Goal: Register for event/course: Sign up to attend an event or enroll in a course

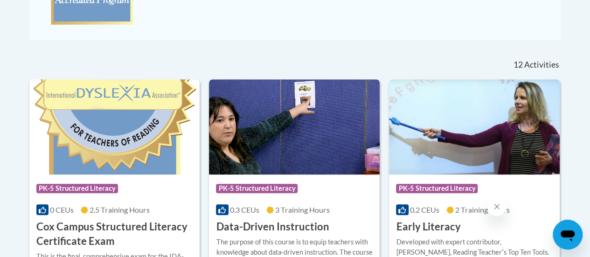
scroll to position [346, 0]
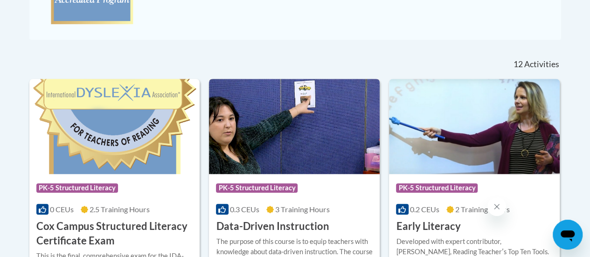
click at [323, 201] on div "Course Category: PK-5 Structured Literacy 0.3 CEUs 3 Training Hours COURSE Data…" at bounding box center [294, 204] width 171 height 60
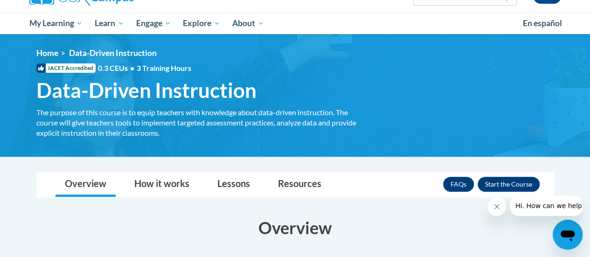
scroll to position [87, 0]
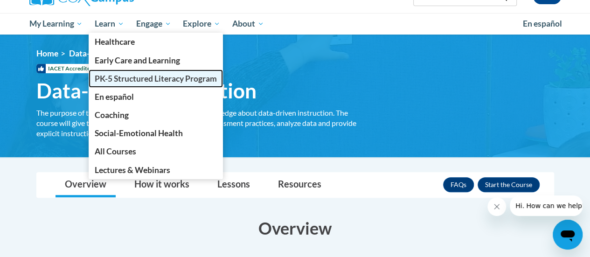
click at [127, 74] on span "PK-5 Structured Literacy Program" at bounding box center [156, 79] width 122 height 10
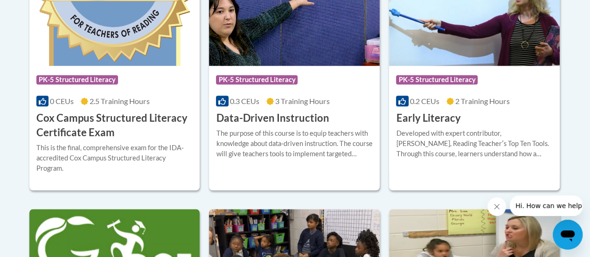
scroll to position [456, 0]
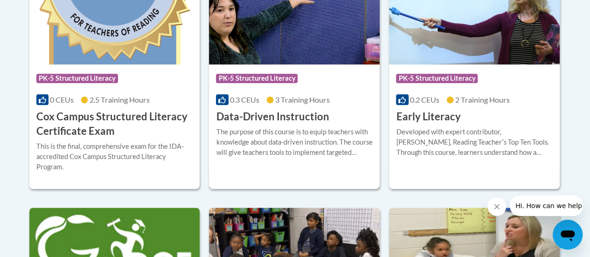
click at [270, 117] on h3 "Data-Driven Instruction" at bounding box center [272, 117] width 113 height 14
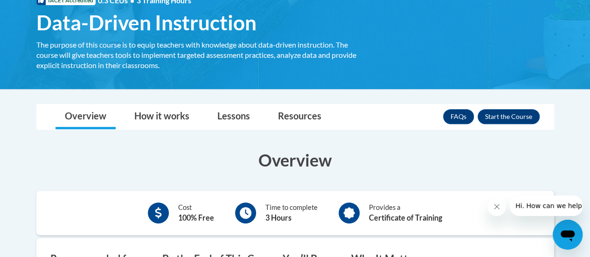
scroll to position [156, 0]
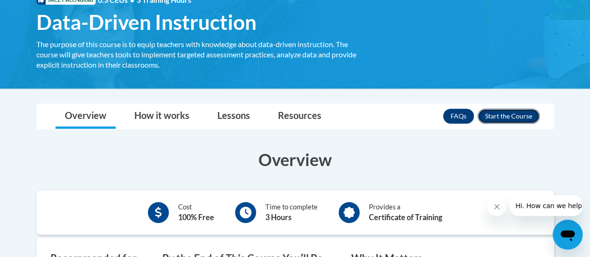
click at [510, 116] on button "Enroll" at bounding box center [508, 116] width 62 height 15
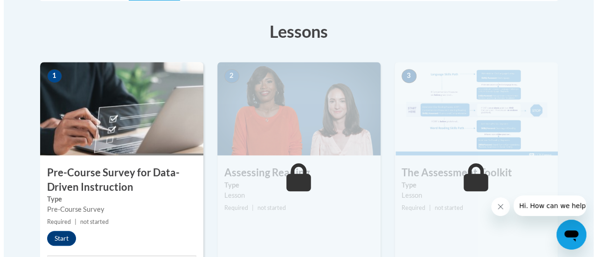
scroll to position [252, 0]
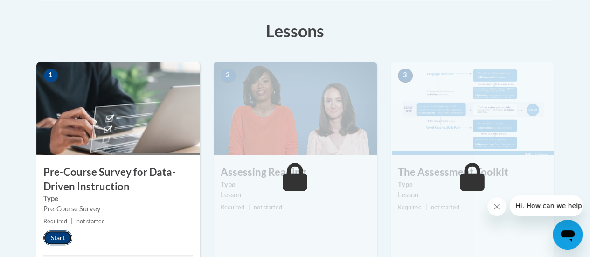
click at [57, 242] on button "Start" at bounding box center [57, 237] width 29 height 15
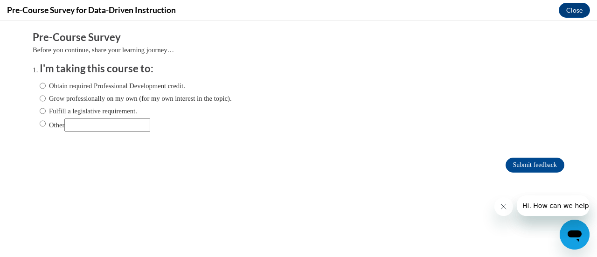
scroll to position [0, 0]
click at [40, 85] on input "Obtain required Professional Development credit." at bounding box center [43, 86] width 6 height 10
radio input "true"
click at [40, 102] on label "Grow professionally on my own (for my own interest in the topic)." at bounding box center [136, 98] width 192 height 10
click at [40, 102] on input "Grow professionally on my own (for my own interest in the topic)." at bounding box center [43, 98] width 6 height 10
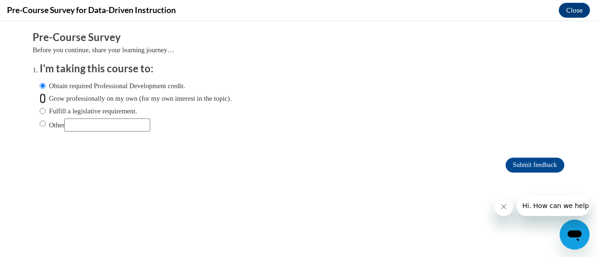
radio input "true"
click at [521, 166] on input "Submit feedback" at bounding box center [534, 165] width 59 height 15
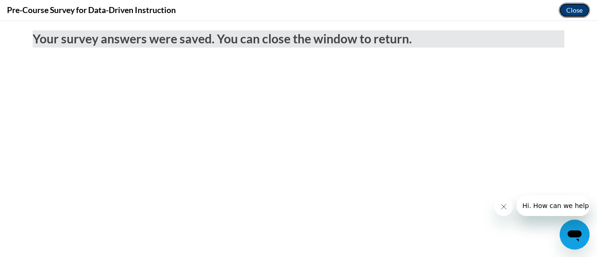
click at [574, 6] on button "Close" at bounding box center [573, 10] width 31 height 15
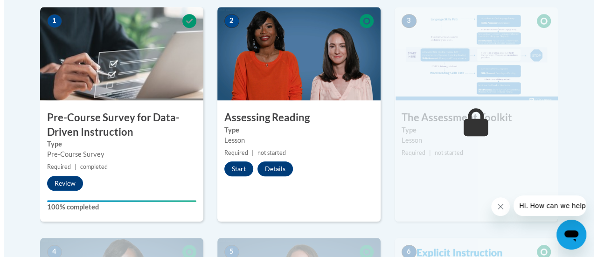
scroll to position [310, 0]
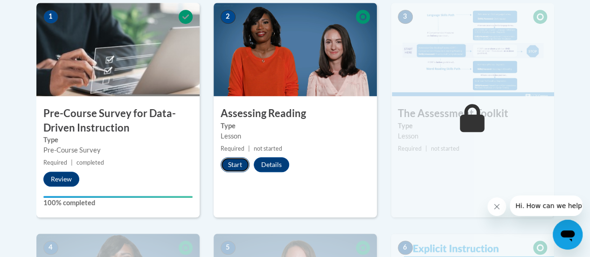
click at [233, 165] on button "Start" at bounding box center [234, 164] width 29 height 15
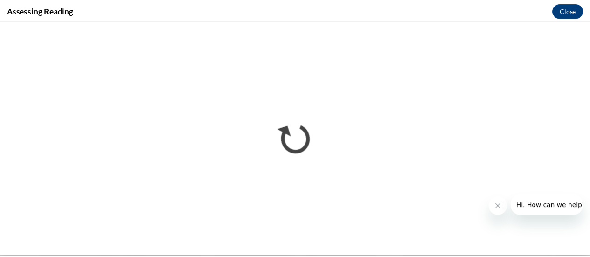
scroll to position [0, 0]
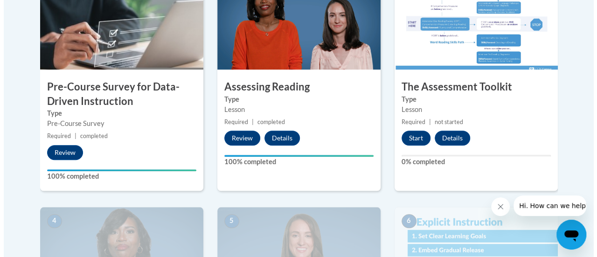
scroll to position [336, 0]
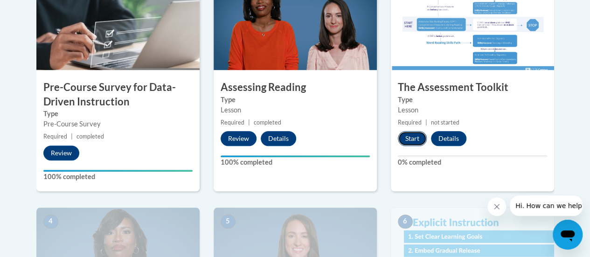
click at [407, 139] on button "Start" at bounding box center [412, 138] width 29 height 15
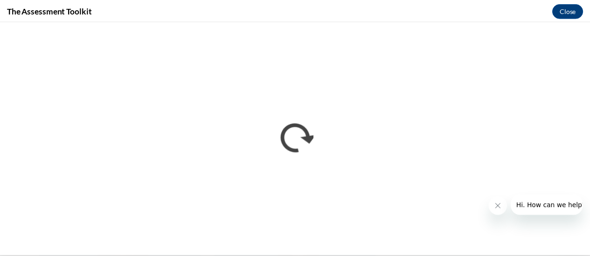
scroll to position [0, 0]
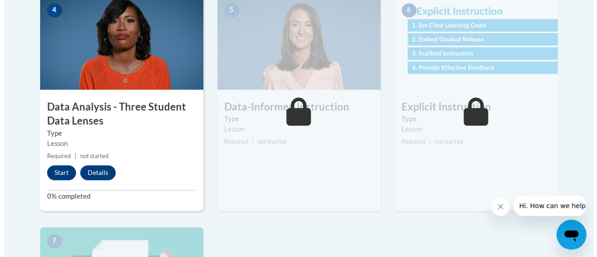
scroll to position [549, 0]
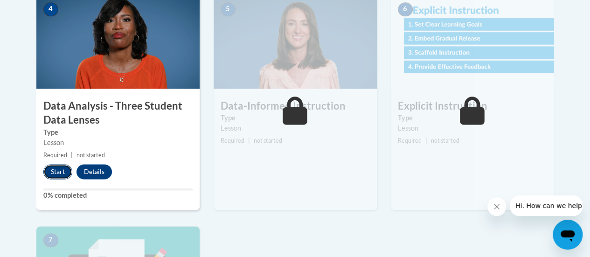
click at [57, 175] on button "Start" at bounding box center [57, 171] width 29 height 15
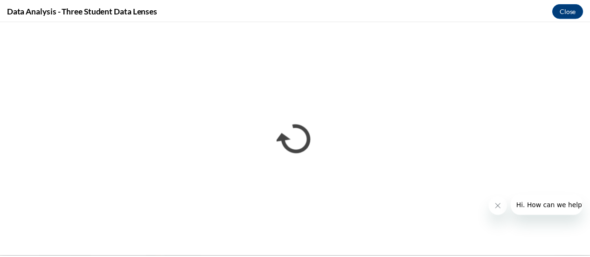
scroll to position [0, 0]
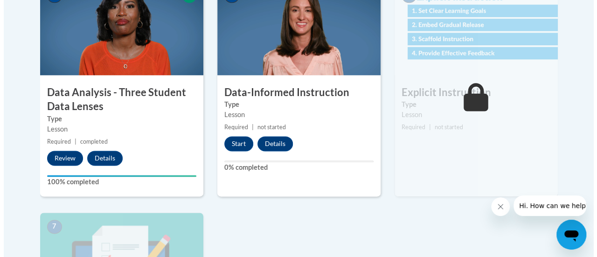
scroll to position [564, 0]
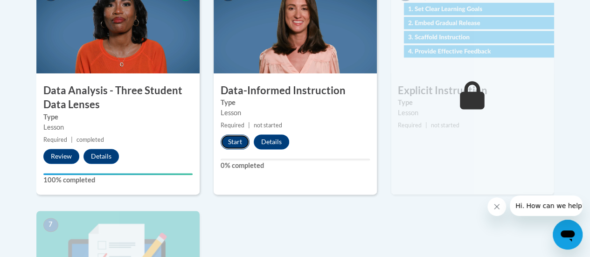
click at [236, 142] on button "Start" at bounding box center [234, 141] width 29 height 15
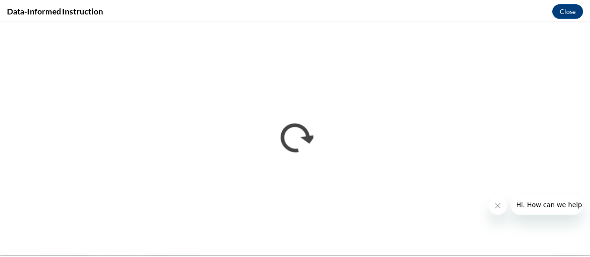
scroll to position [0, 0]
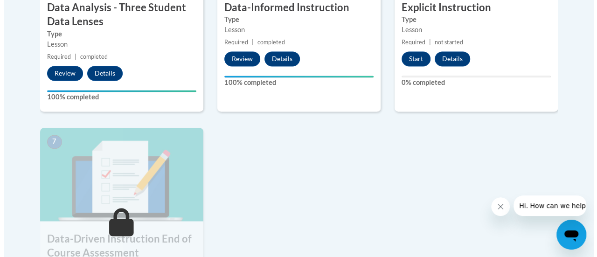
scroll to position [647, 0]
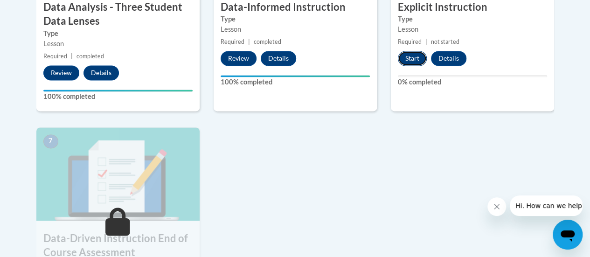
click at [409, 55] on button "Start" at bounding box center [412, 58] width 29 height 15
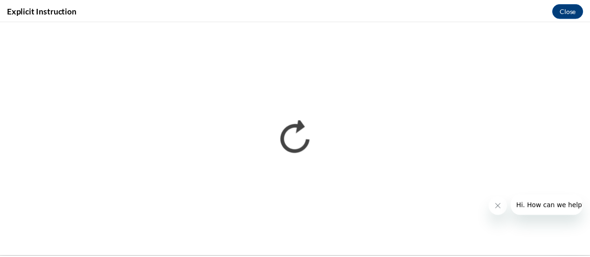
scroll to position [0, 0]
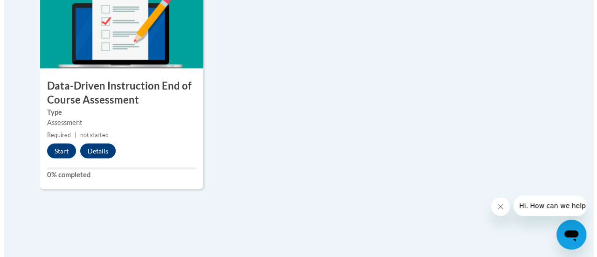
scroll to position [803, 0]
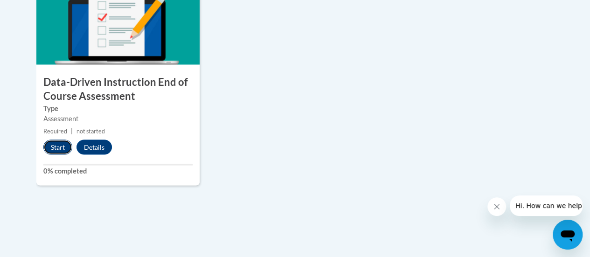
click at [55, 150] on button "Start" at bounding box center [57, 146] width 29 height 15
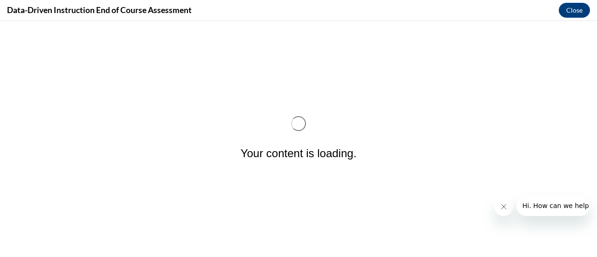
scroll to position [0, 0]
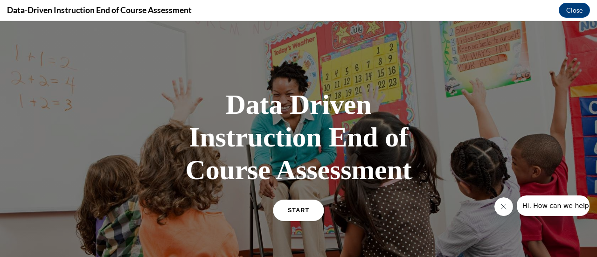
click at [309, 210] on link "START" at bounding box center [298, 209] width 51 height 21
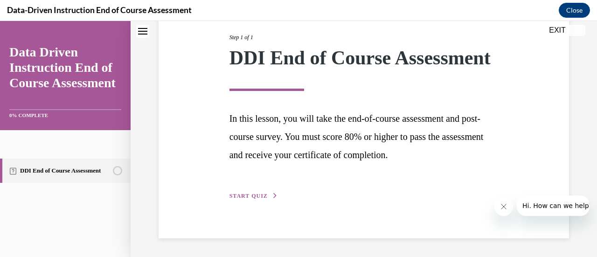
scroll to position [137, 0]
click at [271, 199] on button "START QUIZ" at bounding box center [253, 196] width 48 height 8
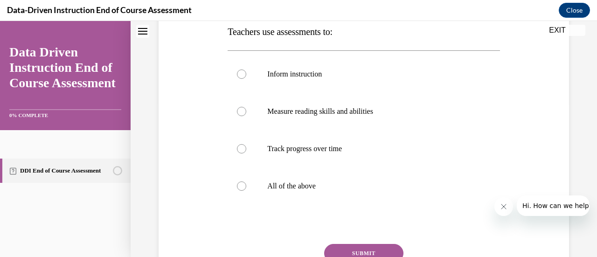
scroll to position [156, 0]
click at [368, 190] on label "All of the above" at bounding box center [363, 185] width 272 height 37
click at [246, 190] on input "All of the above" at bounding box center [241, 185] width 9 height 9
radio input "true"
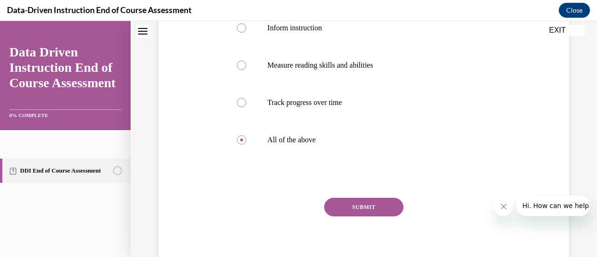
click at [365, 201] on button "SUBMIT" at bounding box center [363, 207] width 79 height 19
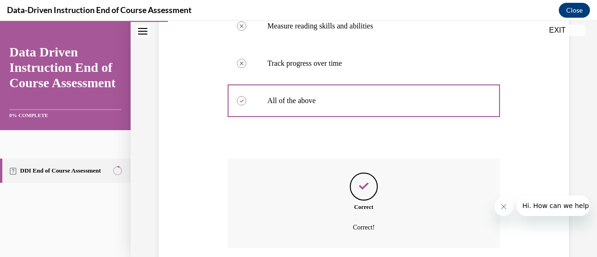
scroll to position [312, 0]
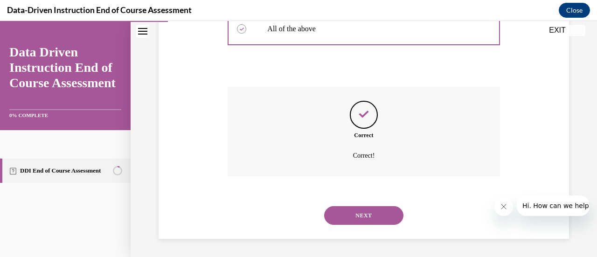
click at [363, 208] on button "NEXT" at bounding box center [363, 215] width 79 height 19
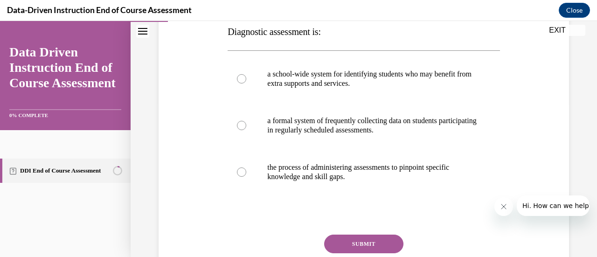
scroll to position [156, 0]
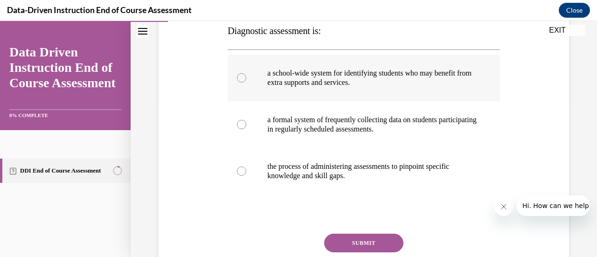
click at [382, 100] on label "a school-wide system for identifying students who may benefit from extra suppor…" at bounding box center [363, 78] width 272 height 47
click at [246, 82] on input "a school-wide system for identifying students who may benefit from extra suppor…" at bounding box center [241, 77] width 9 height 9
radio input "true"
click at [359, 163] on p "the process of administering assessments to pinpoint specific knowledge and ski…" at bounding box center [371, 171] width 209 height 19
click at [246, 166] on input "the process of administering assessments to pinpoint specific knowledge and ski…" at bounding box center [241, 170] width 9 height 9
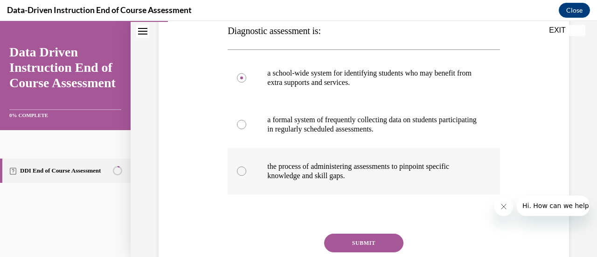
radio input "true"
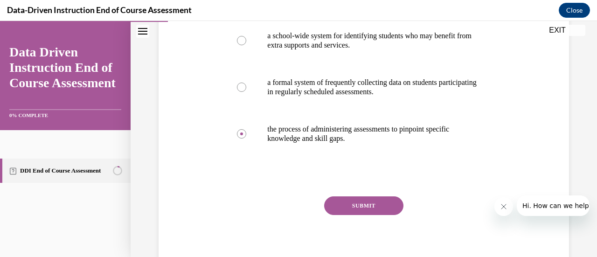
click at [360, 199] on button "SUBMIT" at bounding box center [363, 205] width 79 height 19
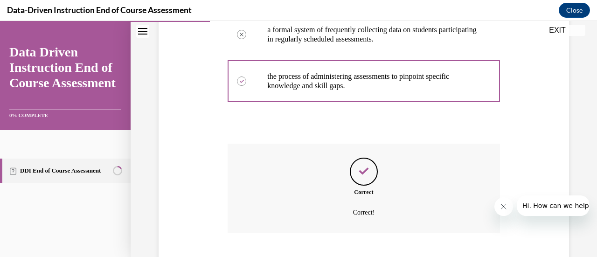
scroll to position [303, 0]
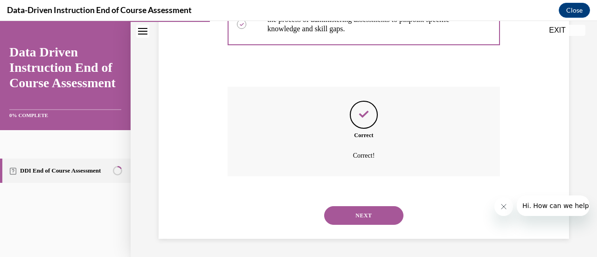
click at [360, 208] on button "NEXT" at bounding box center [363, 215] width 79 height 19
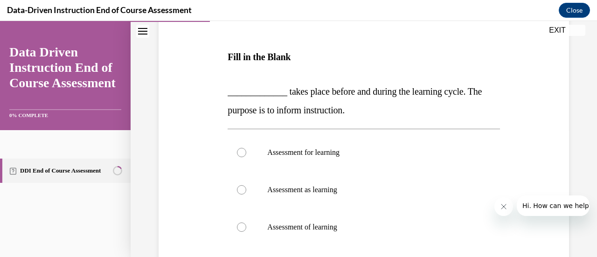
scroll to position [130, 0]
click at [323, 227] on p "Assessment of learning" at bounding box center [371, 226] width 209 height 9
click at [246, 227] on input "Assessment of learning" at bounding box center [241, 226] width 9 height 9
radio input "true"
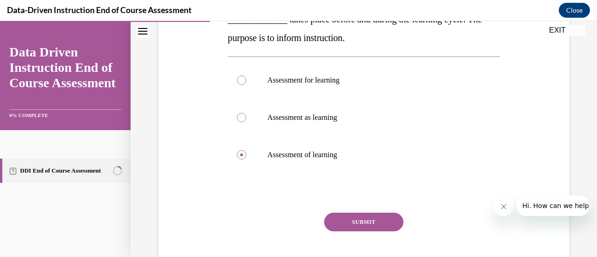
click at [342, 225] on button "SUBMIT" at bounding box center [363, 222] width 79 height 19
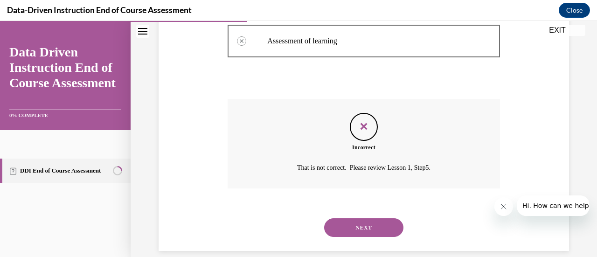
scroll to position [317, 0]
click at [364, 221] on button "NEXT" at bounding box center [363, 226] width 79 height 19
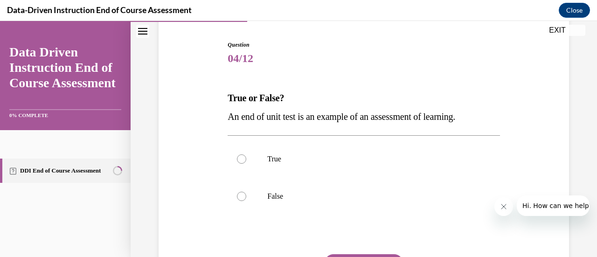
scroll to position [91, 0]
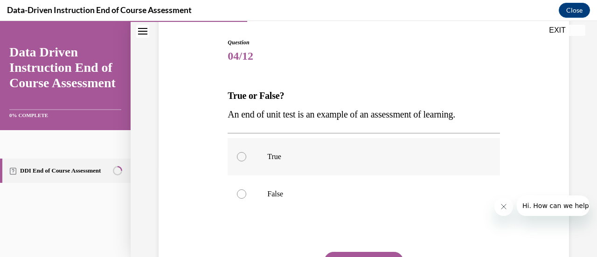
click at [347, 152] on p "True" at bounding box center [371, 156] width 209 height 9
click at [246, 152] on input "True" at bounding box center [241, 156] width 9 height 9
radio input "true"
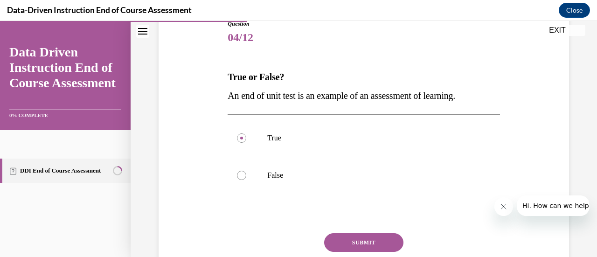
click at [354, 245] on button "SUBMIT" at bounding box center [363, 242] width 79 height 19
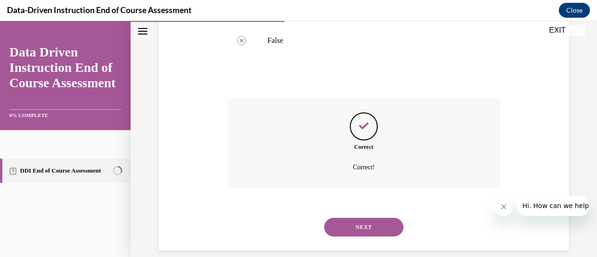
scroll to position [256, 0]
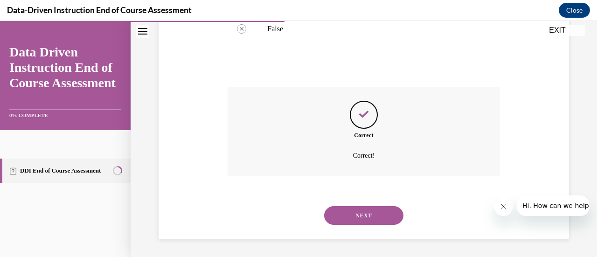
click at [355, 214] on button "NEXT" at bounding box center [363, 215] width 79 height 19
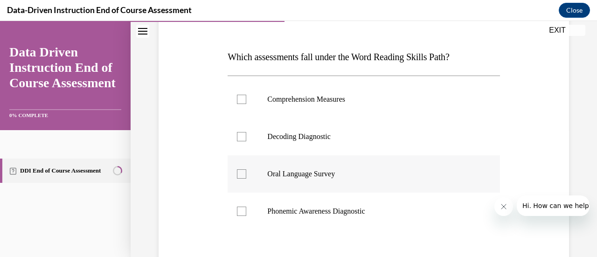
scroll to position [138, 0]
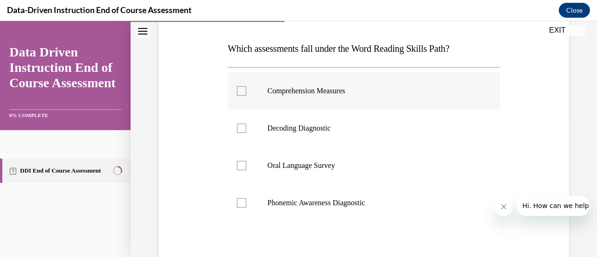
click at [325, 96] on label "Comprehension Measures" at bounding box center [363, 90] width 272 height 37
click at [246, 96] on input "Comprehension Measures" at bounding box center [241, 90] width 9 height 9
checkbox input "true"
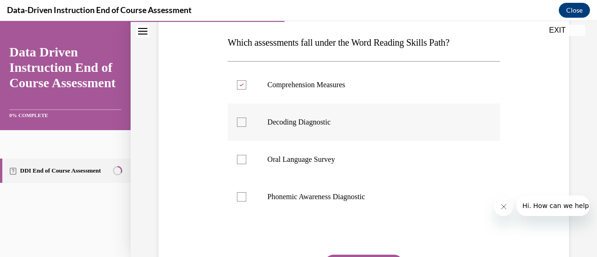
scroll to position [144, 0]
click at [330, 154] on label "Oral Language Survey" at bounding box center [363, 159] width 272 height 37
click at [246, 155] on input "Oral Language Survey" at bounding box center [241, 159] width 9 height 9
checkbox input "true"
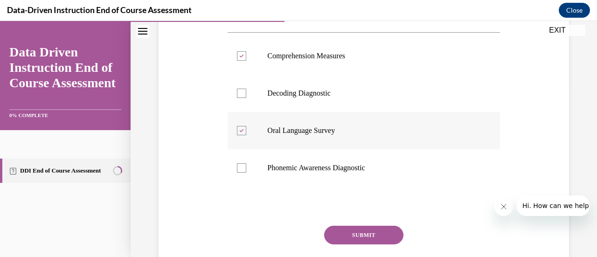
scroll to position [175, 0]
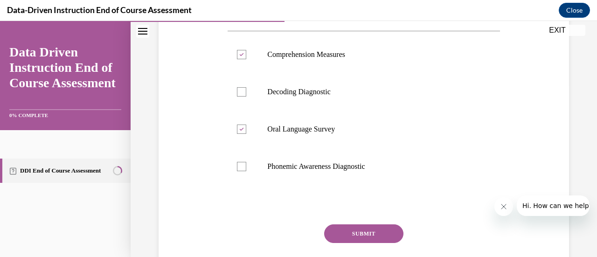
click at [356, 233] on button "SUBMIT" at bounding box center [363, 233] width 79 height 19
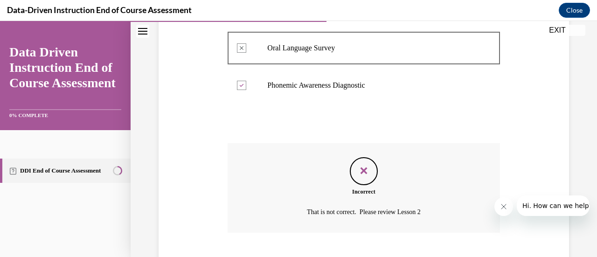
scroll to position [280, 0]
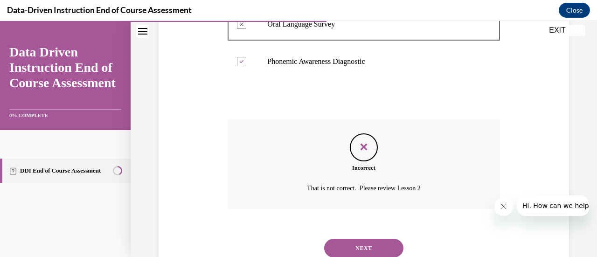
click at [356, 241] on button "NEXT" at bounding box center [363, 248] width 79 height 19
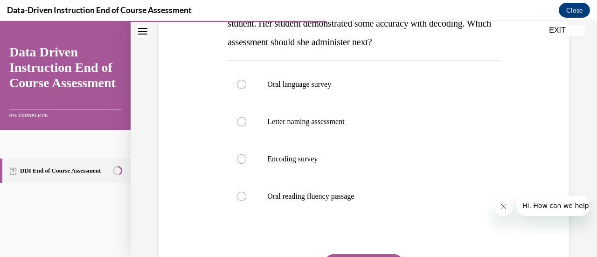
scroll to position [183, 0]
click at [340, 201] on label "Oral reading fluency passage" at bounding box center [363, 195] width 272 height 37
click at [246, 200] on input "Oral reading fluency passage" at bounding box center [241, 195] width 9 height 9
radio input "true"
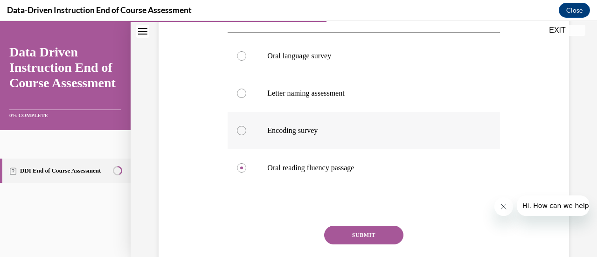
scroll to position [213, 0]
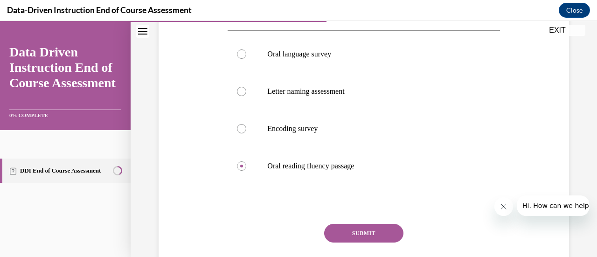
click at [362, 232] on button "SUBMIT" at bounding box center [363, 233] width 79 height 19
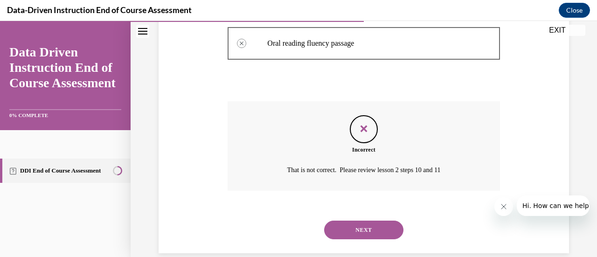
scroll to position [339, 0]
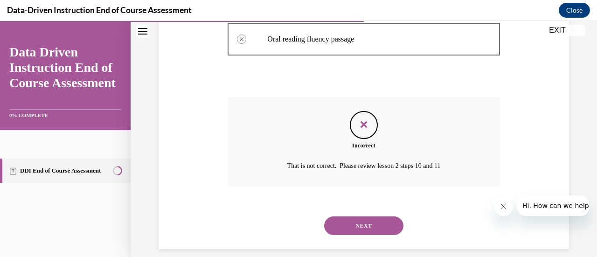
click at [362, 232] on button "NEXT" at bounding box center [363, 225] width 79 height 19
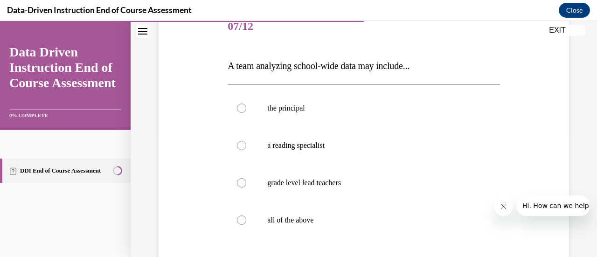
scroll to position [124, 0]
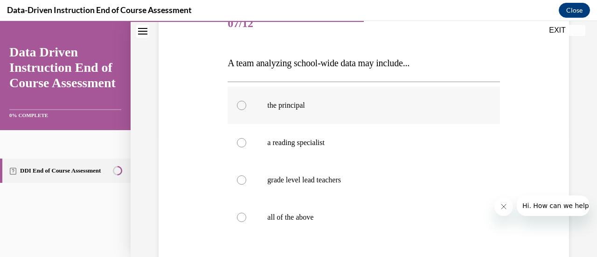
click at [330, 102] on p "the principal" at bounding box center [371, 105] width 209 height 9
click at [246, 102] on input "the principal" at bounding box center [241, 105] width 9 height 9
radio input "true"
click at [323, 136] on label "a reading specialist" at bounding box center [363, 142] width 272 height 37
click at [246, 138] on input "a reading specialist" at bounding box center [241, 142] width 9 height 9
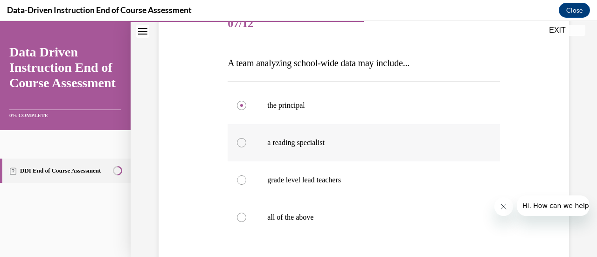
radio input "true"
click at [321, 172] on label "grade level lead teachers" at bounding box center [363, 179] width 272 height 37
click at [246, 175] on input "grade level lead teachers" at bounding box center [241, 179] width 9 height 9
radio input "true"
click at [307, 215] on p "all of the above" at bounding box center [371, 217] width 209 height 9
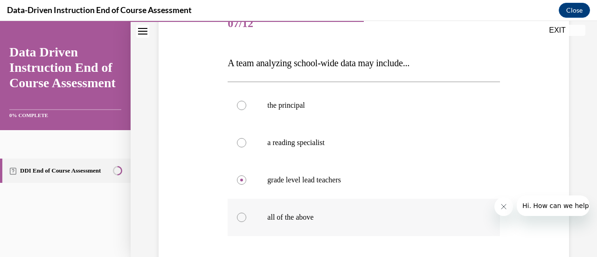
click at [246, 215] on input "all of the above" at bounding box center [241, 217] width 9 height 9
radio input "true"
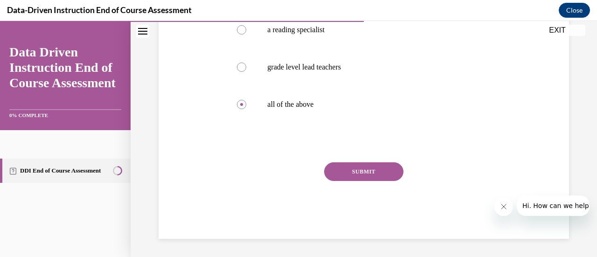
click at [349, 173] on button "SUBMIT" at bounding box center [363, 171] width 79 height 19
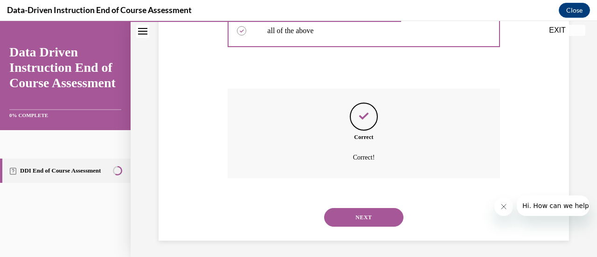
scroll to position [312, 0]
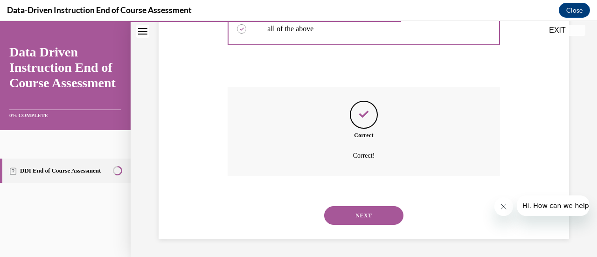
click at [364, 218] on button "NEXT" at bounding box center [363, 215] width 79 height 19
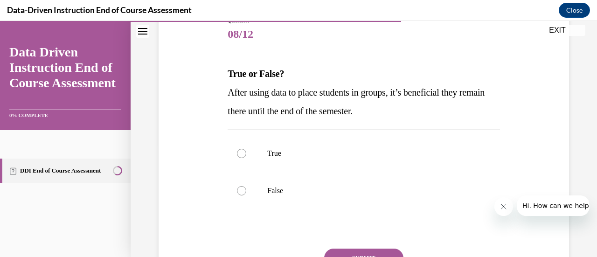
scroll to position [114, 0]
click at [353, 193] on p "False" at bounding box center [371, 189] width 209 height 9
click at [246, 193] on input "False" at bounding box center [241, 189] width 9 height 9
radio input "true"
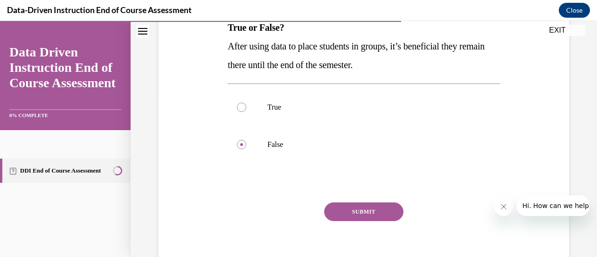
click at [353, 211] on button "SUBMIT" at bounding box center [363, 211] width 79 height 19
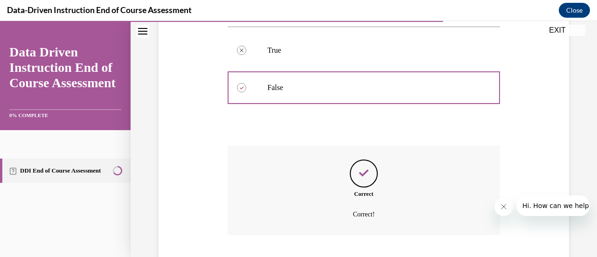
scroll to position [275, 0]
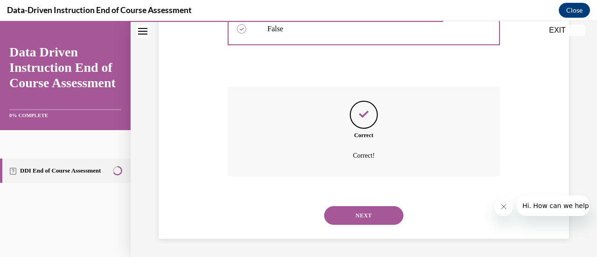
click at [353, 211] on button "NEXT" at bounding box center [363, 215] width 79 height 19
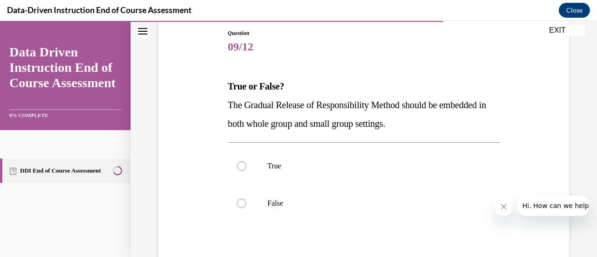
scroll to position [102, 0]
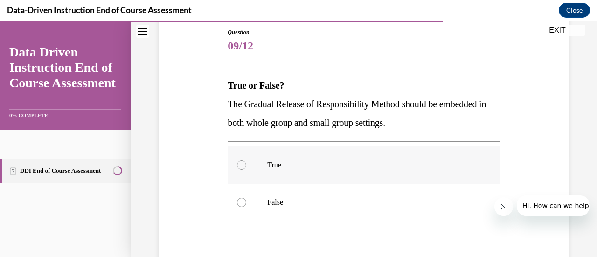
click at [351, 170] on label "True" at bounding box center [363, 164] width 272 height 37
click at [246, 170] on input "True" at bounding box center [241, 164] width 9 height 9
radio input "true"
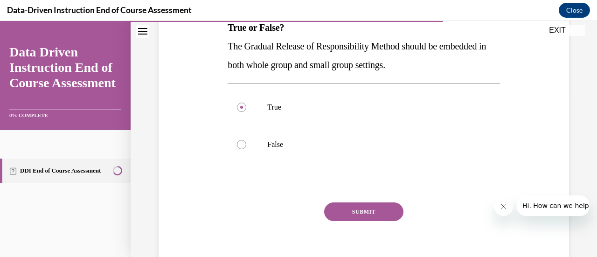
click at [361, 219] on button "SUBMIT" at bounding box center [363, 211] width 79 height 19
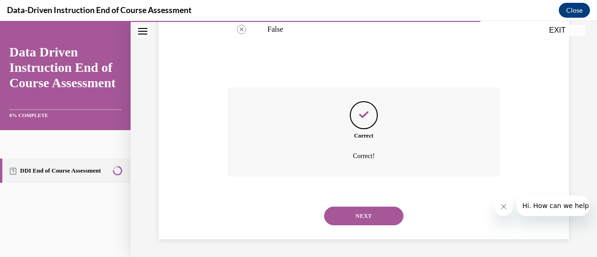
scroll to position [275, 0]
click at [361, 219] on button "NEXT" at bounding box center [363, 215] width 79 height 19
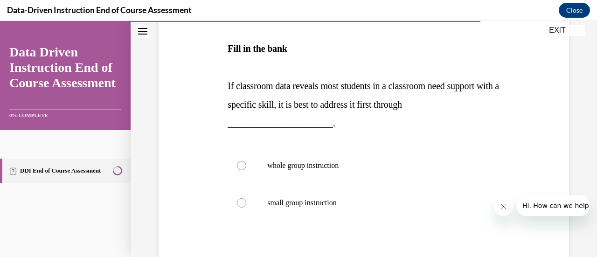
scroll to position [159, 0]
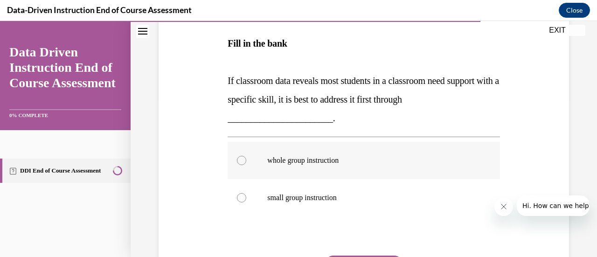
click at [353, 161] on p "whole group instruction" at bounding box center [371, 160] width 209 height 9
click at [246, 161] on input "whole group instruction" at bounding box center [241, 160] width 9 height 9
radio input "true"
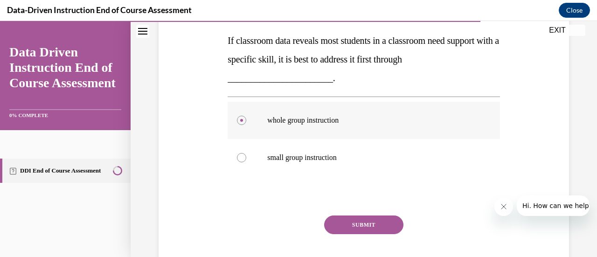
scroll to position [202, 0]
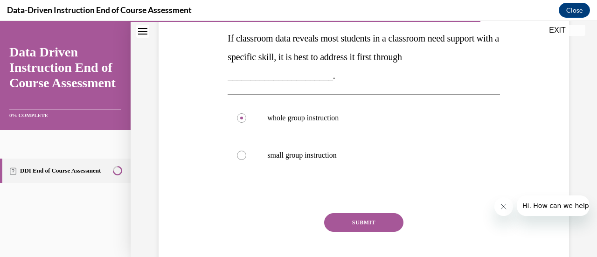
click at [360, 218] on button "SUBMIT" at bounding box center [363, 222] width 79 height 19
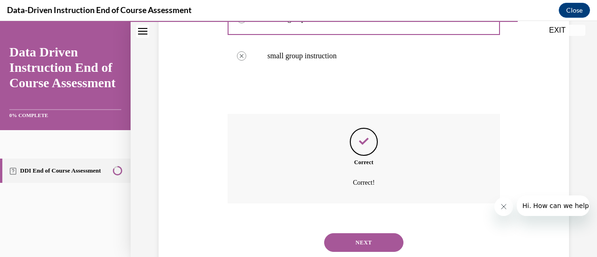
scroll to position [328, 0]
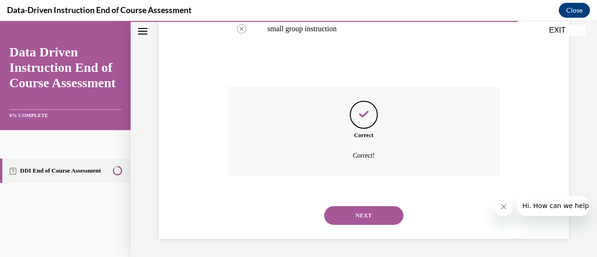
click at [360, 218] on button "NEXT" at bounding box center [363, 215] width 79 height 19
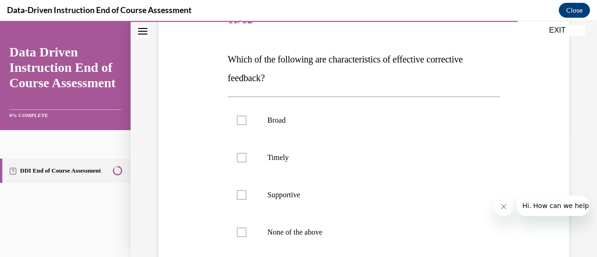
scroll to position [128, 0]
click at [351, 159] on p "Timely" at bounding box center [371, 156] width 209 height 9
click at [246, 159] on input "Timely" at bounding box center [241, 156] width 9 height 9
checkbox input "true"
click at [344, 185] on label "Supportive" at bounding box center [363, 194] width 272 height 37
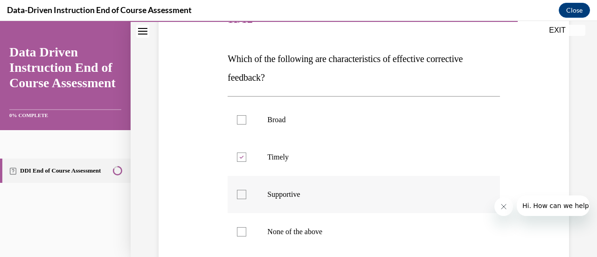
click at [246, 190] on input "Supportive" at bounding box center [241, 194] width 9 height 9
checkbox input "true"
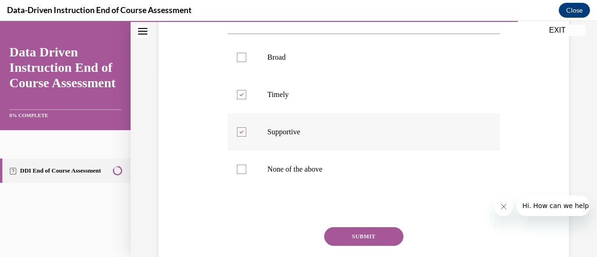
scroll to position [192, 0]
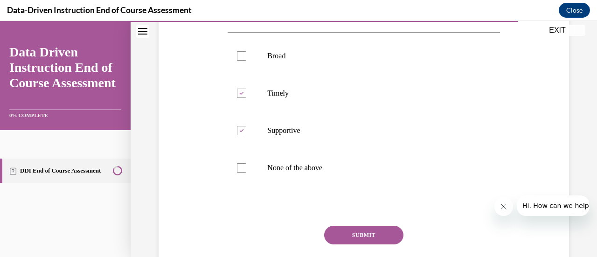
click at [366, 229] on button "SUBMIT" at bounding box center [363, 235] width 79 height 19
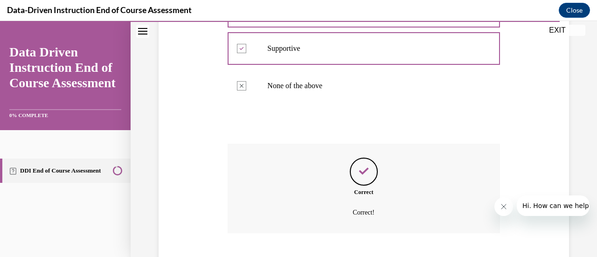
scroll to position [331, 0]
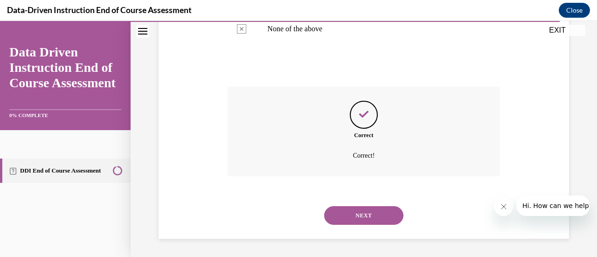
click at [362, 218] on button "NEXT" at bounding box center [363, 215] width 79 height 19
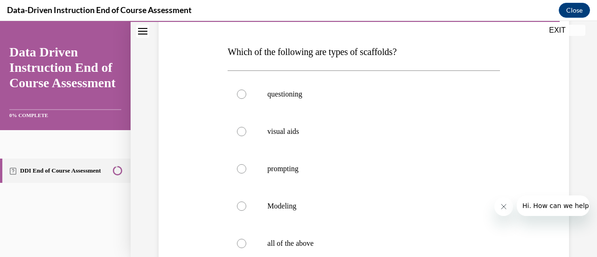
scroll to position [136, 0]
click at [328, 96] on p "questioning" at bounding box center [371, 93] width 209 height 9
click at [246, 96] on input "questioning" at bounding box center [241, 93] width 9 height 9
radio input "true"
click at [325, 117] on label "visual aids" at bounding box center [363, 130] width 272 height 37
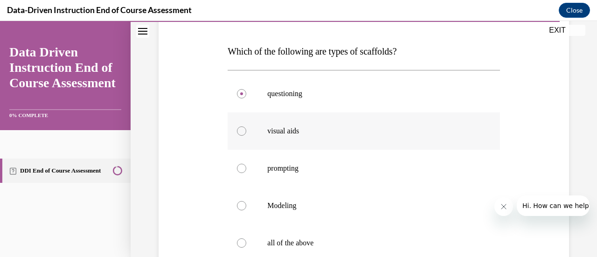
click at [246, 126] on input "visual aids" at bounding box center [241, 130] width 9 height 9
radio input "true"
click at [322, 230] on label "all of the above" at bounding box center [363, 242] width 272 height 37
click at [246, 238] on input "all of the above" at bounding box center [241, 242] width 9 height 9
radio input "true"
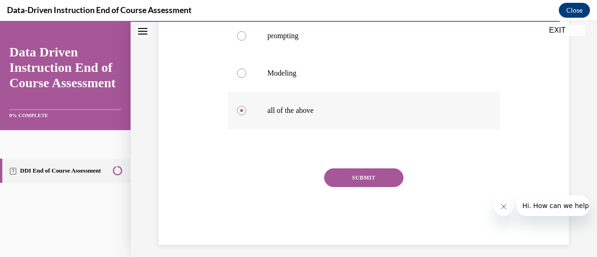
scroll to position [271, 0]
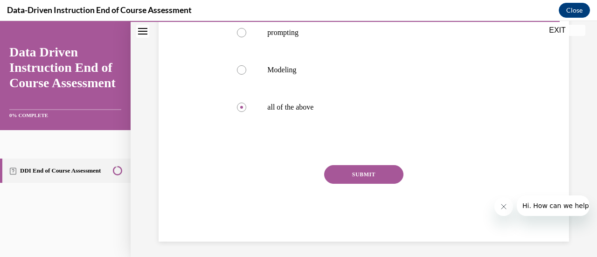
click at [352, 173] on button "SUBMIT" at bounding box center [363, 174] width 79 height 19
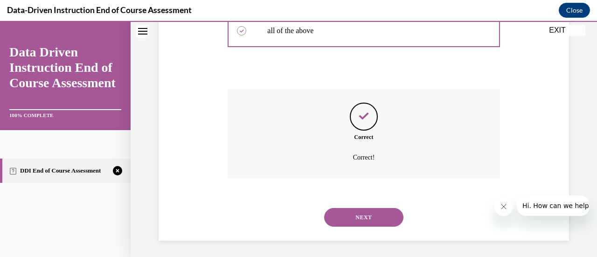
scroll to position [350, 0]
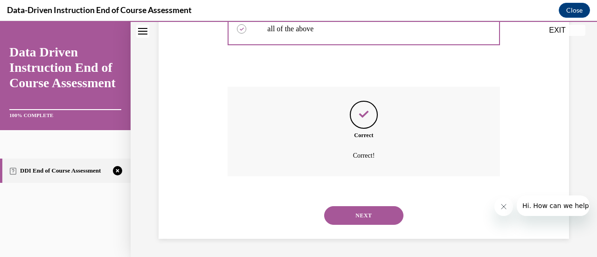
click at [353, 211] on button "NEXT" at bounding box center [363, 215] width 79 height 19
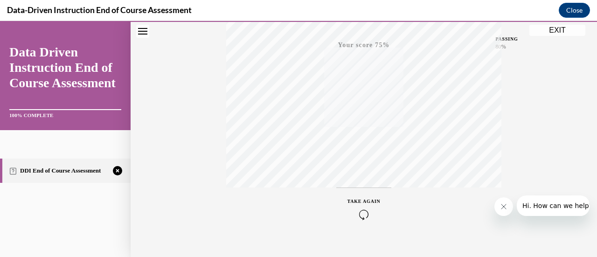
scroll to position [241, 0]
click at [355, 199] on icon "button" at bounding box center [363, 200] width 33 height 10
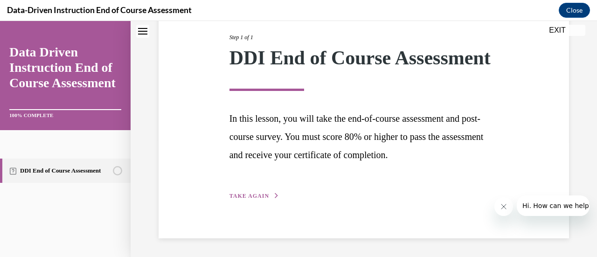
scroll to position [137, 0]
click at [264, 194] on span "TAKE AGAIN" at bounding box center [249, 195] width 40 height 7
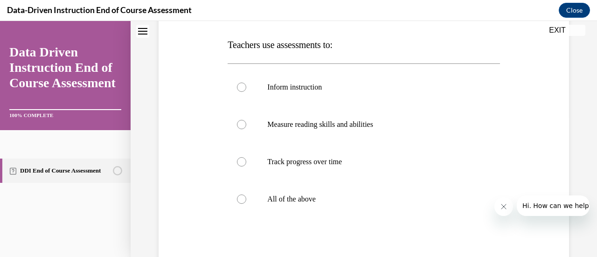
scroll to position [143, 0]
click at [370, 182] on label "All of the above" at bounding box center [363, 198] width 272 height 37
click at [246, 194] on input "All of the above" at bounding box center [241, 198] width 9 height 9
radio input "true"
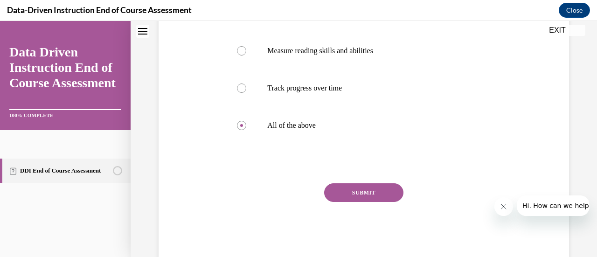
click at [369, 189] on button "SUBMIT" at bounding box center [363, 192] width 79 height 19
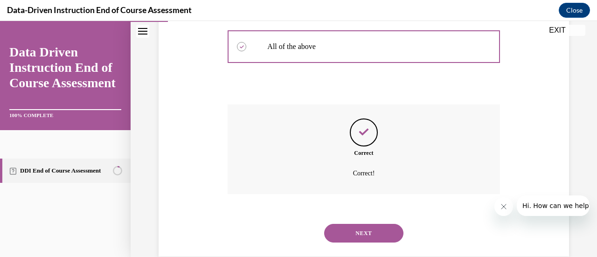
scroll to position [312, 0]
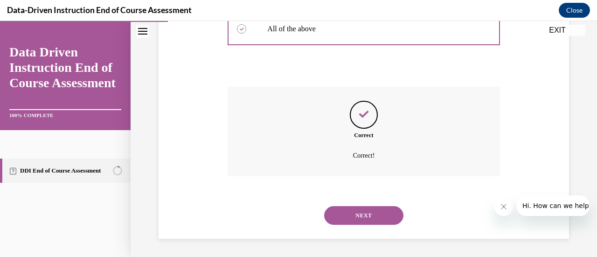
click at [364, 214] on button "NEXT" at bounding box center [363, 215] width 79 height 19
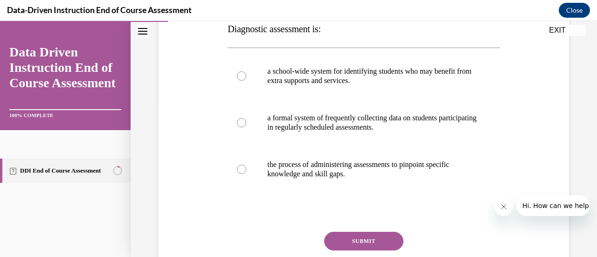
scroll to position [158, 0]
click at [371, 158] on label "the process of administering assessments to pinpoint specific knowledge and ski…" at bounding box center [363, 169] width 272 height 47
click at [246, 165] on input "the process of administering assessments to pinpoint specific knowledge and ski…" at bounding box center [241, 169] width 9 height 9
radio input "true"
click at [370, 239] on button "SUBMIT" at bounding box center [363, 241] width 79 height 19
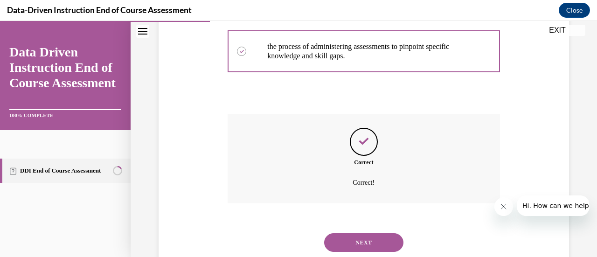
scroll to position [303, 0]
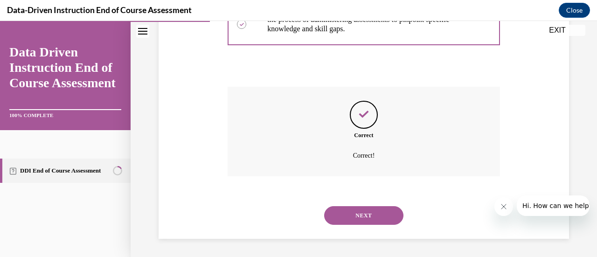
click at [354, 212] on button "NEXT" at bounding box center [363, 215] width 79 height 19
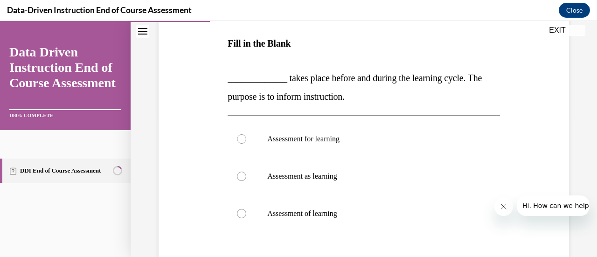
scroll to position [144, 0]
click at [349, 147] on label "Assessment for learning" at bounding box center [363, 137] width 272 height 37
click at [246, 143] on input "Assessment for learning" at bounding box center [241, 137] width 9 height 9
radio input "true"
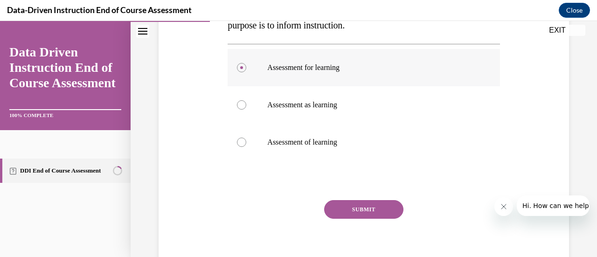
scroll to position [215, 0]
click at [357, 206] on button "SUBMIT" at bounding box center [363, 208] width 79 height 19
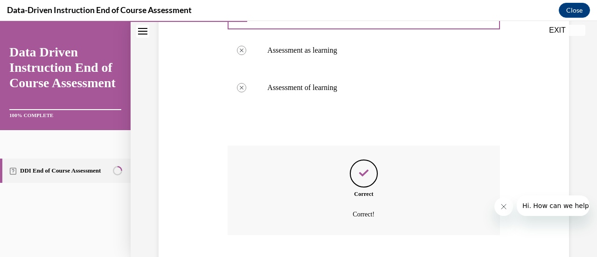
scroll to position [328, 0]
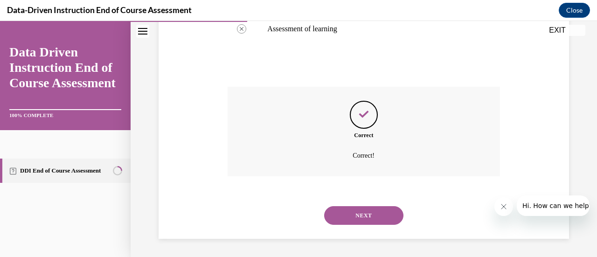
click at [357, 209] on button "NEXT" at bounding box center [363, 215] width 79 height 19
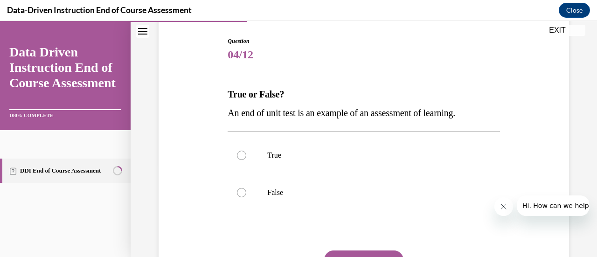
scroll to position [93, 0]
click at [349, 162] on label "True" at bounding box center [363, 154] width 272 height 37
click at [246, 159] on input "True" at bounding box center [241, 154] width 9 height 9
radio input "true"
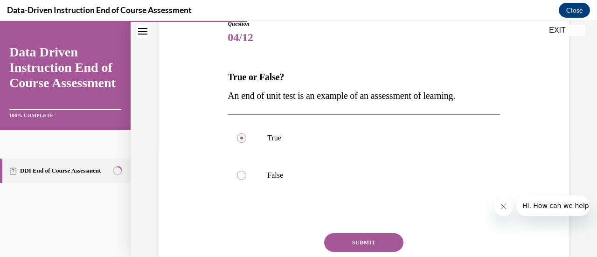
click at [356, 240] on button "SUBMIT" at bounding box center [363, 242] width 79 height 19
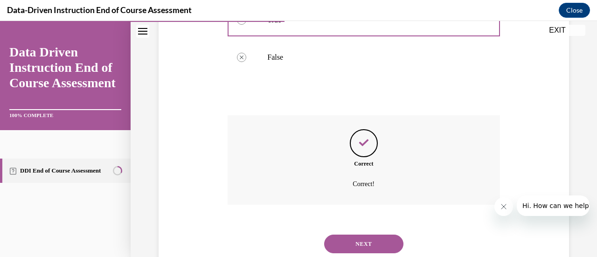
scroll to position [256, 0]
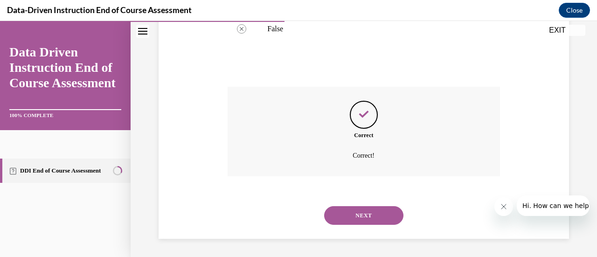
click at [351, 221] on button "NEXT" at bounding box center [363, 215] width 79 height 19
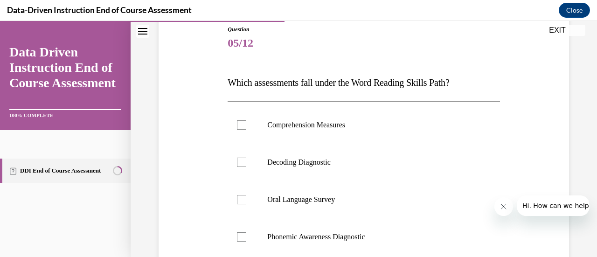
scroll to position [114, 0]
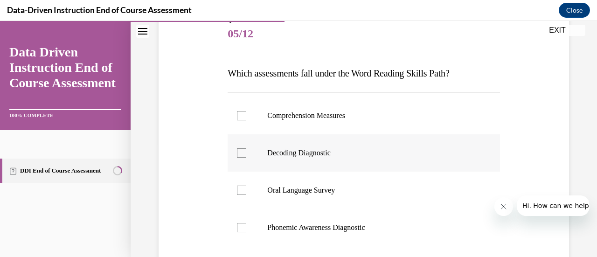
click at [349, 153] on p "Decoding Diagnostic" at bounding box center [371, 152] width 209 height 9
click at [246, 153] on input "Decoding Diagnostic" at bounding box center [241, 152] width 9 height 9
checkbox input "true"
click at [355, 214] on label "Phonemic Awareness Diagnostic" at bounding box center [363, 227] width 272 height 37
click at [246, 223] on input "Phonemic Awareness Diagnostic" at bounding box center [241, 227] width 9 height 9
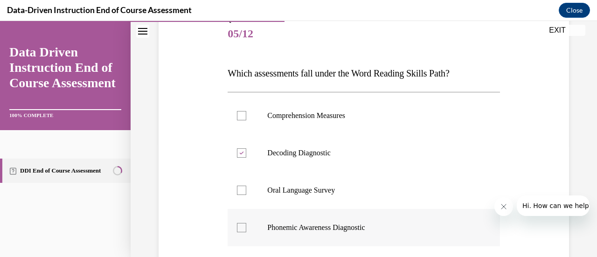
checkbox input "true"
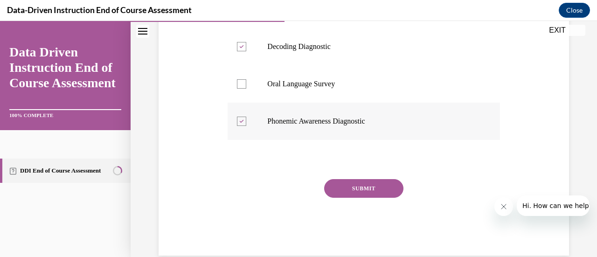
scroll to position [233, 0]
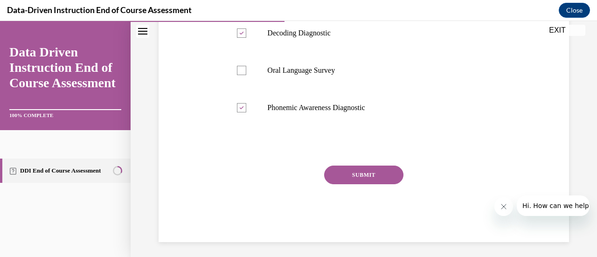
click at [356, 175] on button "SUBMIT" at bounding box center [363, 174] width 79 height 19
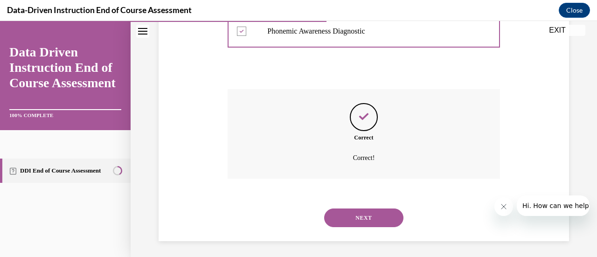
scroll to position [312, 0]
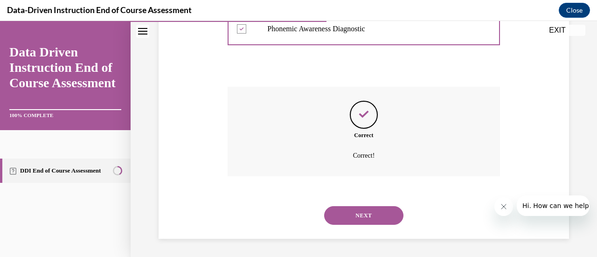
click at [354, 213] on button "NEXT" at bounding box center [363, 215] width 79 height 19
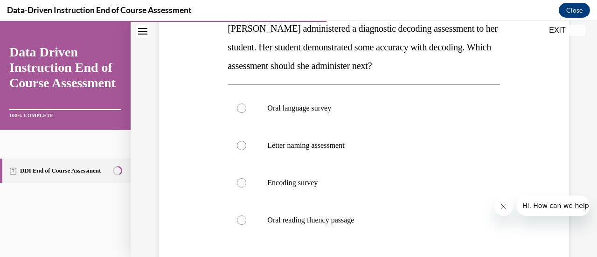
scroll to position [160, 0]
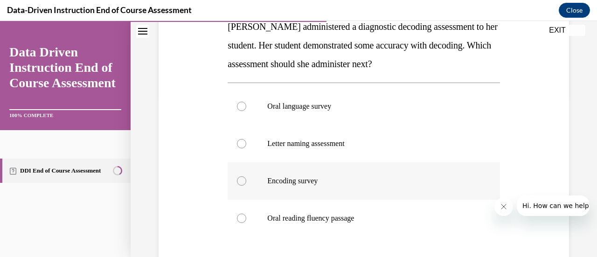
click at [349, 190] on label "Encoding survey" at bounding box center [363, 180] width 272 height 37
click at [246, 185] on input "Encoding survey" at bounding box center [241, 180] width 9 height 9
radio input "true"
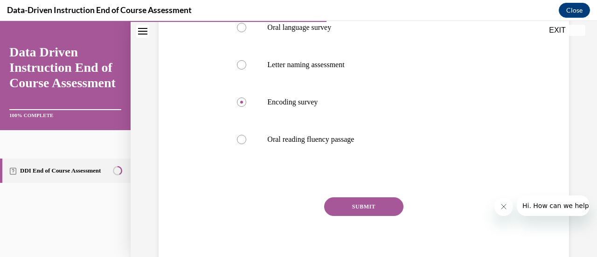
click at [352, 205] on button "SUBMIT" at bounding box center [363, 206] width 79 height 19
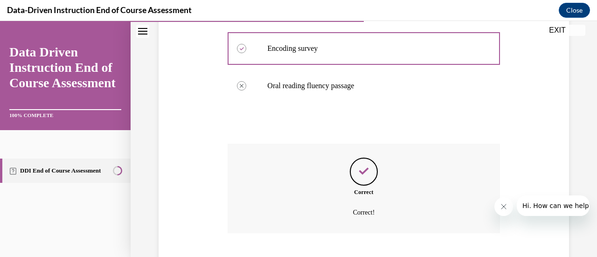
scroll to position [350, 0]
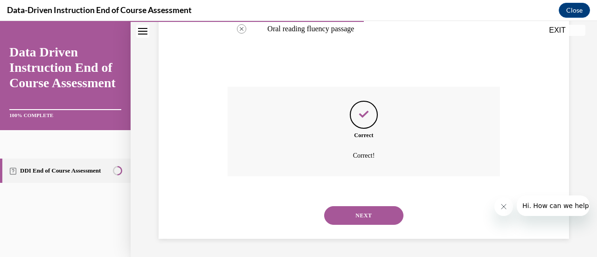
click at [352, 208] on button "NEXT" at bounding box center [363, 215] width 79 height 19
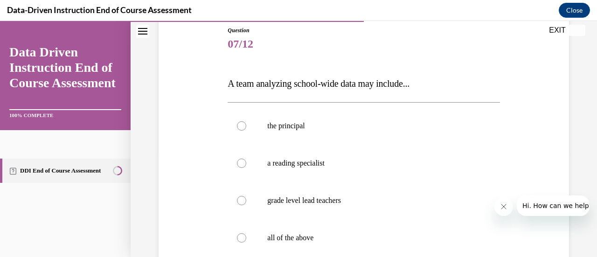
scroll to position [114, 0]
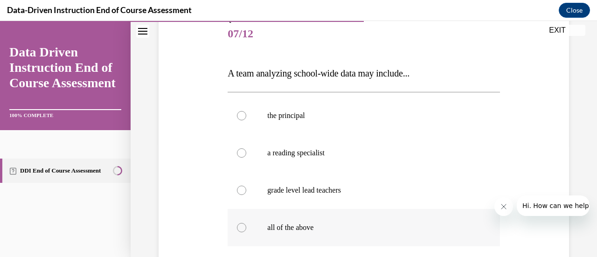
click at [351, 214] on label "all of the above" at bounding box center [363, 227] width 272 height 37
click at [246, 223] on input "all of the above" at bounding box center [241, 227] width 9 height 9
radio input "true"
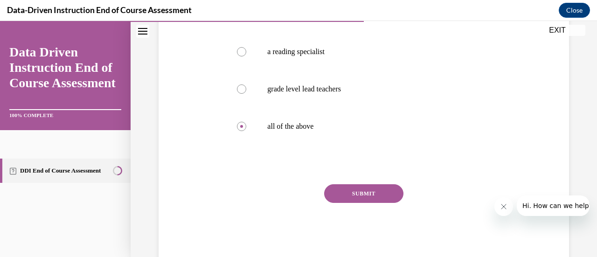
click at [353, 192] on button "SUBMIT" at bounding box center [363, 193] width 79 height 19
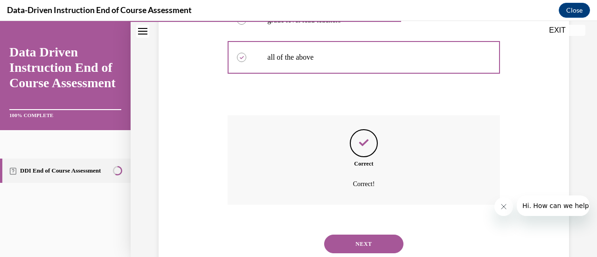
scroll to position [312, 0]
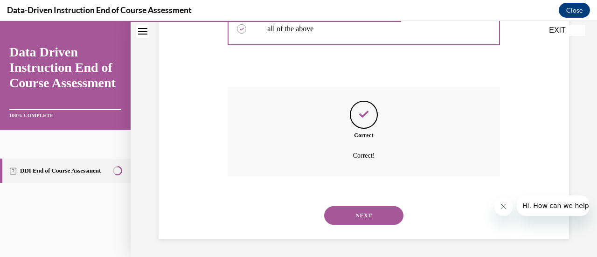
click at [353, 212] on button "NEXT" at bounding box center [363, 215] width 79 height 19
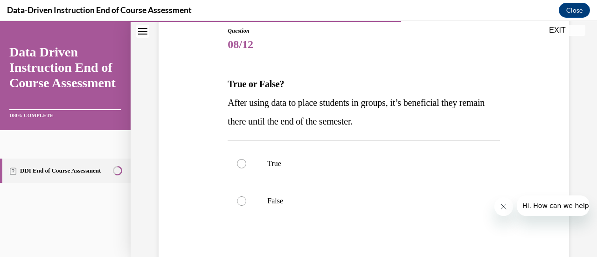
scroll to position [103, 0]
click at [353, 212] on label "False" at bounding box center [363, 200] width 272 height 37
click at [246, 205] on input "False" at bounding box center [241, 200] width 9 height 9
radio input "true"
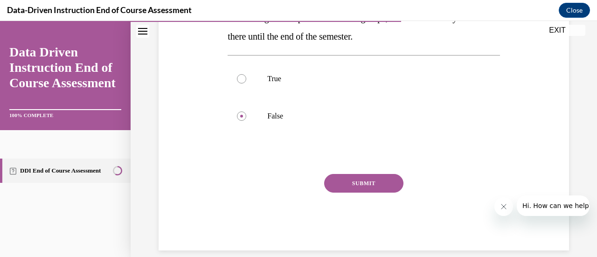
click at [358, 182] on button "SUBMIT" at bounding box center [363, 183] width 79 height 19
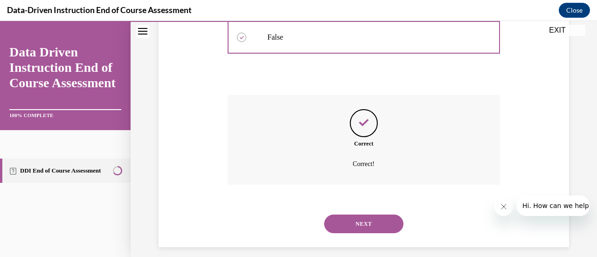
scroll to position [275, 0]
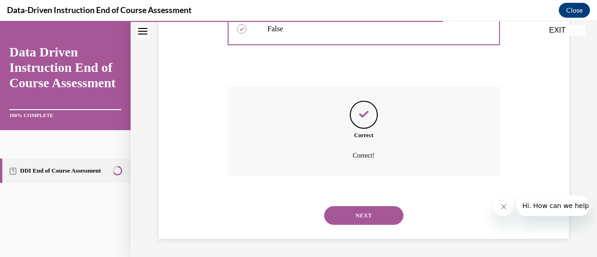
click at [351, 207] on button "NEXT" at bounding box center [363, 215] width 79 height 19
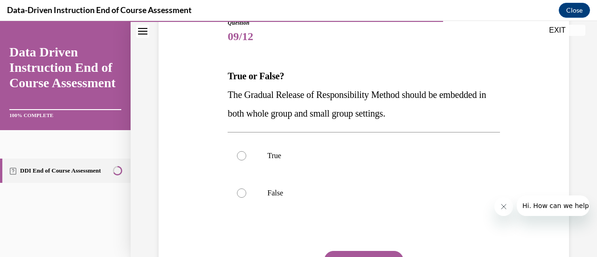
scroll to position [112, 0]
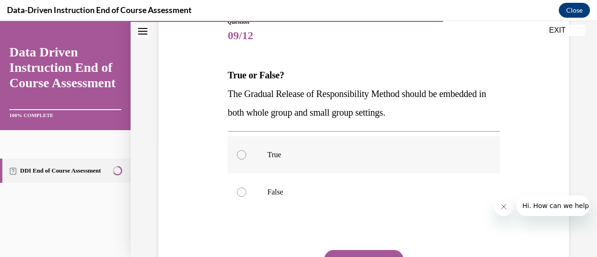
click at [349, 151] on p "True" at bounding box center [371, 154] width 209 height 9
click at [246, 151] on input "True" at bounding box center [241, 154] width 9 height 9
radio input "true"
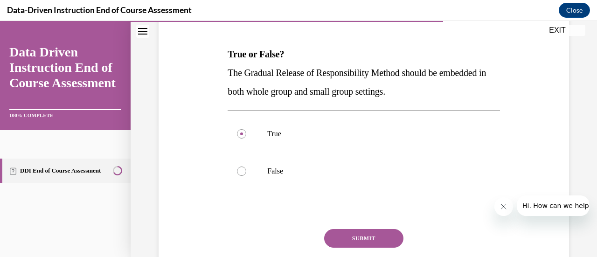
click at [359, 233] on button "SUBMIT" at bounding box center [363, 238] width 79 height 19
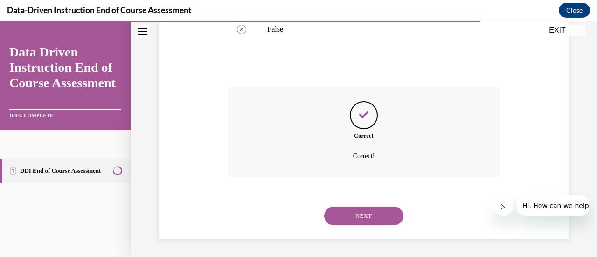
scroll to position [275, 0]
click at [353, 213] on button "NEXT" at bounding box center [363, 215] width 79 height 19
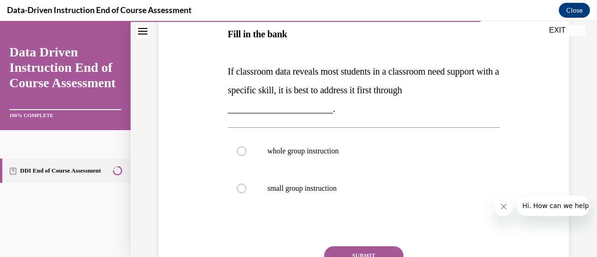
scroll to position [184, 0]
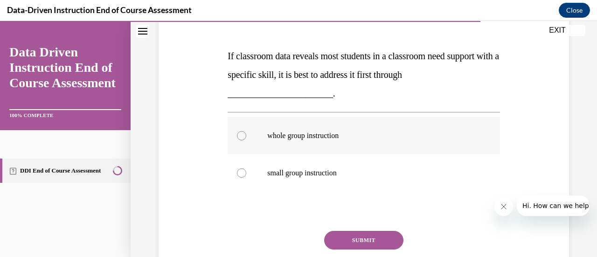
click at [351, 142] on label "whole group instruction" at bounding box center [363, 135] width 272 height 37
click at [246, 140] on input "whole group instruction" at bounding box center [241, 135] width 9 height 9
radio input "true"
click at [355, 239] on button "SUBMIT" at bounding box center [363, 240] width 79 height 19
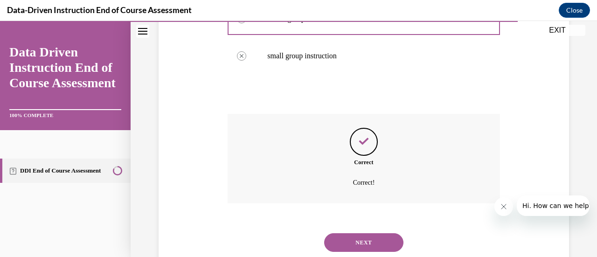
scroll to position [328, 0]
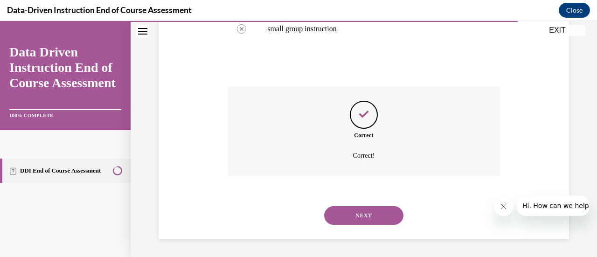
click at [353, 218] on button "NEXT" at bounding box center [363, 215] width 79 height 19
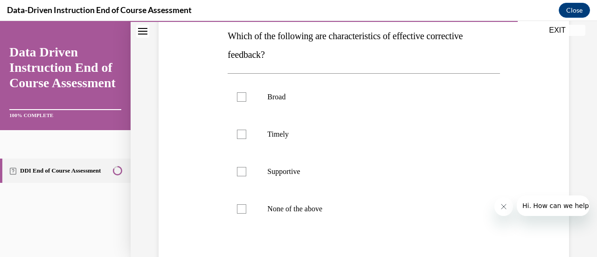
scroll to position [151, 0]
click at [343, 137] on p "Timely" at bounding box center [371, 133] width 209 height 9
click at [246, 137] on input "Timely" at bounding box center [241, 133] width 9 height 9
checkbox input "true"
click at [339, 167] on p "Supportive" at bounding box center [371, 170] width 209 height 9
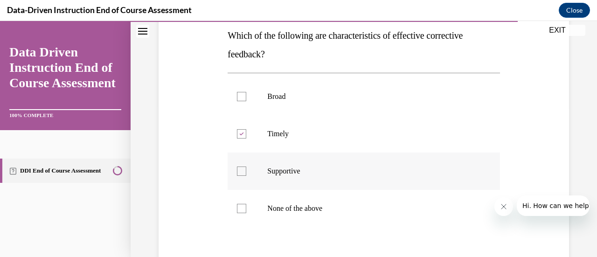
click at [246, 167] on input "Supportive" at bounding box center [241, 170] width 9 height 9
checkbox input "true"
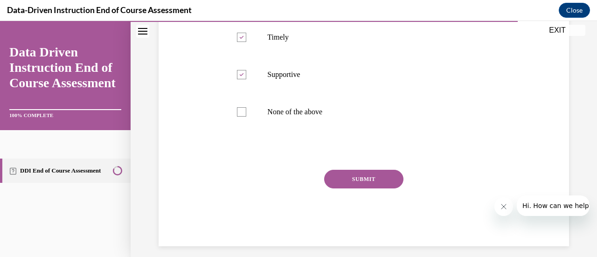
click at [348, 178] on button "SUBMIT" at bounding box center [363, 179] width 79 height 19
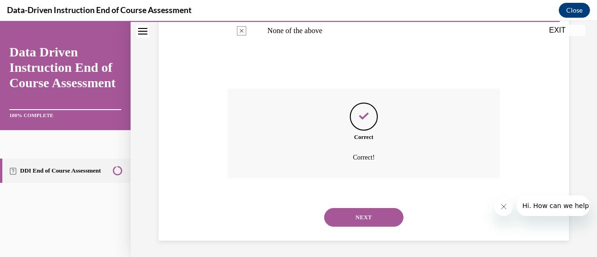
scroll to position [331, 0]
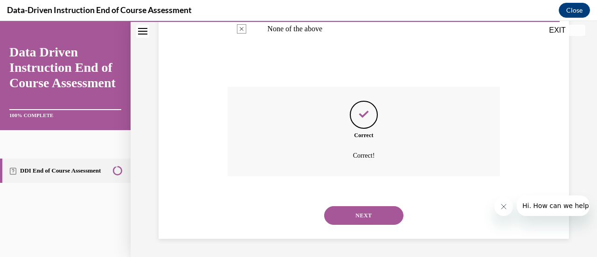
click at [359, 211] on button "NEXT" at bounding box center [363, 215] width 79 height 19
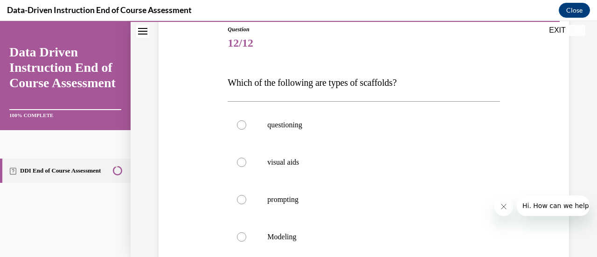
scroll to position [109, 0]
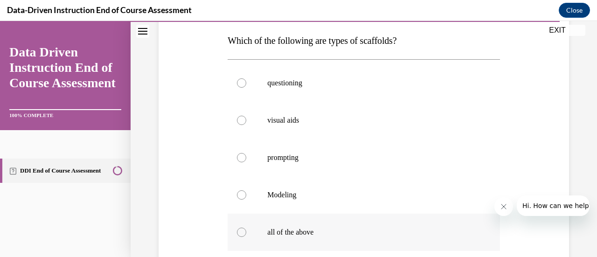
click at [322, 218] on label "all of the above" at bounding box center [363, 231] width 272 height 37
click at [246, 227] on input "all of the above" at bounding box center [241, 231] width 9 height 9
radio input "true"
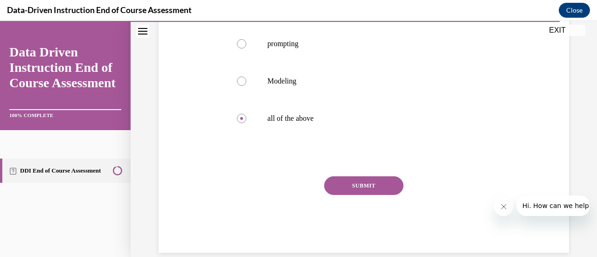
click at [352, 183] on button "SUBMIT" at bounding box center [363, 185] width 79 height 19
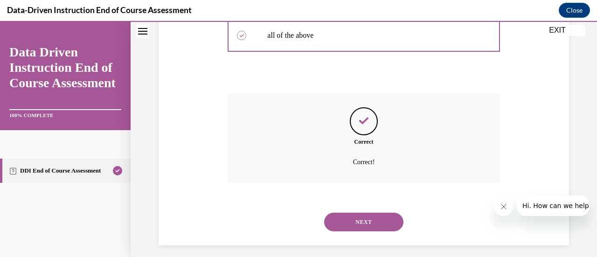
scroll to position [350, 0]
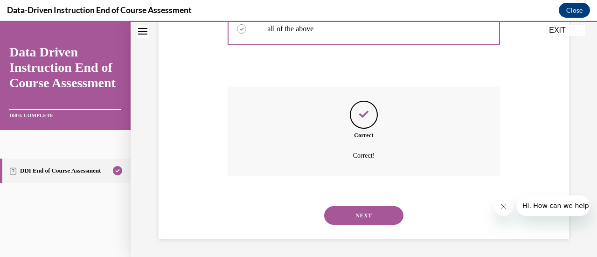
click at [353, 211] on button "NEXT" at bounding box center [363, 215] width 79 height 19
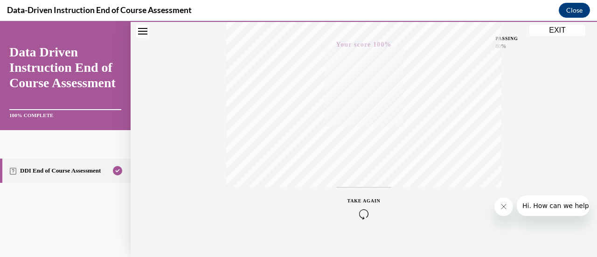
scroll to position [241, 0]
click at [547, 28] on button "EXIT" at bounding box center [557, 30] width 56 height 11
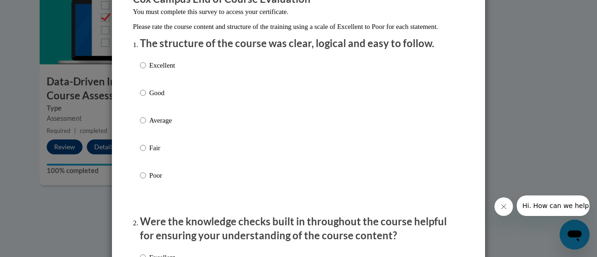
scroll to position [97, 0]
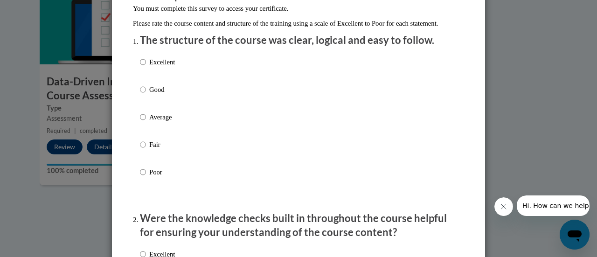
click at [149, 67] on p "Excellent" at bounding box center [162, 62] width 26 height 10
click at [146, 67] on input "Excellent" at bounding box center [143, 62] width 6 height 10
radio input "true"
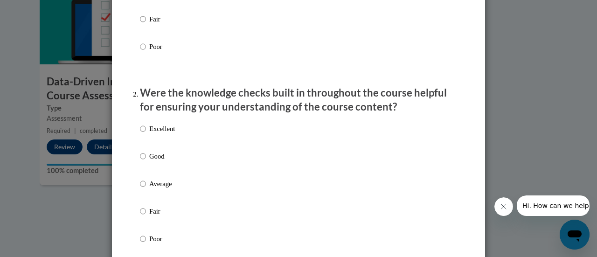
click at [158, 134] on p "Excellent" at bounding box center [162, 129] width 26 height 10
click at [146, 134] on input "Excellent" at bounding box center [143, 129] width 6 height 10
radio input "true"
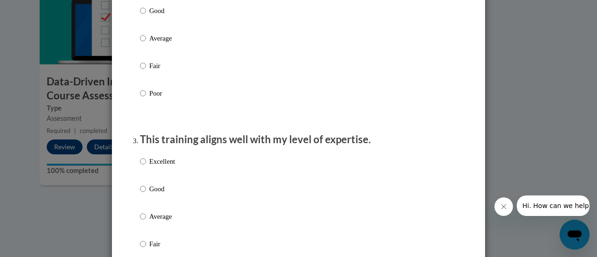
scroll to position [369, 0]
click at [153, 165] on p "Excellent" at bounding box center [162, 160] width 26 height 10
click at [146, 165] on input "Excellent" at bounding box center [143, 160] width 6 height 10
radio input "true"
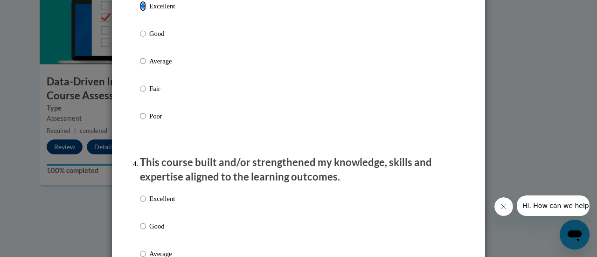
scroll to position [532, 0]
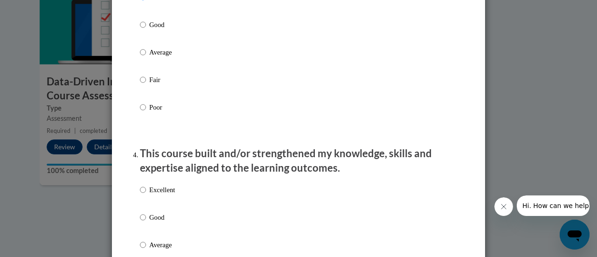
click at [159, 195] on p "Excellent" at bounding box center [162, 190] width 26 height 10
click at [146, 195] on input "Excellent" at bounding box center [143, 190] width 6 height 10
radio input "true"
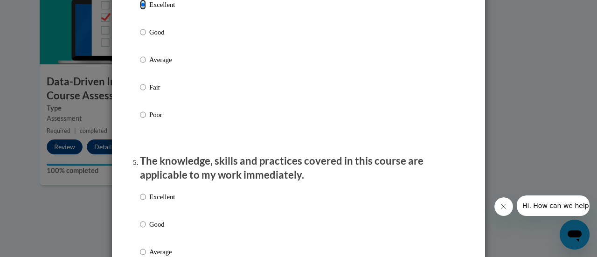
scroll to position [717, 0]
click at [158, 201] on p "Excellent" at bounding box center [162, 196] width 26 height 10
click at [146, 201] on input "Excellent" at bounding box center [143, 196] width 6 height 10
radio input "true"
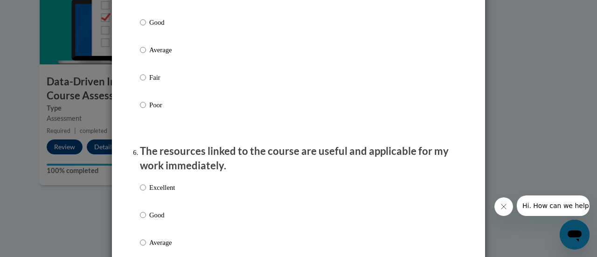
scroll to position [921, 0]
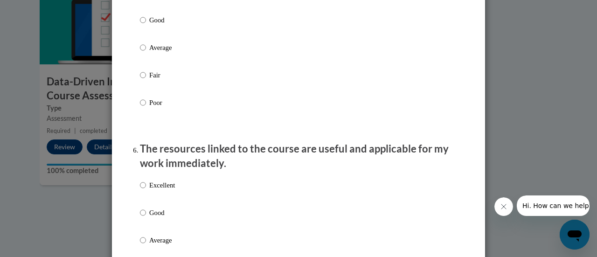
click at [154, 190] on p "Excellent" at bounding box center [162, 185] width 26 height 10
click at [146, 190] on input "Excellent" at bounding box center [143, 185] width 6 height 10
radio input "true"
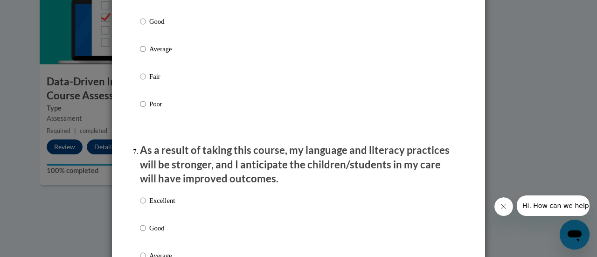
scroll to position [1125, 0]
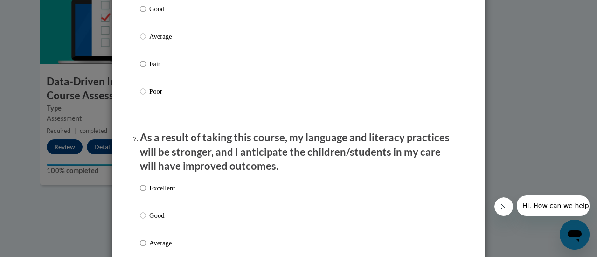
click at [154, 193] on p "Excellent" at bounding box center [162, 188] width 26 height 10
click at [146, 193] on input "Excellent" at bounding box center [143, 188] width 6 height 10
radio input "true"
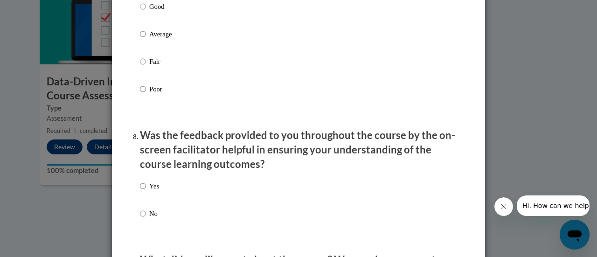
scroll to position [1335, 0]
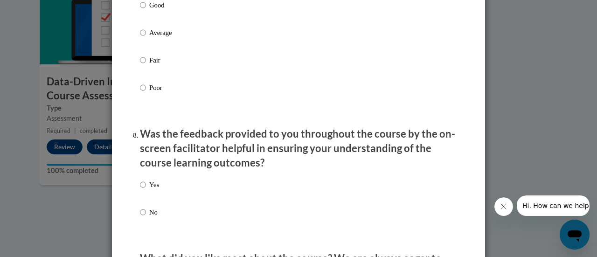
click at [149, 217] on p "No" at bounding box center [154, 212] width 10 height 10
click at [146, 217] on input "No" at bounding box center [143, 212] width 6 height 10
radio input "true"
drag, startPoint x: 149, startPoint y: 221, endPoint x: 220, endPoint y: 214, distance: 71.7
click at [220, 214] on div "Yes No" at bounding box center [298, 209] width 317 height 69
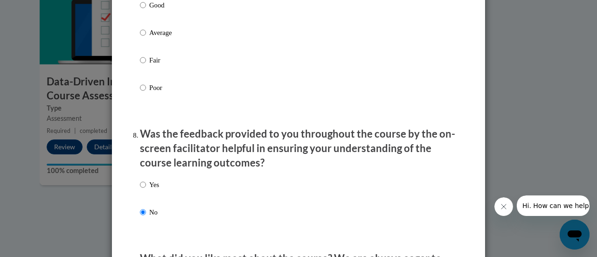
click at [144, 192] on label "Yes" at bounding box center [149, 191] width 19 height 25
click at [144, 190] on input "Yes" at bounding box center [143, 184] width 6 height 10
radio input "true"
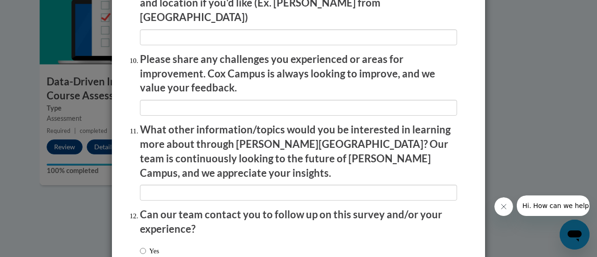
scroll to position [1681, 0]
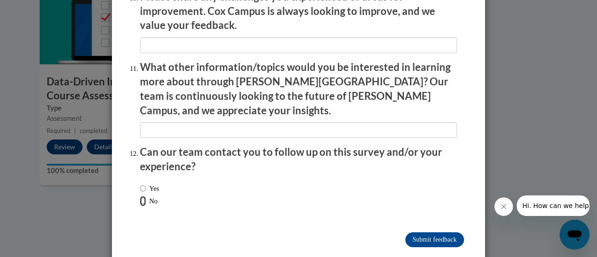
click at [142, 196] on input "No" at bounding box center [143, 201] width 6 height 10
radio input "true"
click at [405, 232] on input "Submit feedback" at bounding box center [434, 239] width 59 height 15
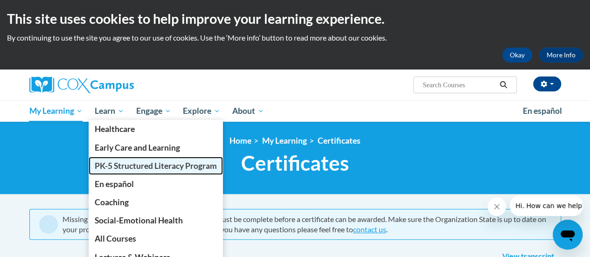
click at [110, 171] on link "PK-5 Structured Literacy Program" at bounding box center [156, 166] width 134 height 18
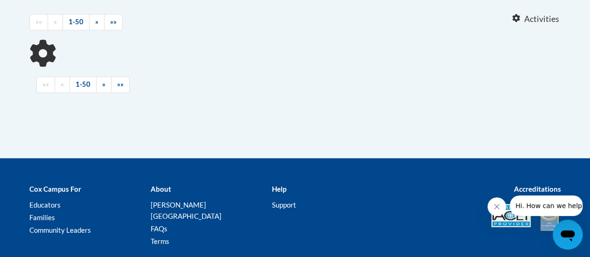
scroll to position [392, 0]
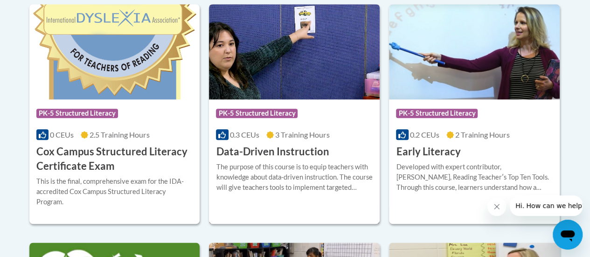
click at [337, 174] on div "The purpose of this course is to equip teachers with knowledge about data-drive…" at bounding box center [294, 177] width 157 height 31
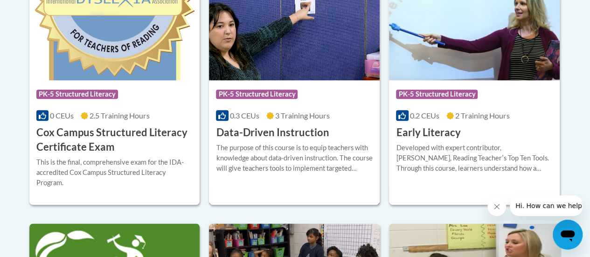
scroll to position [442, 0]
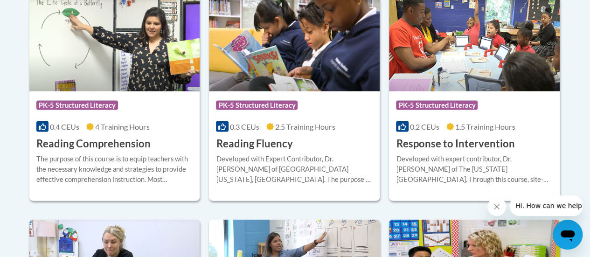
scroll to position [948, 0]
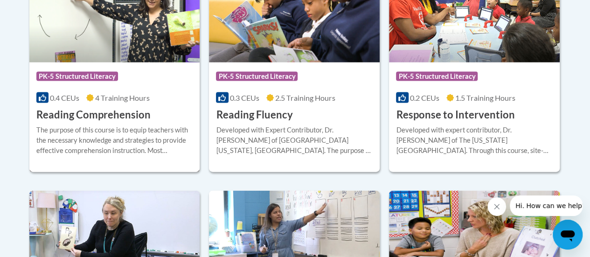
click at [124, 114] on h3 "Reading Comprehension" at bounding box center [93, 115] width 114 height 14
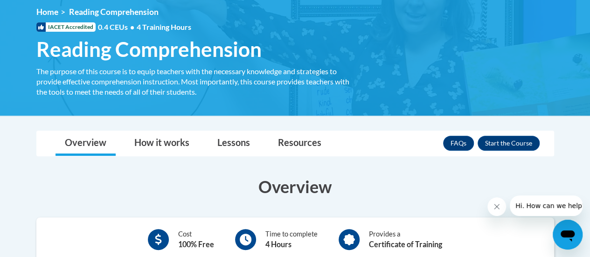
scroll to position [128, 0]
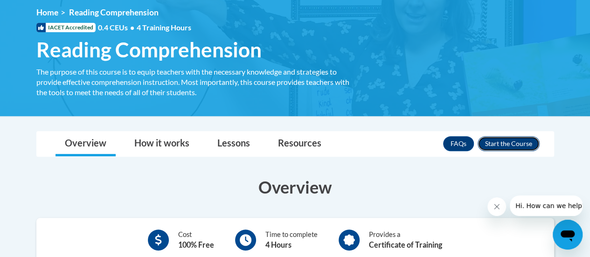
click at [511, 138] on button "Enroll" at bounding box center [508, 143] width 62 height 15
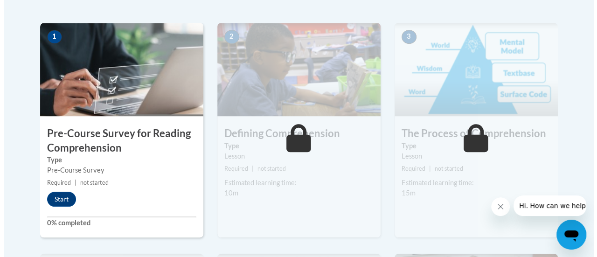
scroll to position [291, 0]
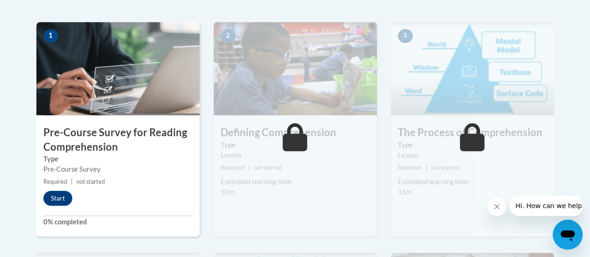
click at [68, 203] on div "Start" at bounding box center [60, 198] width 48 height 15
click at [64, 199] on button "Start" at bounding box center [57, 198] width 29 height 15
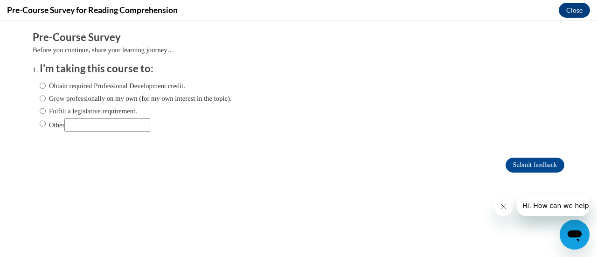
scroll to position [0, 0]
click at [95, 89] on label "Obtain required Professional Development credit." at bounding box center [112, 86] width 145 height 10
click at [46, 89] on input "Obtain required Professional Development credit." at bounding box center [43, 86] width 6 height 10
radio input "true"
click at [95, 99] on label "Grow professionally on my own (for my own interest in the topic)." at bounding box center [136, 98] width 192 height 10
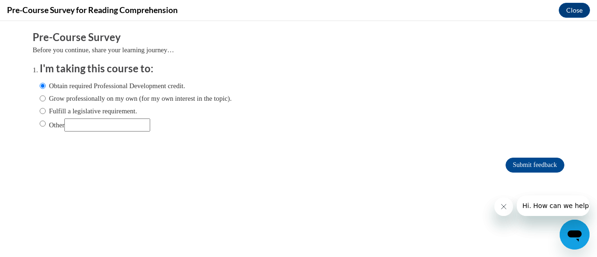
click at [46, 99] on input "Grow professionally on my own (for my own interest in the topic)." at bounding box center [43, 98] width 6 height 10
radio input "true"
click at [506, 166] on input "Submit feedback" at bounding box center [534, 165] width 59 height 15
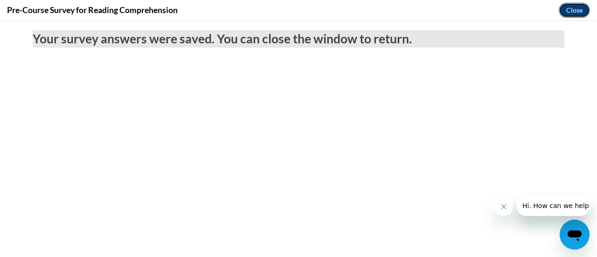
click at [571, 11] on button "Close" at bounding box center [573, 10] width 31 height 15
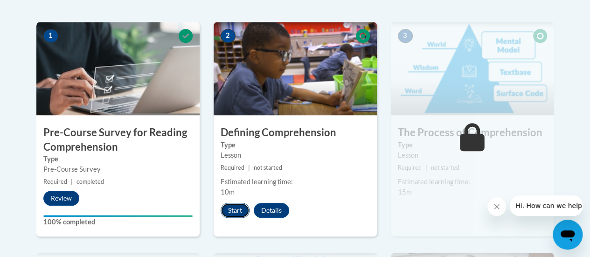
click at [240, 208] on button "Start" at bounding box center [234, 210] width 29 height 15
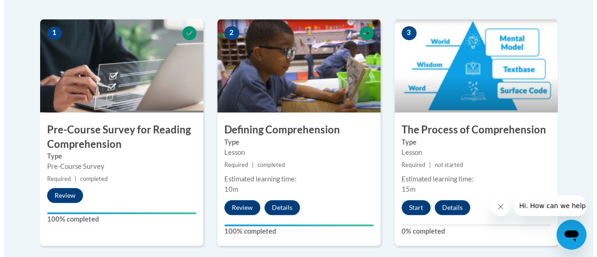
scroll to position [295, 0]
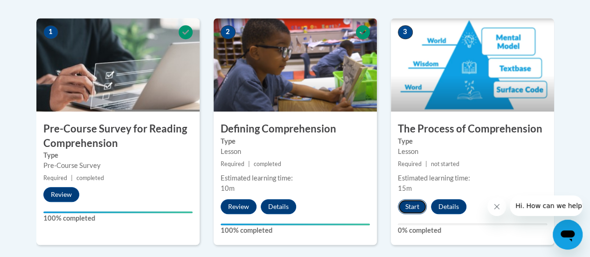
click at [413, 202] on button "Start" at bounding box center [412, 206] width 29 height 15
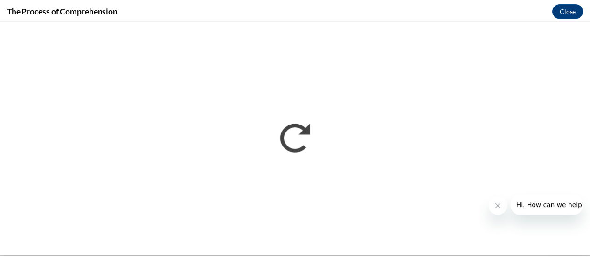
scroll to position [0, 0]
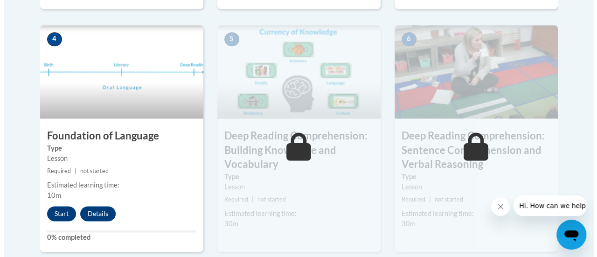
scroll to position [536, 0]
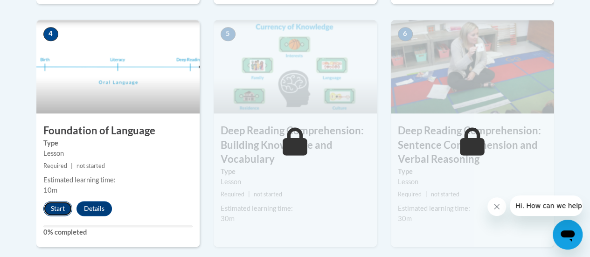
click at [62, 203] on button "Start" at bounding box center [57, 208] width 29 height 15
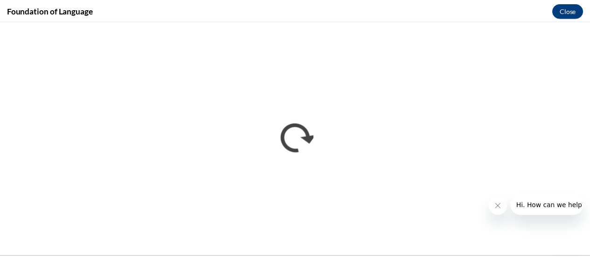
scroll to position [0, 0]
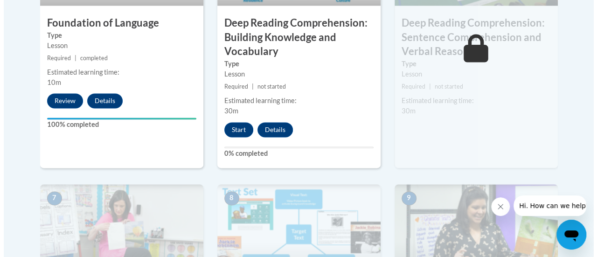
scroll to position [645, 0]
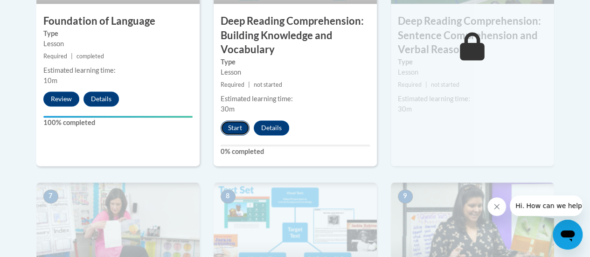
click at [239, 129] on button "Start" at bounding box center [234, 127] width 29 height 15
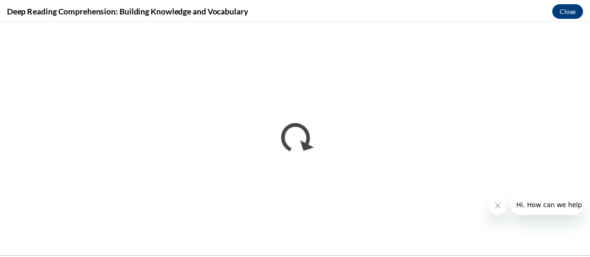
scroll to position [0, 0]
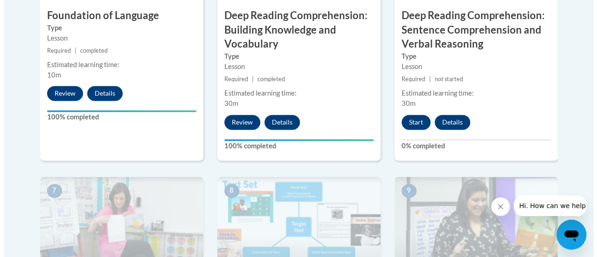
scroll to position [652, 0]
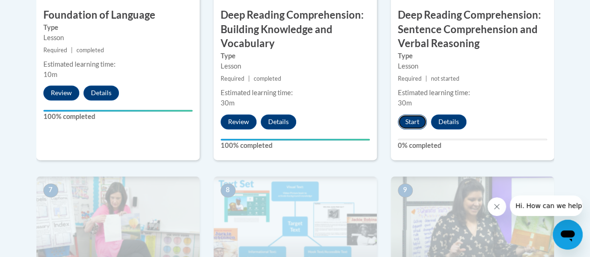
click at [409, 124] on button "Start" at bounding box center [412, 121] width 29 height 15
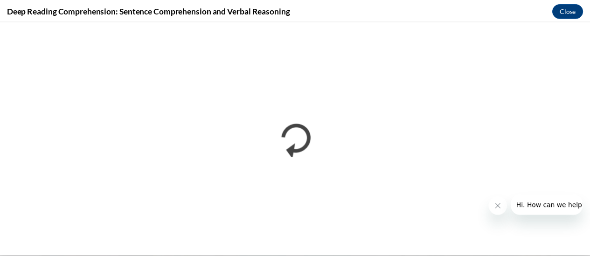
scroll to position [0, 0]
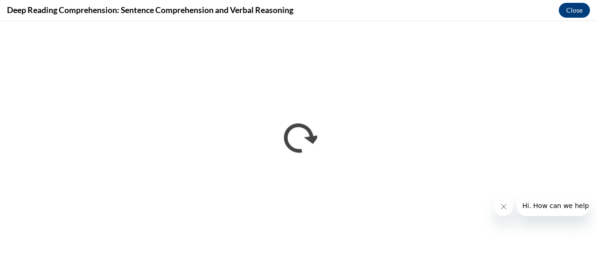
click at [502, 208] on icon "Close message from company" at bounding box center [502, 206] width 7 height 7
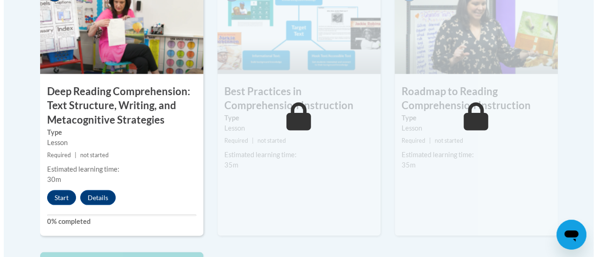
scroll to position [861, 0]
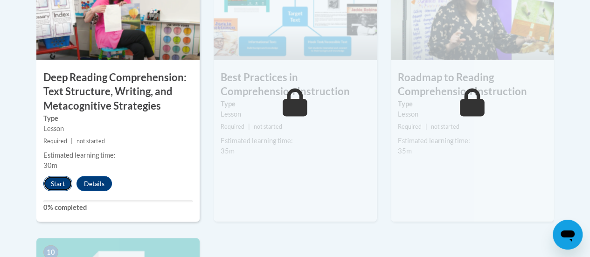
click at [48, 181] on button "Start" at bounding box center [57, 183] width 29 height 15
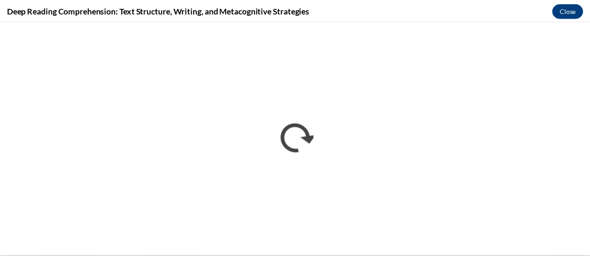
scroll to position [0, 0]
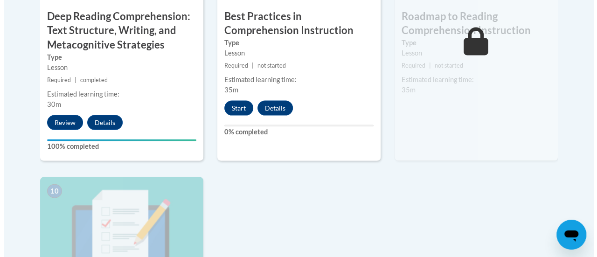
scroll to position [922, 0]
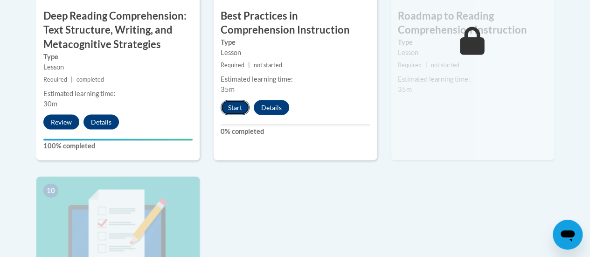
click at [235, 104] on button "Start" at bounding box center [234, 107] width 29 height 15
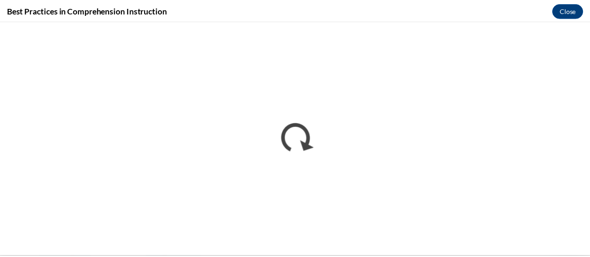
scroll to position [0, 0]
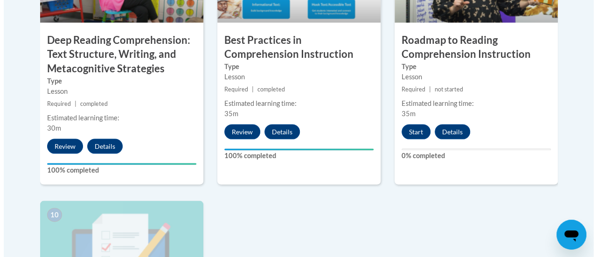
scroll to position [899, 0]
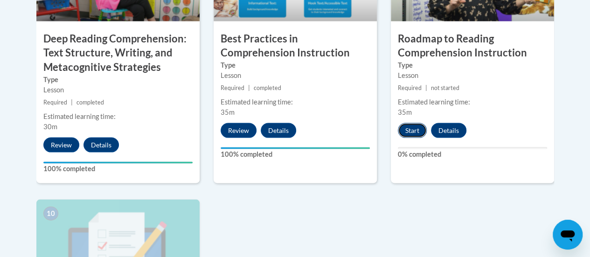
click at [407, 131] on button "Start" at bounding box center [412, 130] width 29 height 15
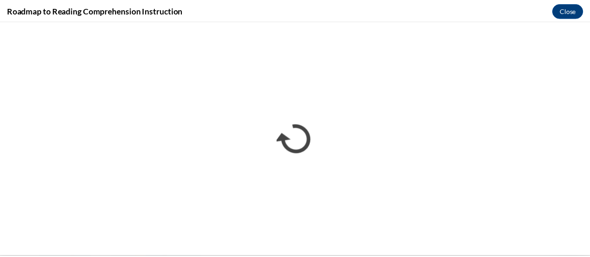
scroll to position [0, 0]
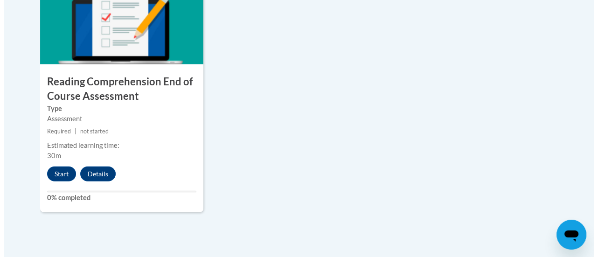
scroll to position [1128, 0]
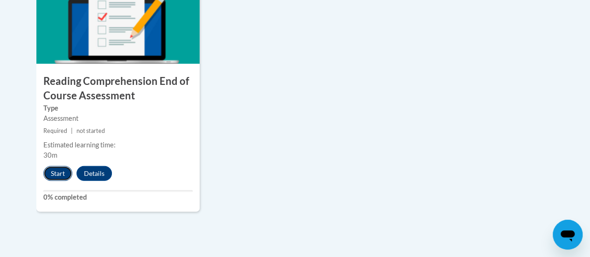
click at [62, 171] on button "Start" at bounding box center [57, 173] width 29 height 15
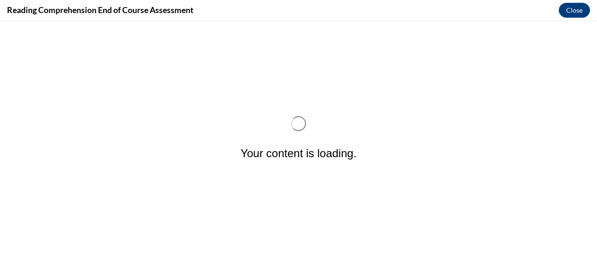
scroll to position [0, 0]
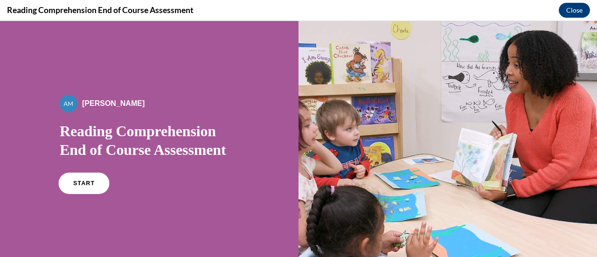
click at [95, 187] on link "START" at bounding box center [83, 182] width 51 height 21
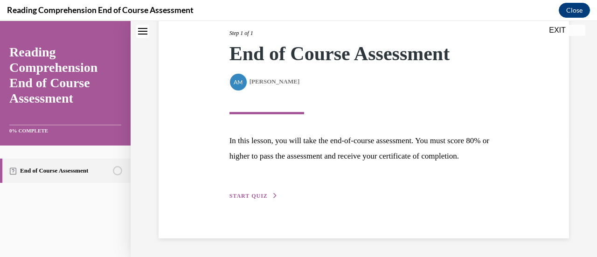
scroll to position [137, 0]
click at [247, 193] on span "START QUIZ" at bounding box center [248, 195] width 38 height 7
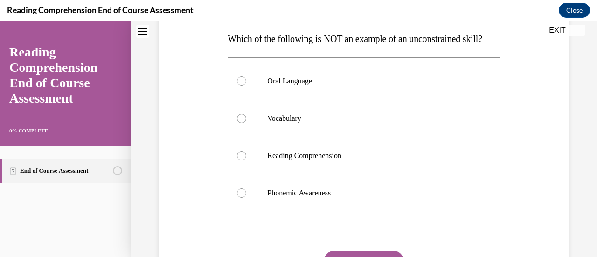
scroll to position [149, 0]
click at [321, 174] on label "Reading Comprehension" at bounding box center [363, 155] width 272 height 37
click at [246, 160] on input "Reading Comprehension" at bounding box center [241, 155] width 9 height 9
radio input "true"
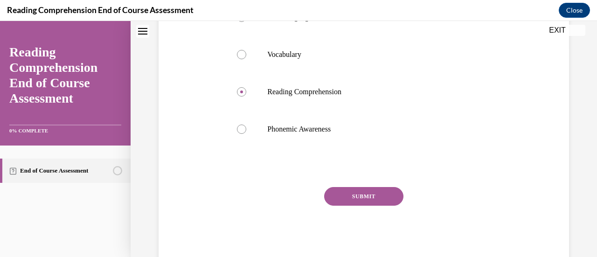
click at [343, 206] on button "SUBMIT" at bounding box center [363, 196] width 79 height 19
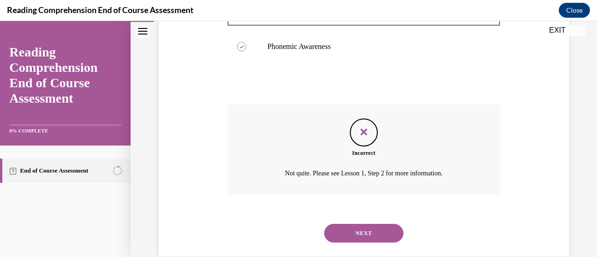
scroll to position [295, 0]
click at [357, 241] on button "NEXT" at bounding box center [363, 232] width 79 height 19
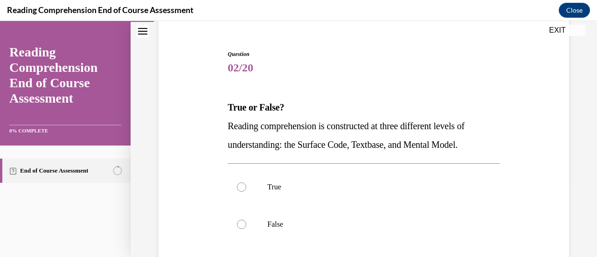
scroll to position [80, 0]
click at [359, 182] on p "True" at bounding box center [371, 186] width 209 height 9
click at [246, 182] on input "True" at bounding box center [241, 186] width 9 height 9
radio input "true"
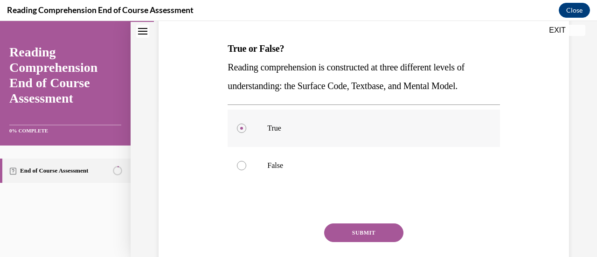
scroll to position [144, 0]
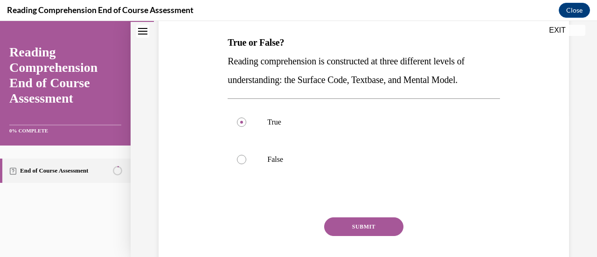
click at [365, 229] on button "SUBMIT" at bounding box center [363, 226] width 79 height 19
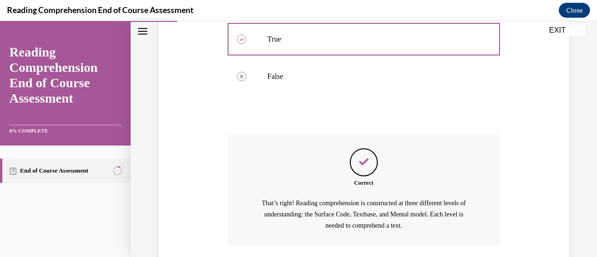
scroll to position [297, 0]
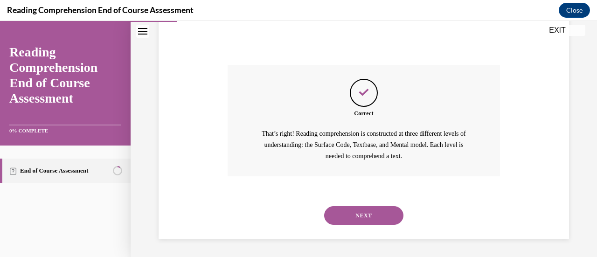
click at [364, 221] on button "NEXT" at bounding box center [363, 215] width 79 height 19
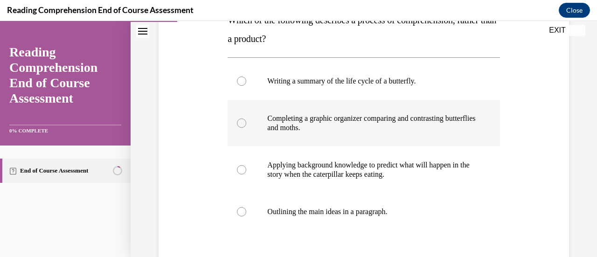
scroll to position [168, 0]
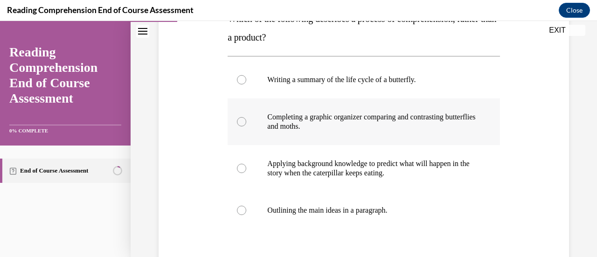
click at [357, 126] on p "Completing a graphic organizer comparing and contrasting butterflies and moths." at bounding box center [371, 121] width 209 height 19
click at [246, 126] on input "Completing a graphic organizer comparing and contrasting butterflies and moths." at bounding box center [241, 121] width 9 height 9
radio input "true"
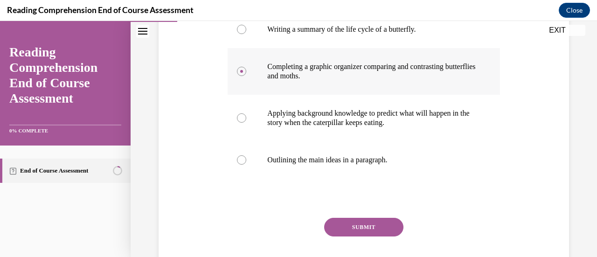
scroll to position [220, 0]
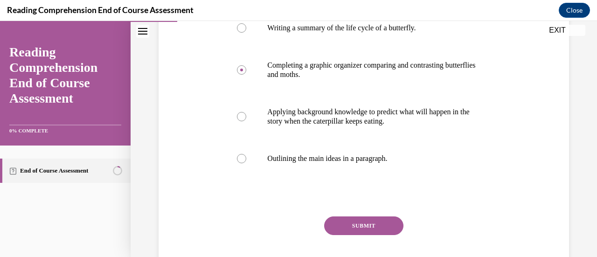
click at [380, 222] on button "SUBMIT" at bounding box center [363, 225] width 79 height 19
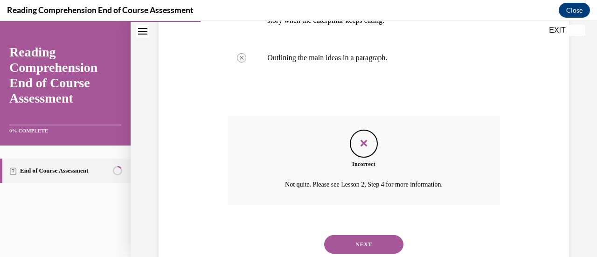
scroll to position [350, 0]
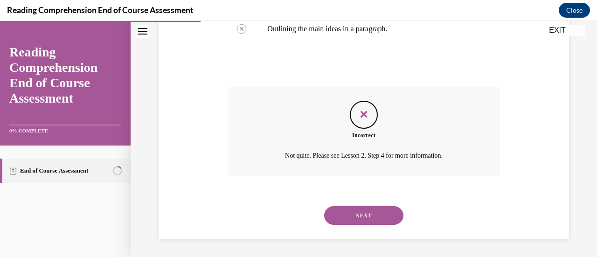
click at [370, 213] on button "NEXT" at bounding box center [363, 215] width 79 height 19
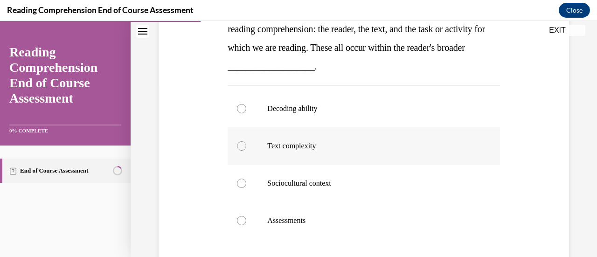
scroll to position [178, 0]
click at [364, 175] on label "Sociocultural context" at bounding box center [363, 182] width 272 height 37
click at [246, 178] on input "Sociocultural context" at bounding box center [241, 182] width 9 height 9
radio input "true"
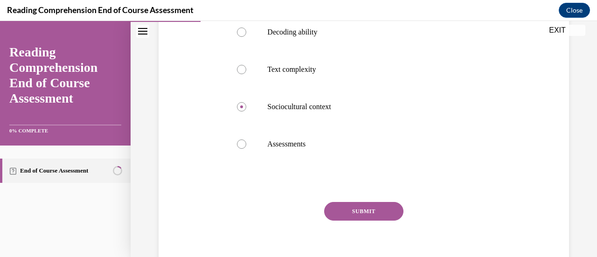
click at [373, 210] on button "SUBMIT" at bounding box center [363, 211] width 79 height 19
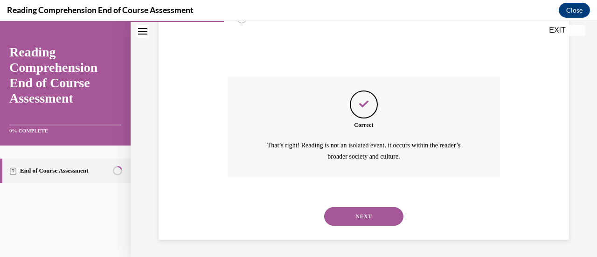
scroll to position [379, 0]
click at [369, 216] on button "NEXT" at bounding box center [363, 215] width 79 height 19
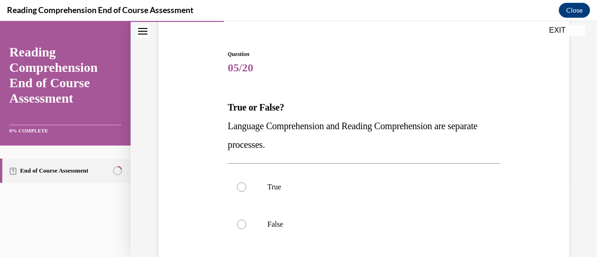
scroll to position [80, 0]
click at [368, 185] on p "True" at bounding box center [371, 186] width 209 height 9
click at [246, 185] on input "True" at bounding box center [241, 186] width 9 height 9
radio input "true"
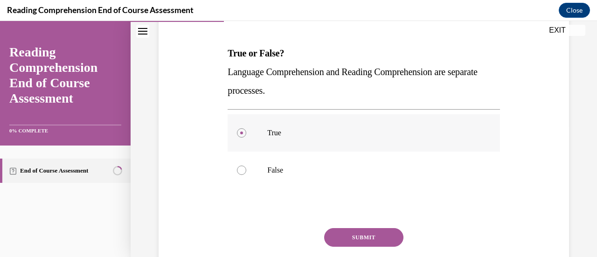
scroll to position [134, 0]
click at [366, 233] on button "SUBMIT" at bounding box center [363, 236] width 79 height 19
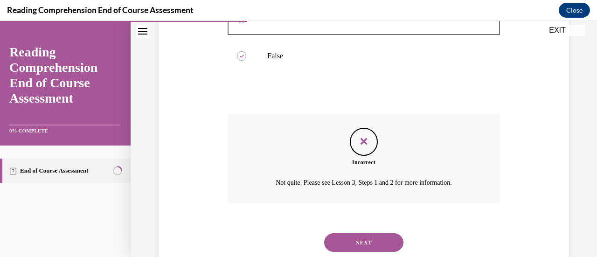
scroll to position [275, 0]
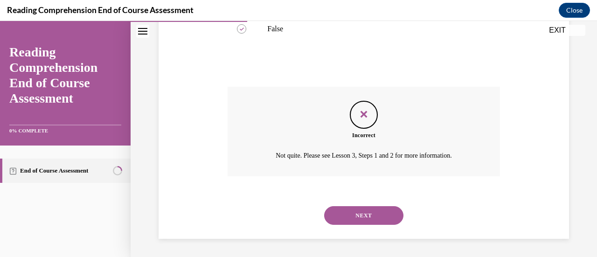
click at [363, 218] on button "NEXT" at bounding box center [363, 215] width 79 height 19
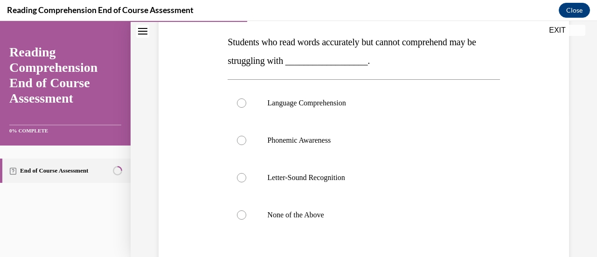
scroll to position [147, 0]
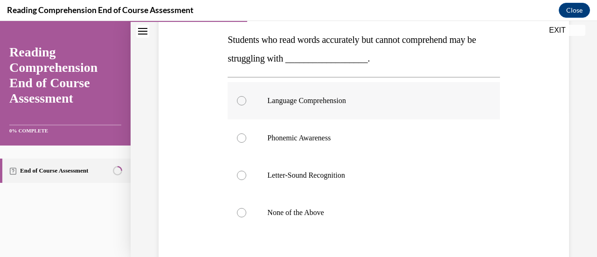
click at [364, 114] on label "Language Comprehension" at bounding box center [363, 100] width 272 height 37
click at [246, 105] on input "Language Comprehension" at bounding box center [241, 100] width 9 height 9
radio input "true"
click at [383, 183] on label "Letter-Sound Recognition" at bounding box center [363, 175] width 272 height 37
click at [246, 180] on input "Letter-Sound Recognition" at bounding box center [241, 175] width 9 height 9
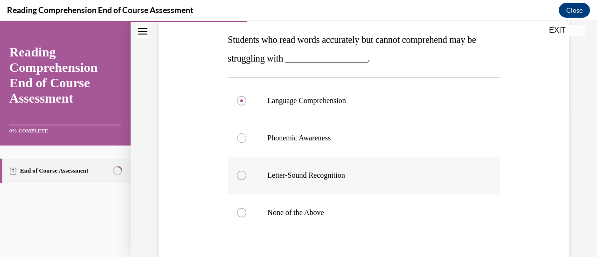
radio input "true"
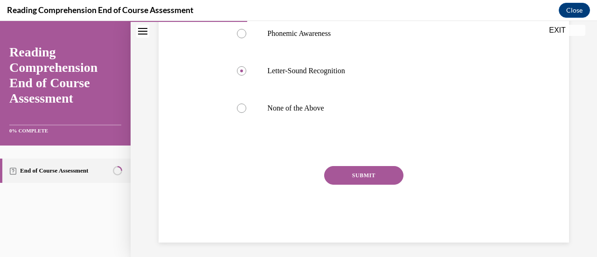
click at [376, 177] on button "SUBMIT" at bounding box center [363, 175] width 79 height 19
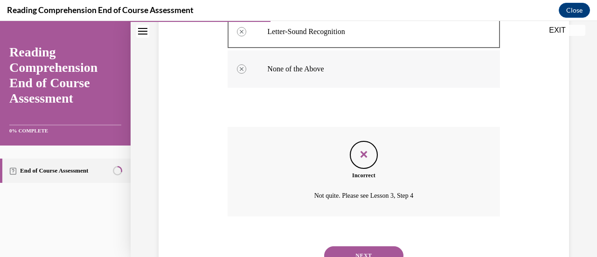
scroll to position [291, 0]
click at [375, 253] on button "NEXT" at bounding box center [363, 255] width 79 height 19
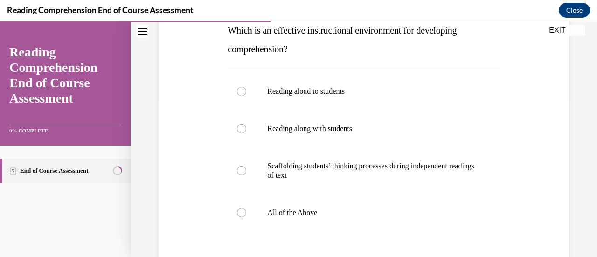
scroll to position [158, 0]
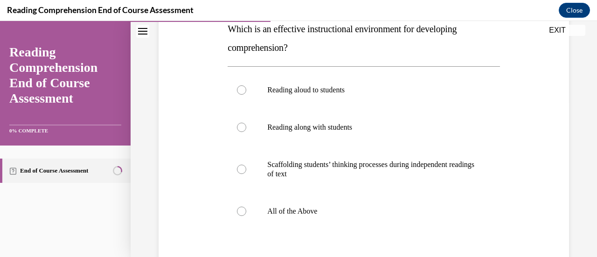
click at [363, 193] on label "All of the Above" at bounding box center [363, 210] width 272 height 37
click at [246, 206] on input "All of the Above" at bounding box center [241, 210] width 9 height 9
radio input "true"
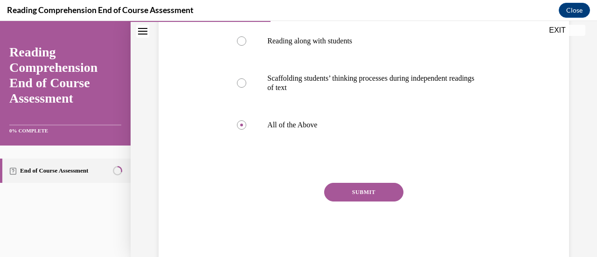
click at [363, 193] on button "SUBMIT" at bounding box center [363, 192] width 79 height 19
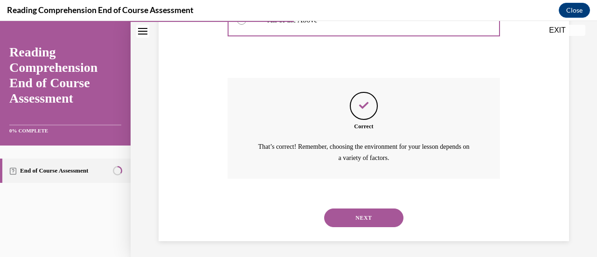
scroll to position [351, 0]
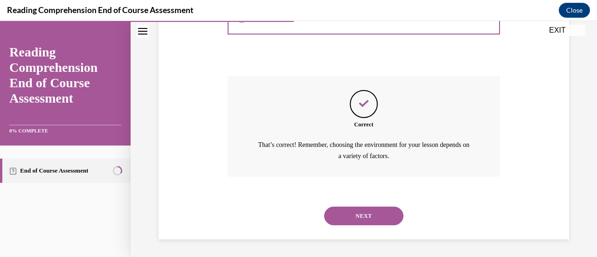
click at [364, 218] on button "NEXT" at bounding box center [363, 215] width 79 height 19
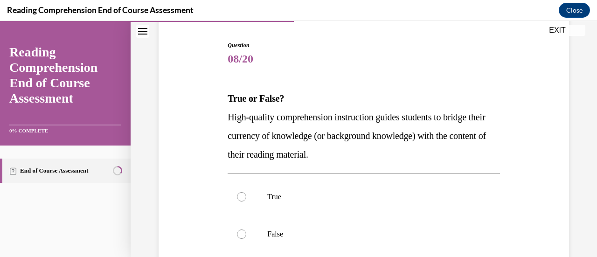
scroll to position [90, 0]
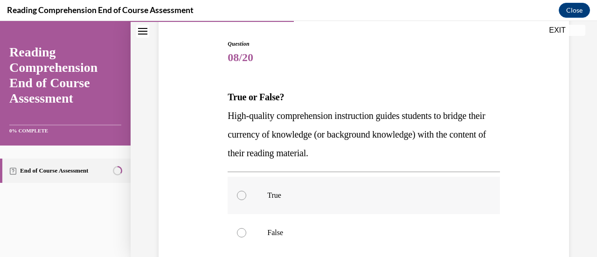
click at [361, 201] on label "True" at bounding box center [363, 195] width 272 height 37
click at [246, 200] on input "True" at bounding box center [241, 195] width 9 height 9
radio input "true"
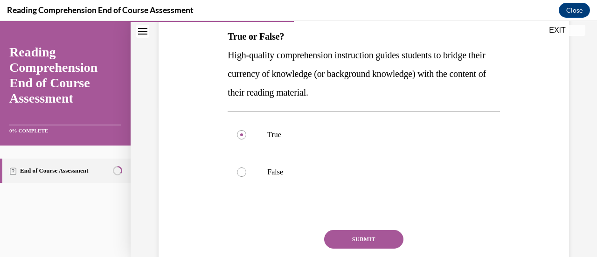
click at [363, 240] on button "SUBMIT" at bounding box center [363, 239] width 79 height 19
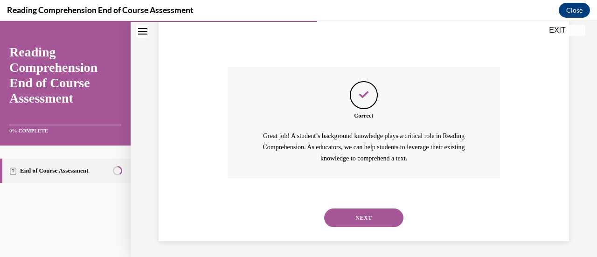
scroll to position [316, 0]
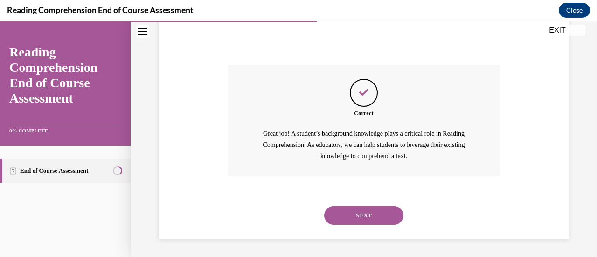
click at [356, 215] on button "NEXT" at bounding box center [363, 215] width 79 height 19
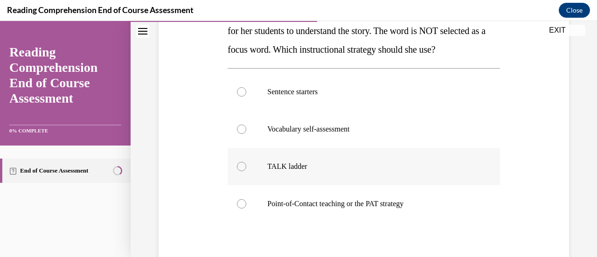
scroll to position [175, 0]
click at [358, 176] on label "TALK ladder" at bounding box center [363, 165] width 272 height 37
click at [246, 171] on input "TALK ladder" at bounding box center [241, 165] width 9 height 9
radio input "true"
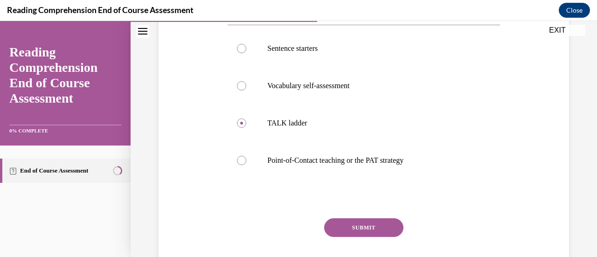
click at [369, 222] on button "SUBMIT" at bounding box center [363, 227] width 79 height 19
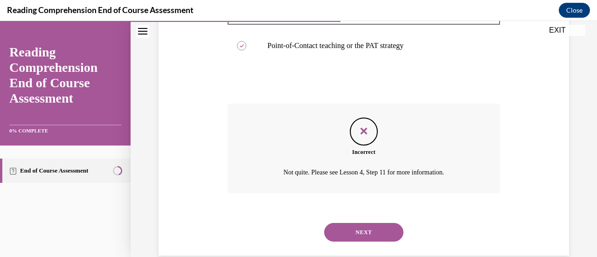
scroll to position [338, 0]
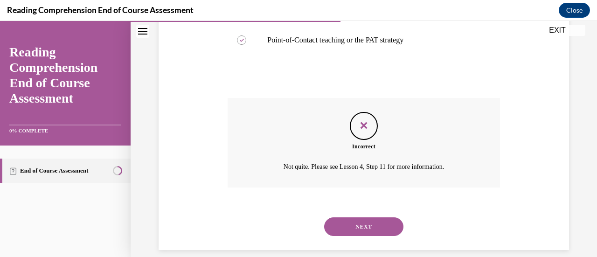
click at [369, 222] on button "NEXT" at bounding box center [363, 226] width 79 height 19
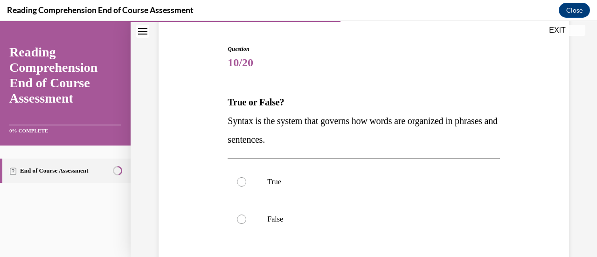
scroll to position [87, 0]
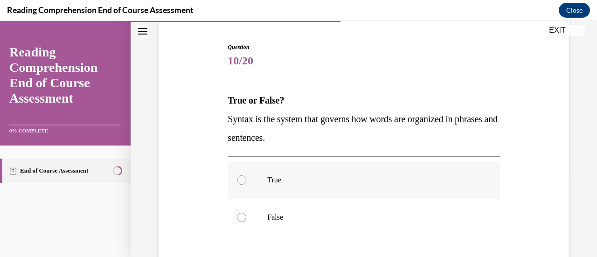
click at [372, 190] on label "True" at bounding box center [363, 179] width 272 height 37
click at [246, 185] on input "True" at bounding box center [241, 179] width 9 height 9
radio input "true"
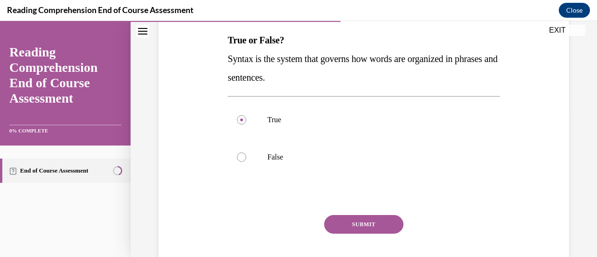
click at [375, 225] on button "SUBMIT" at bounding box center [363, 224] width 79 height 19
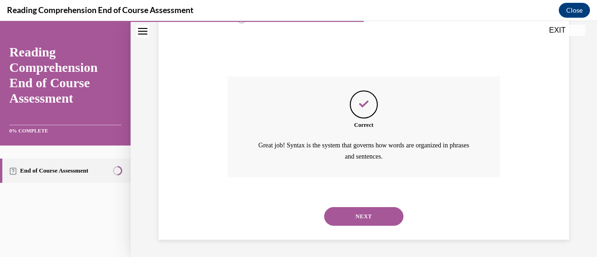
scroll to position [286, 0]
click at [373, 221] on button "NEXT" at bounding box center [363, 215] width 79 height 19
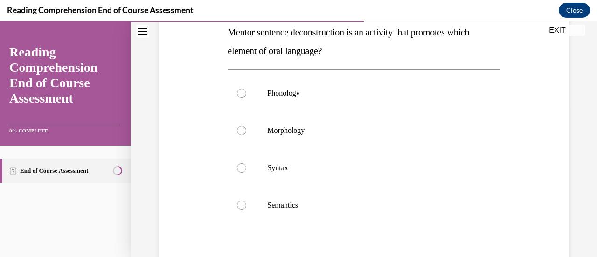
scroll to position [155, 0]
click at [369, 213] on label "Semantics" at bounding box center [363, 204] width 272 height 37
click at [246, 209] on input "Semantics" at bounding box center [241, 204] width 9 height 9
radio input "true"
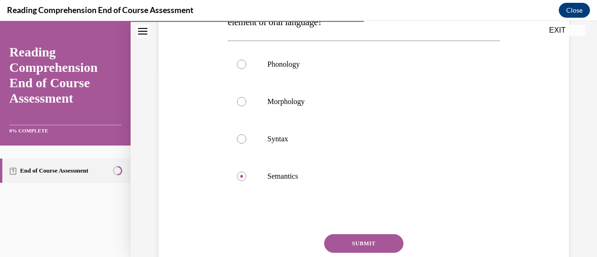
click at [367, 237] on button "SUBMIT" at bounding box center [363, 243] width 79 height 19
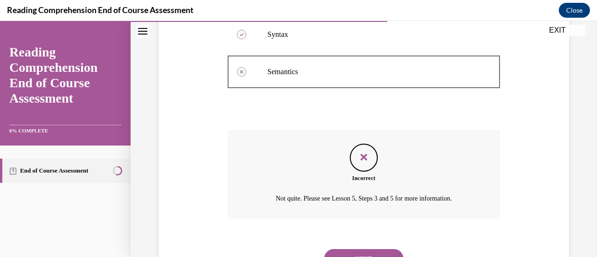
scroll to position [300, 0]
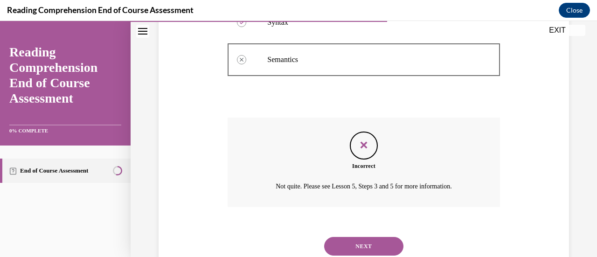
click at [366, 242] on button "NEXT" at bounding box center [363, 246] width 79 height 19
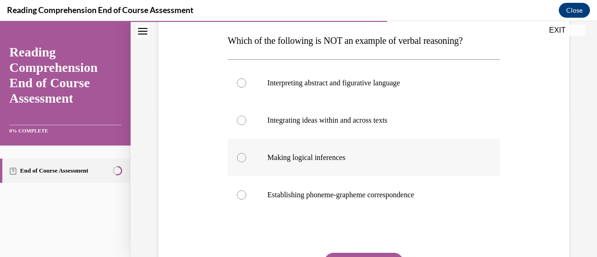
scroll to position [147, 0]
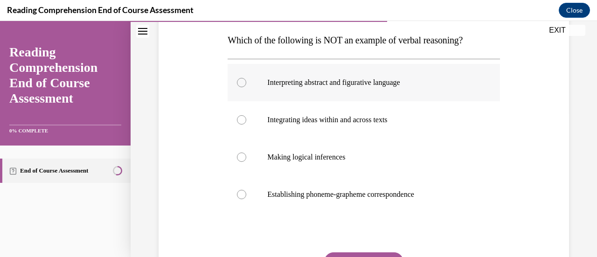
click at [354, 96] on label "Interpreting abstract and figurative language" at bounding box center [363, 82] width 272 height 37
click at [246, 87] on input "Interpreting abstract and figurative language" at bounding box center [241, 82] width 9 height 9
radio input "true"
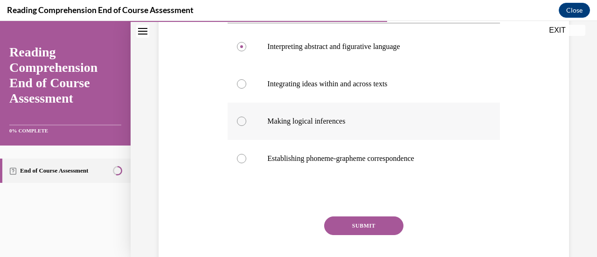
scroll to position [183, 0]
click at [376, 227] on button "SUBMIT" at bounding box center [363, 225] width 79 height 19
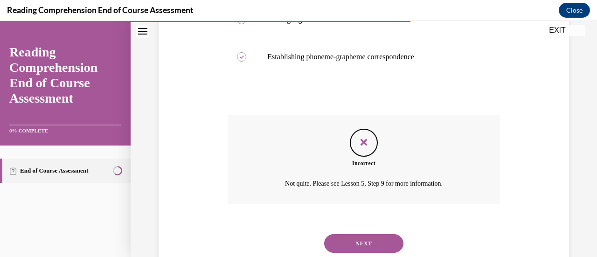
scroll to position [285, 0]
click at [371, 237] on button "NEXT" at bounding box center [363, 242] width 79 height 19
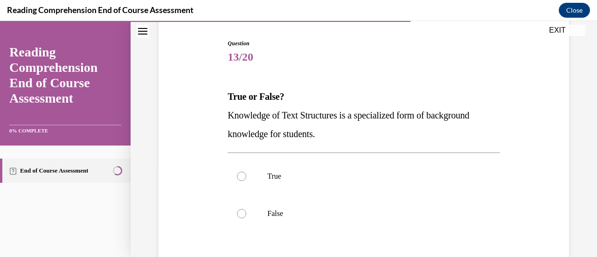
scroll to position [91, 0]
click at [357, 182] on label "True" at bounding box center [363, 175] width 272 height 37
click at [246, 180] on input "True" at bounding box center [241, 175] width 9 height 9
radio input "true"
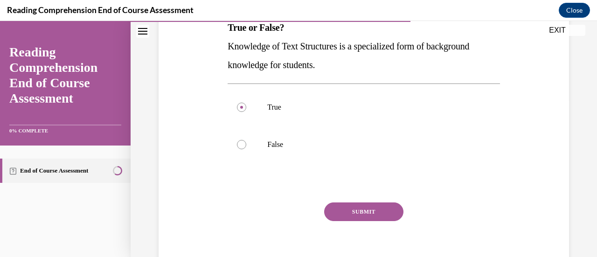
click at [364, 207] on button "SUBMIT" at bounding box center [363, 211] width 79 height 19
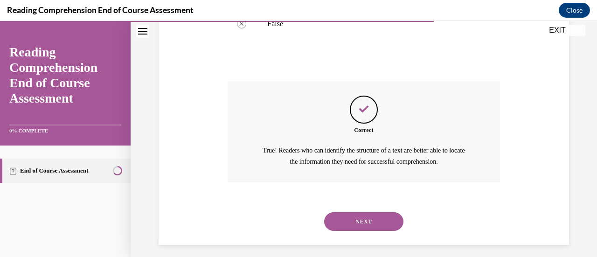
scroll to position [286, 0]
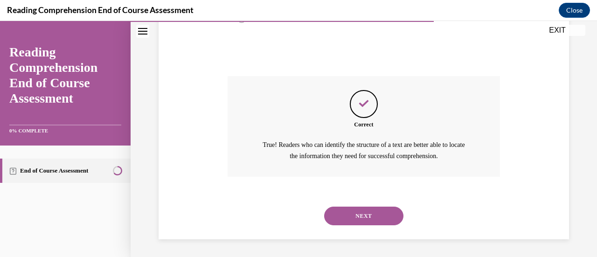
click at [364, 213] on button "NEXT" at bounding box center [363, 215] width 79 height 19
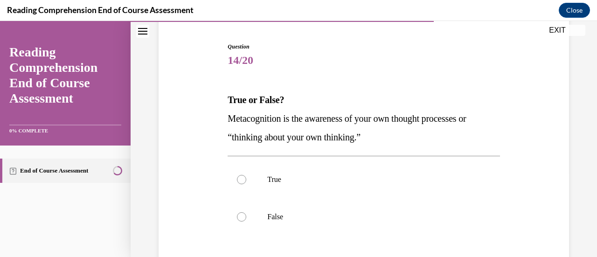
scroll to position [89, 0]
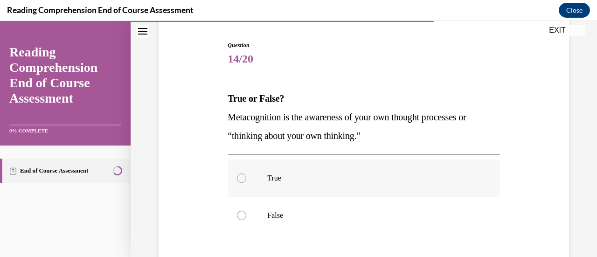
click at [361, 185] on label "True" at bounding box center [363, 177] width 272 height 37
click at [246, 183] on input "True" at bounding box center [241, 177] width 9 height 9
radio input "true"
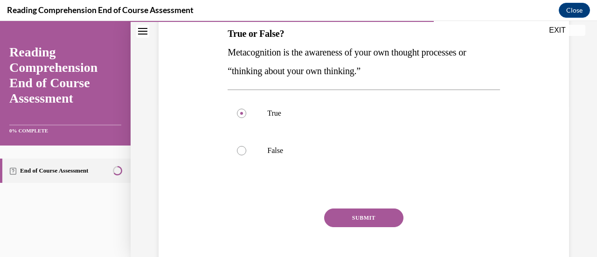
click at [364, 213] on button "SUBMIT" at bounding box center [363, 217] width 79 height 19
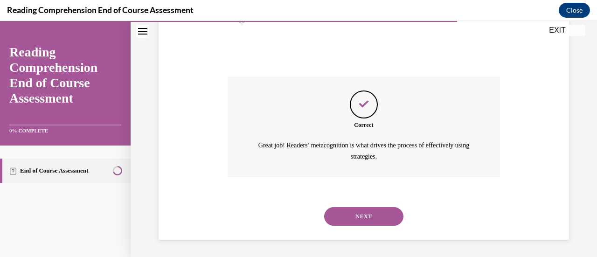
scroll to position [286, 0]
click at [364, 213] on button "NEXT" at bounding box center [363, 215] width 79 height 19
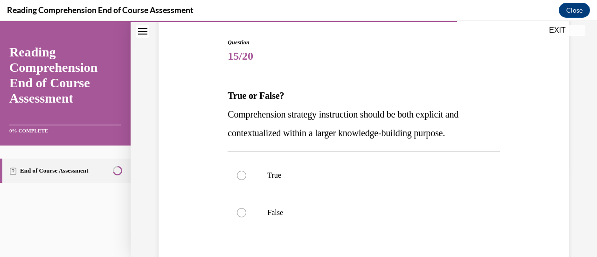
scroll to position [92, 0]
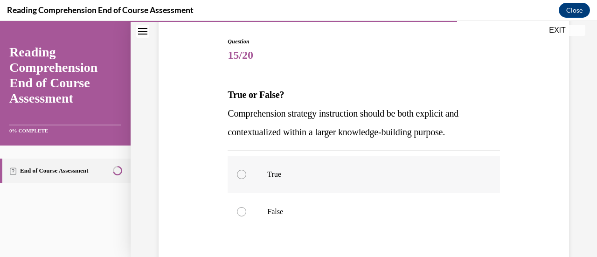
click at [366, 176] on p "True" at bounding box center [371, 174] width 209 height 9
click at [246, 176] on input "True" at bounding box center [241, 174] width 9 height 9
radio input "true"
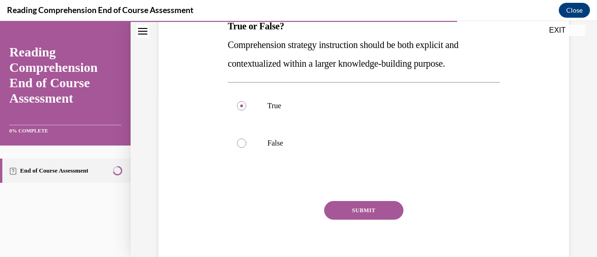
click at [367, 206] on button "SUBMIT" at bounding box center [363, 210] width 79 height 19
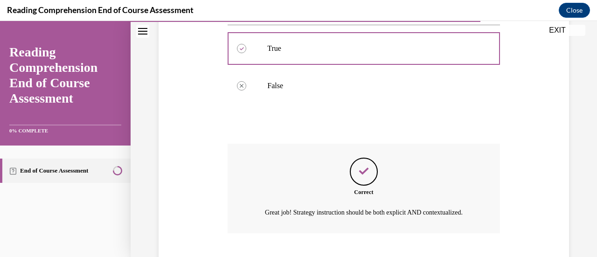
scroll to position [286, 0]
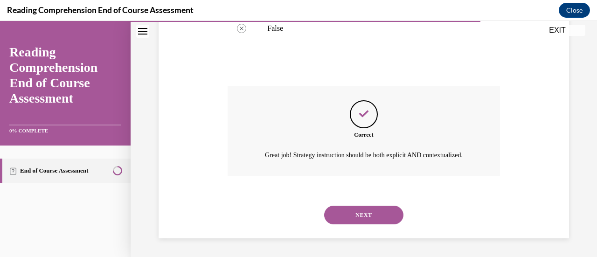
click at [367, 213] on button "NEXT" at bounding box center [363, 215] width 79 height 19
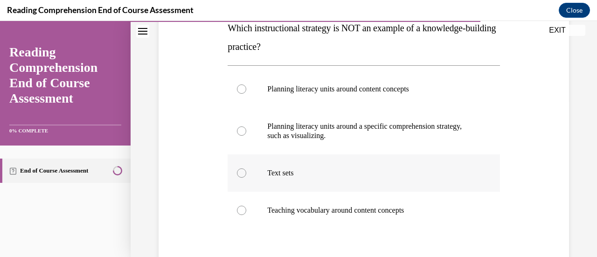
scroll to position [156, 0]
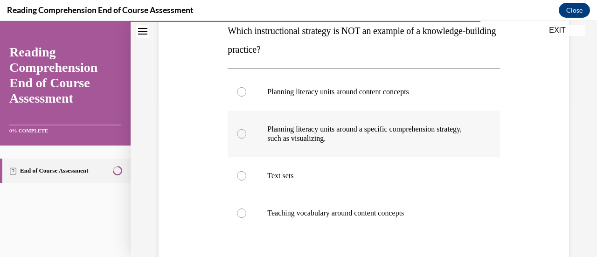
click at [368, 140] on p "Planning literacy units around a specific comprehension strategy, such as visua…" at bounding box center [371, 133] width 209 height 19
click at [246, 138] on input "Planning literacy units around a specific comprehension strategy, such as visua…" at bounding box center [241, 133] width 9 height 9
radio input "true"
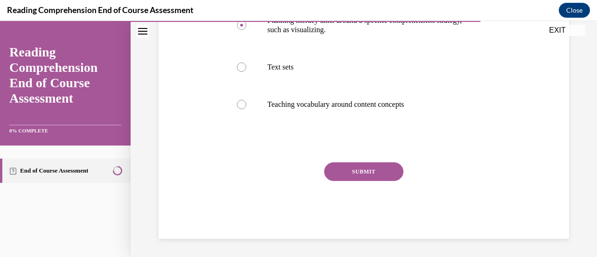
click at [371, 171] on button "SUBMIT" at bounding box center [363, 171] width 79 height 19
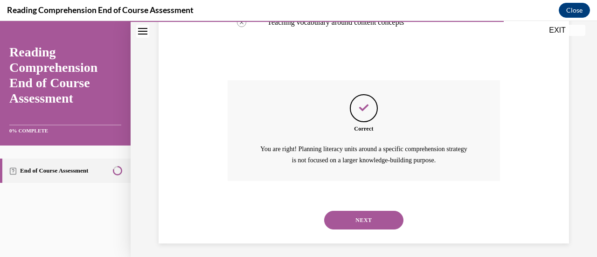
scroll to position [351, 0]
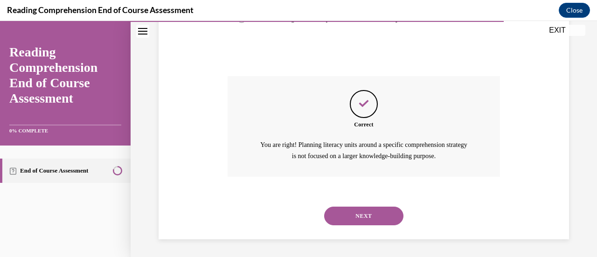
click at [361, 208] on button "NEXT" at bounding box center [363, 215] width 79 height 19
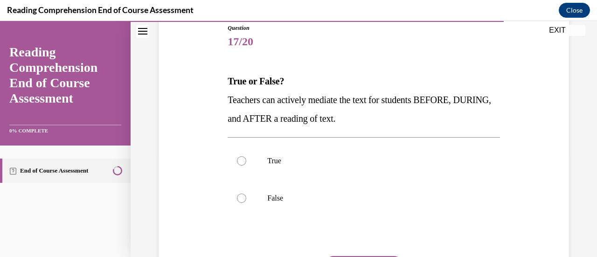
scroll to position [107, 0]
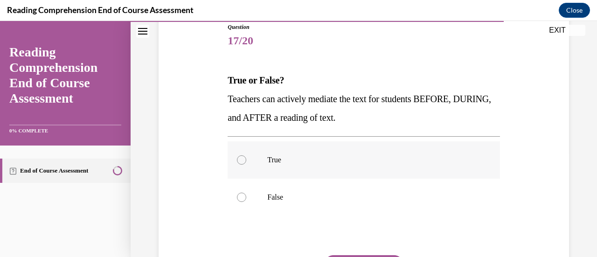
click at [354, 166] on label "True" at bounding box center [363, 159] width 272 height 37
click at [246, 165] on input "True" at bounding box center [241, 159] width 9 height 9
radio input "true"
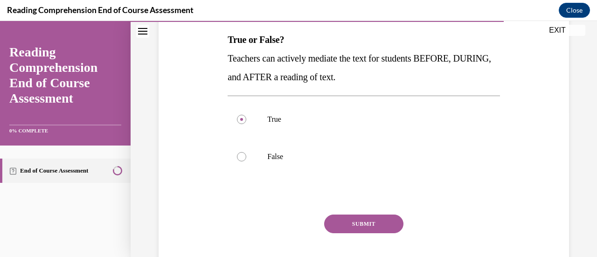
click at [361, 219] on button "SUBMIT" at bounding box center [363, 223] width 79 height 19
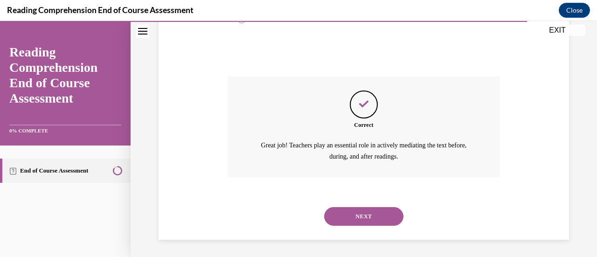
scroll to position [286, 0]
click at [361, 219] on button "NEXT" at bounding box center [363, 215] width 79 height 19
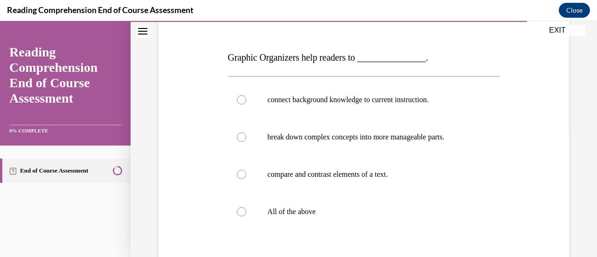
scroll to position [131, 0]
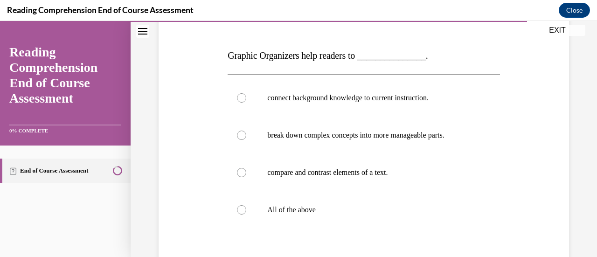
click at [361, 219] on label "All of the above" at bounding box center [363, 209] width 272 height 37
click at [246, 214] on input "All of the above" at bounding box center [241, 209] width 9 height 9
radio input "true"
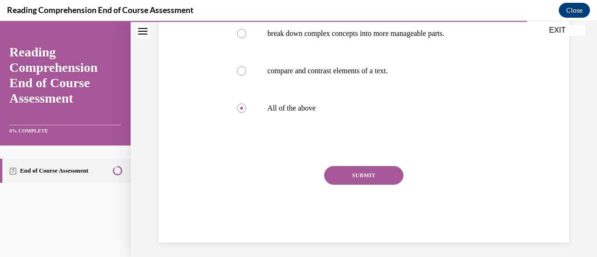
scroll to position [234, 0]
click at [360, 177] on button "SUBMIT" at bounding box center [363, 174] width 79 height 19
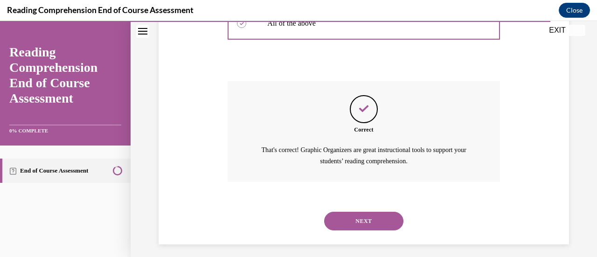
scroll to position [323, 0]
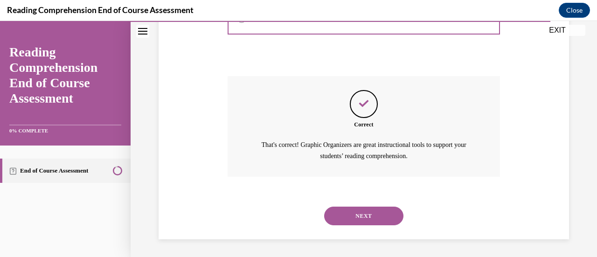
click at [365, 208] on button "NEXT" at bounding box center [363, 215] width 79 height 19
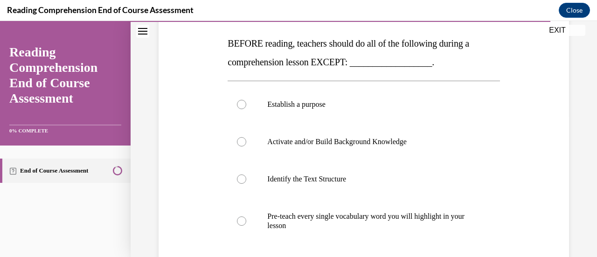
scroll to position [171, 0]
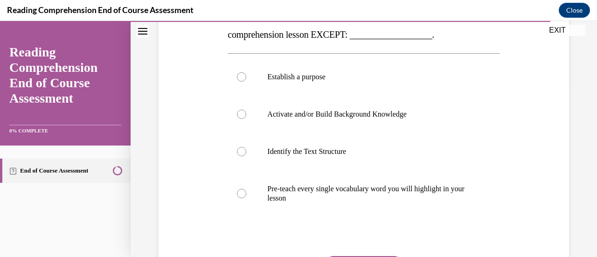
click at [365, 208] on label "Pre-teach every single vocabulary word you will highlight in your lesson" at bounding box center [363, 193] width 272 height 47
click at [246, 198] on input "Pre-teach every single vocabulary word you will highlight in your lesson" at bounding box center [241, 193] width 9 height 9
radio input "true"
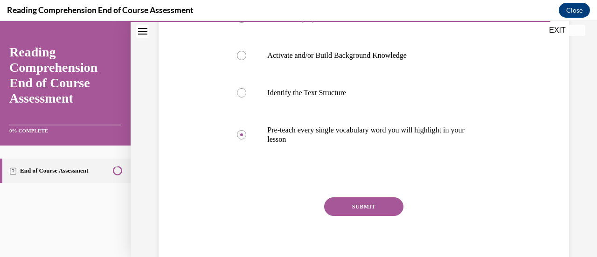
click at [365, 208] on button "SUBMIT" at bounding box center [363, 206] width 79 height 19
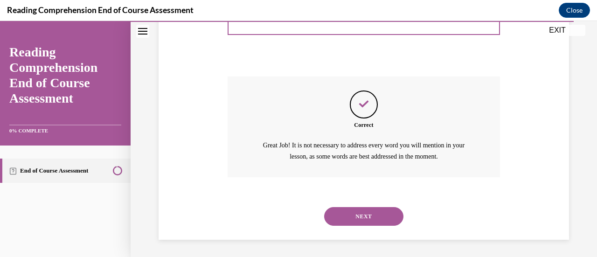
scroll to position [351, 0]
click at [365, 211] on button "NEXT" at bounding box center [363, 215] width 79 height 19
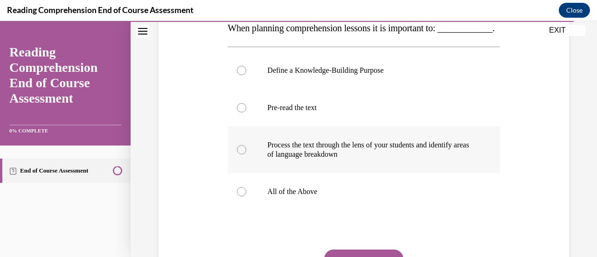
scroll to position [159, 0]
click at [365, 195] on label "All of the Above" at bounding box center [363, 190] width 272 height 37
click at [246, 195] on input "All of the Above" at bounding box center [241, 190] width 9 height 9
radio input "true"
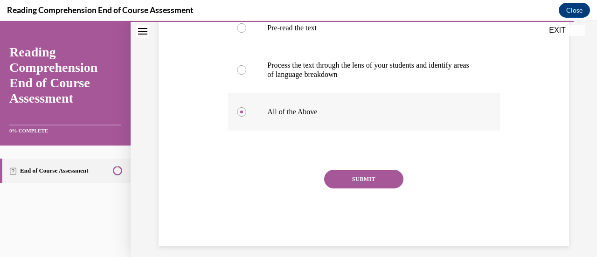
click at [365, 188] on button "SUBMIT" at bounding box center [363, 179] width 79 height 19
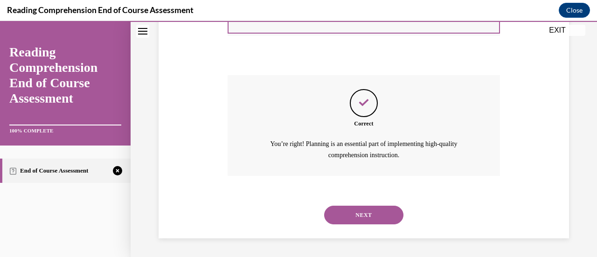
scroll to position [351, 0]
click at [365, 213] on button "NEXT" at bounding box center [363, 215] width 79 height 19
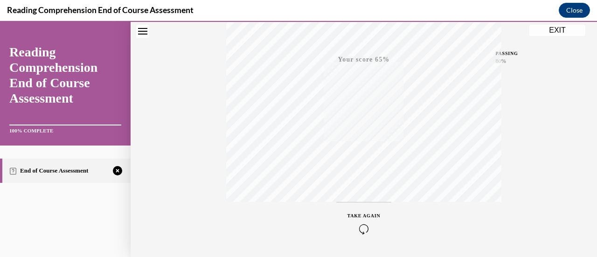
scroll to position [241, 0]
click at [361, 203] on icon "button" at bounding box center [363, 200] width 33 height 10
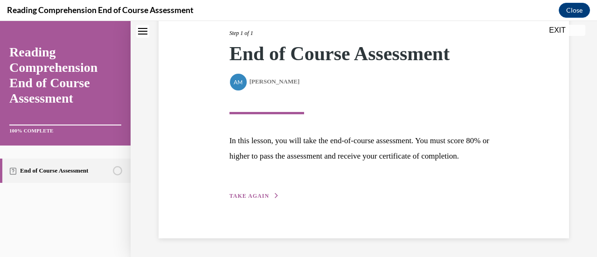
click at [274, 198] on icon "button" at bounding box center [277, 195] width 6 height 5
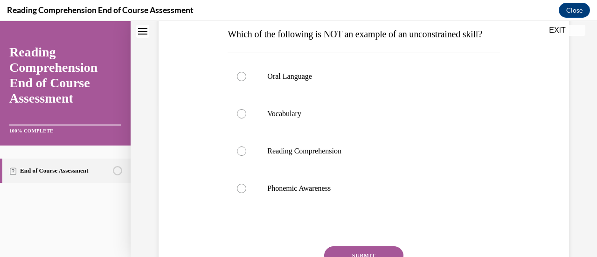
scroll to position [153, 0]
click at [386, 192] on p "Phonemic Awareness" at bounding box center [371, 187] width 209 height 9
click at [246, 192] on input "Phonemic Awareness" at bounding box center [241, 187] width 9 height 9
radio input "true"
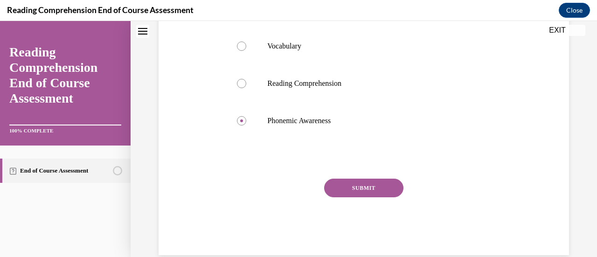
click at [386, 197] on button "SUBMIT" at bounding box center [363, 187] width 79 height 19
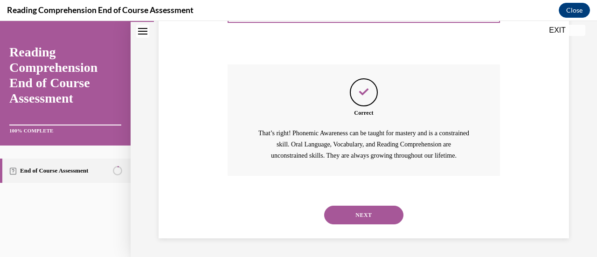
scroll to position [353, 0]
click at [378, 213] on button "NEXT" at bounding box center [363, 215] width 79 height 19
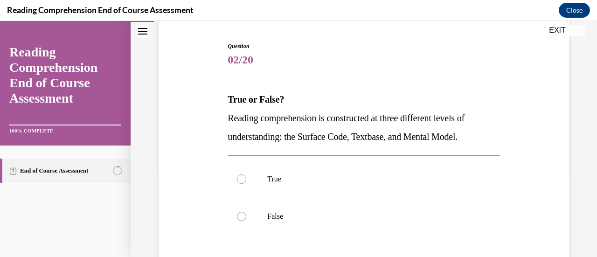
scroll to position [88, 0]
click at [372, 180] on p "True" at bounding box center [371, 178] width 209 height 9
click at [246, 180] on input "True" at bounding box center [241, 178] width 9 height 9
radio input "true"
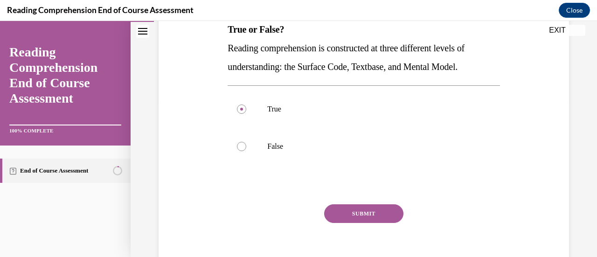
click at [367, 210] on button "SUBMIT" at bounding box center [363, 213] width 79 height 19
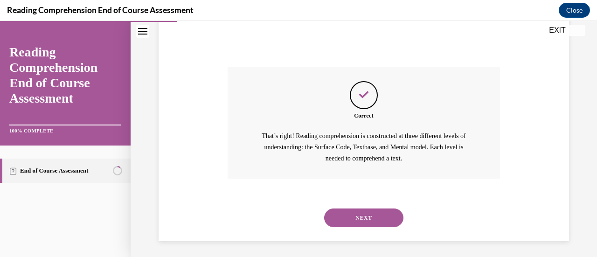
scroll to position [297, 0]
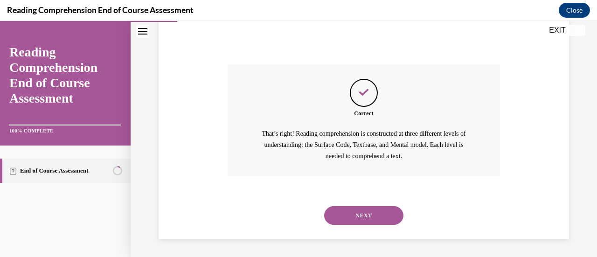
click at [367, 211] on button "NEXT" at bounding box center [363, 215] width 79 height 19
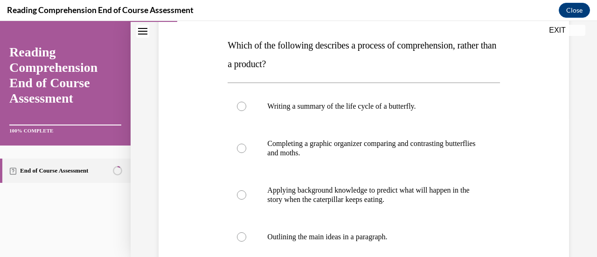
scroll to position [150, 0]
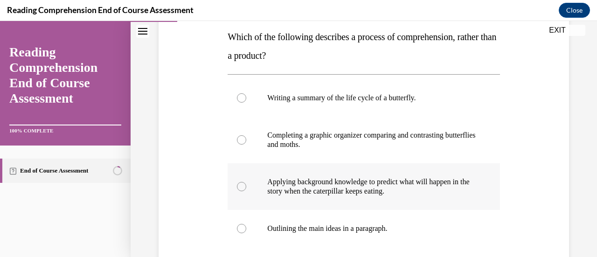
click at [364, 177] on p "Applying background knowledge to predict what will happen in the story when the…" at bounding box center [371, 186] width 209 height 19
click at [246, 182] on input "Applying background knowledge to predict what will happen in the story when the…" at bounding box center [241, 186] width 9 height 9
radio input "true"
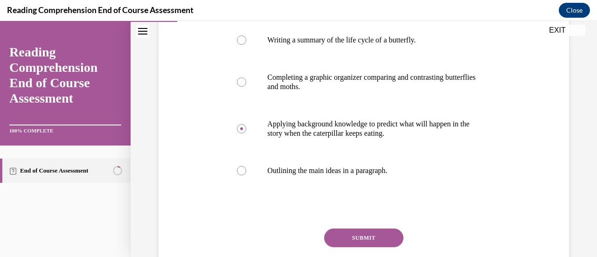
click at [366, 233] on button "SUBMIT" at bounding box center [363, 237] width 79 height 19
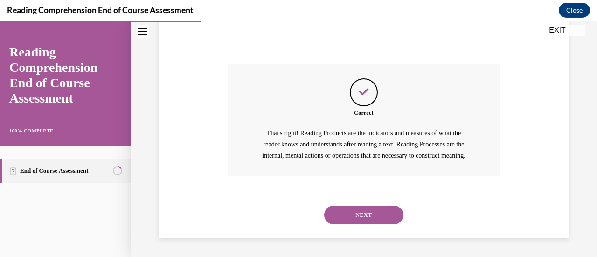
scroll to position [383, 0]
click at [366, 233] on div "NEXT" at bounding box center [363, 214] width 272 height 37
click at [365, 222] on button "NEXT" at bounding box center [363, 215] width 79 height 19
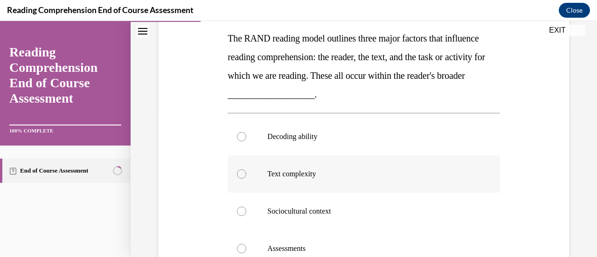
scroll to position [149, 0]
drag, startPoint x: 380, startPoint y: 197, endPoint x: 376, endPoint y: 147, distance: 50.1
click at [376, 147] on div "Decoding ability Text complexity Sociocultural context Assessments" at bounding box center [363, 191] width 272 height 149
click at [376, 147] on label "Decoding ability" at bounding box center [363, 135] width 272 height 37
click at [246, 141] on input "Decoding ability" at bounding box center [241, 135] width 9 height 9
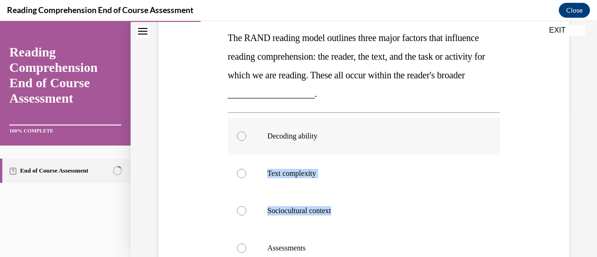
radio input "true"
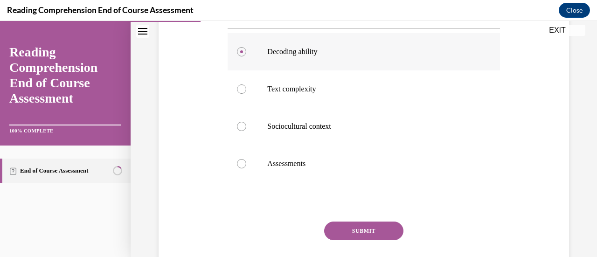
scroll to position [234, 0]
click at [375, 225] on button "SUBMIT" at bounding box center [363, 230] width 79 height 19
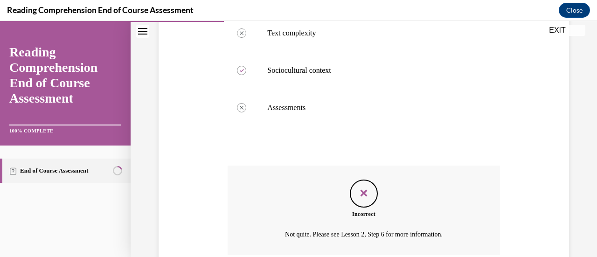
scroll to position [368, 0]
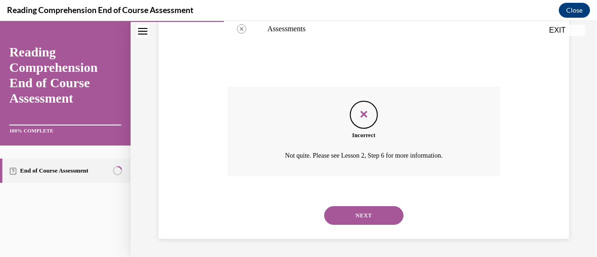
click at [384, 210] on button "NEXT" at bounding box center [363, 215] width 79 height 19
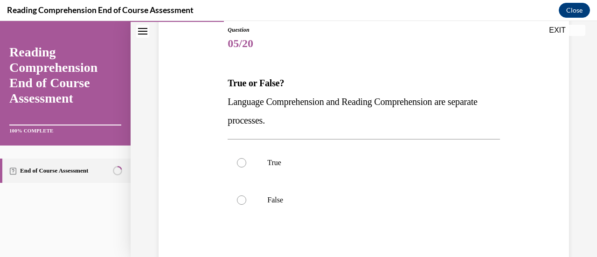
scroll to position [104, 0]
click at [376, 185] on label "False" at bounding box center [363, 199] width 272 height 37
click at [246, 195] on input "False" at bounding box center [241, 199] width 9 height 9
radio input "true"
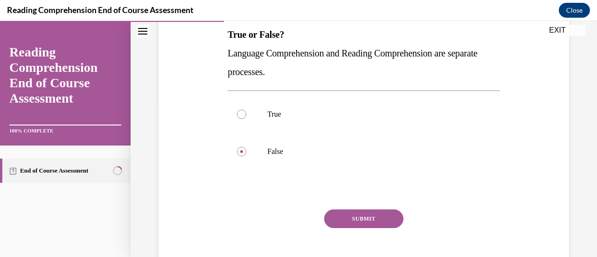
click at [373, 217] on button "SUBMIT" at bounding box center [363, 218] width 79 height 19
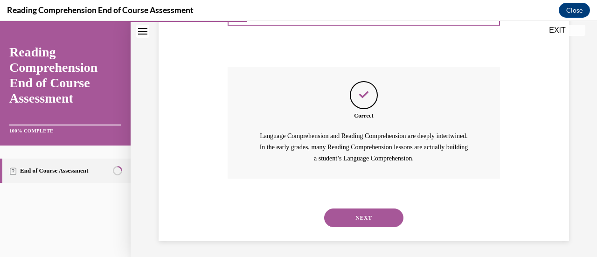
scroll to position [297, 0]
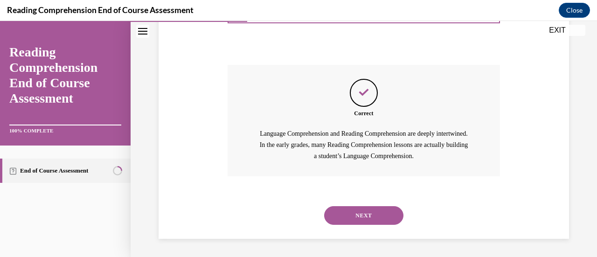
click at [364, 220] on button "NEXT" at bounding box center [363, 215] width 79 height 19
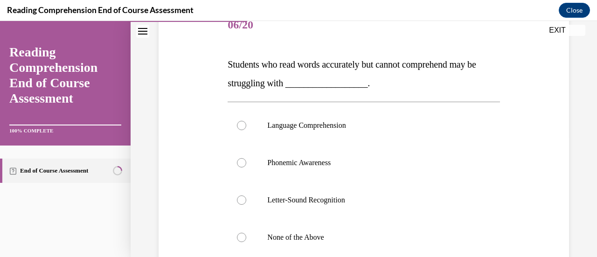
scroll to position [124, 0]
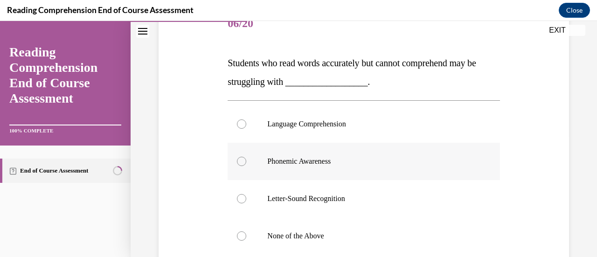
click at [355, 157] on p "Phonemic Awareness" at bounding box center [371, 161] width 209 height 9
click at [246, 157] on input "Phonemic Awareness" at bounding box center [241, 161] width 9 height 9
radio input "true"
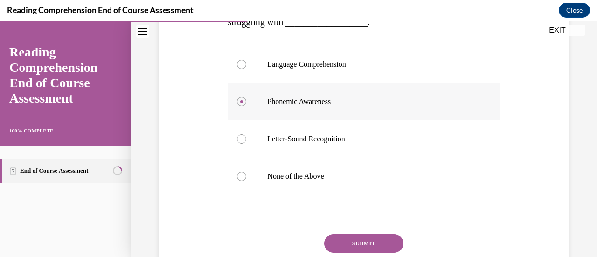
scroll to position [185, 0]
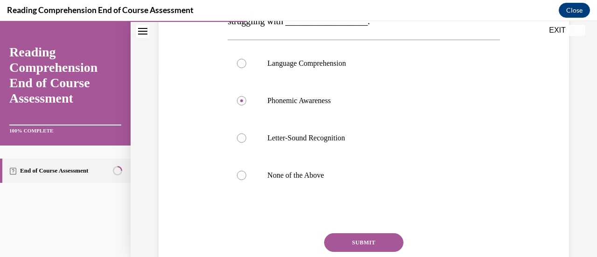
click at [364, 240] on button "SUBMIT" at bounding box center [363, 242] width 79 height 19
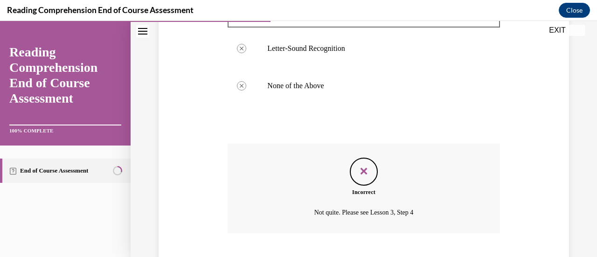
scroll to position [331, 0]
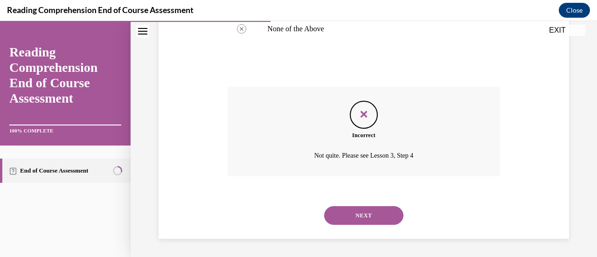
drag, startPoint x: 362, startPoint y: 221, endPoint x: 371, endPoint y: 98, distance: 123.4
click at [371, 98] on div "Question 06/20 Students who read words accurately but cannot comprehend may be …" at bounding box center [363, 19] width 272 height 440
click at [370, 213] on button "NEXT" at bounding box center [363, 215] width 79 height 19
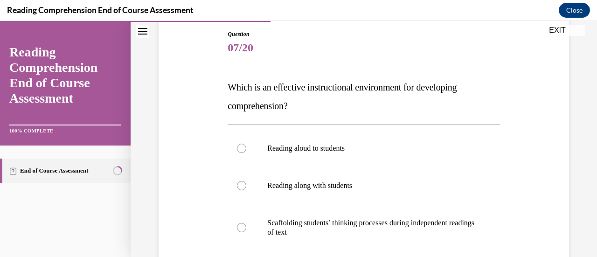
scroll to position [101, 0]
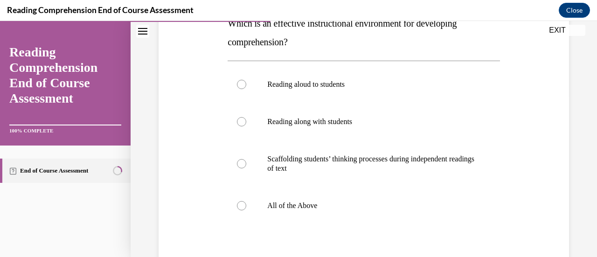
click at [370, 213] on label "All of the Above" at bounding box center [363, 205] width 272 height 37
click at [246, 210] on input "All of the Above" at bounding box center [241, 205] width 9 height 9
radio input "true"
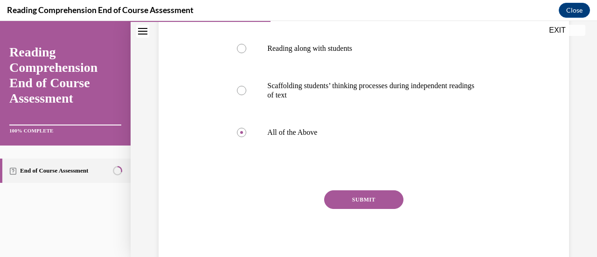
click at [366, 202] on button "SUBMIT" at bounding box center [363, 199] width 79 height 19
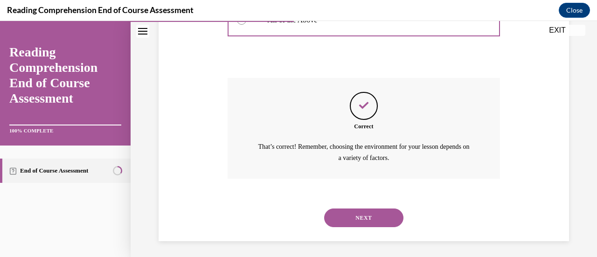
scroll to position [351, 0]
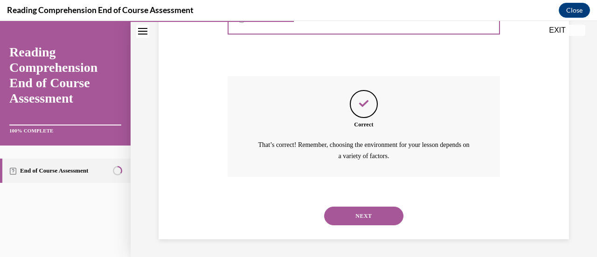
click at [368, 213] on button "NEXT" at bounding box center [363, 215] width 79 height 19
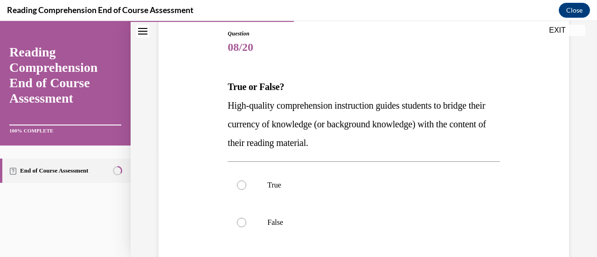
scroll to position [101, 0]
click at [362, 187] on p "True" at bounding box center [371, 184] width 209 height 9
click at [246, 187] on input "True" at bounding box center [241, 184] width 9 height 9
radio input "true"
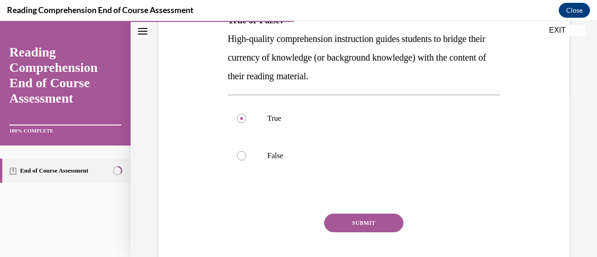
click at [366, 220] on button "SUBMIT" at bounding box center [363, 222] width 79 height 19
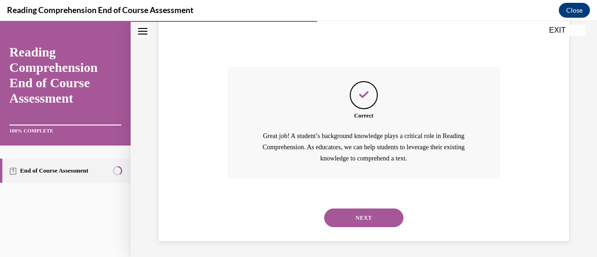
scroll to position [316, 0]
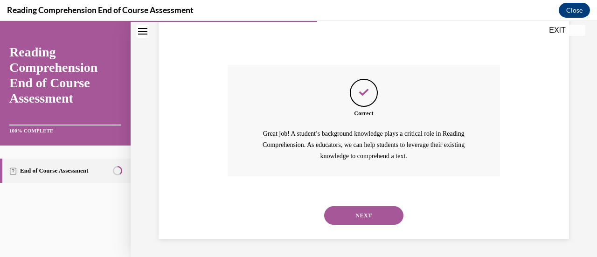
click at [366, 224] on button "NEXT" at bounding box center [363, 215] width 79 height 19
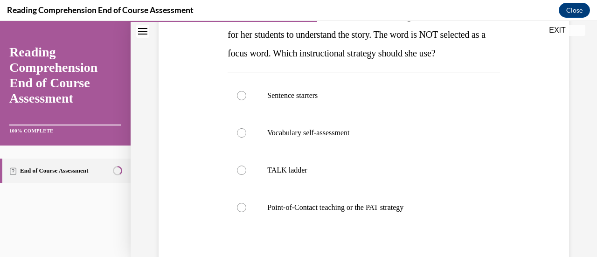
scroll to position [172, 0]
click at [363, 214] on label "Point-of-Contact teaching or the PAT strategy" at bounding box center [363, 206] width 272 height 37
click at [246, 212] on input "Point-of-Contact teaching or the PAT strategy" at bounding box center [241, 206] width 9 height 9
radio input "true"
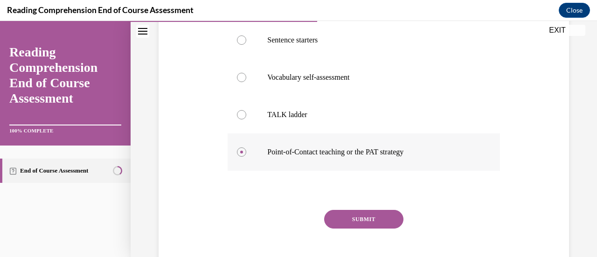
click at [363, 214] on button "SUBMIT" at bounding box center [363, 219] width 79 height 19
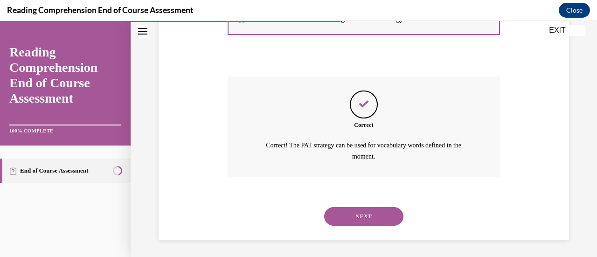
scroll to position [360, 0]
click at [363, 214] on button "NEXT" at bounding box center [363, 215] width 79 height 19
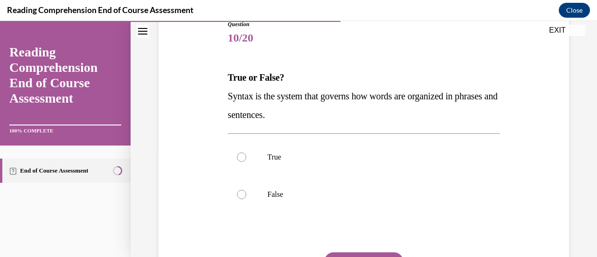
scroll to position [110, 0]
click at [356, 165] on label "True" at bounding box center [363, 156] width 272 height 37
click at [246, 161] on input "True" at bounding box center [241, 156] width 9 height 9
radio input "true"
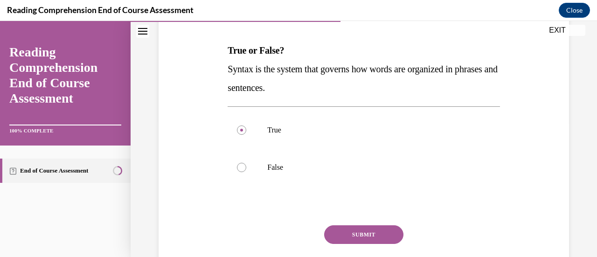
click at [365, 227] on button "SUBMIT" at bounding box center [363, 234] width 79 height 19
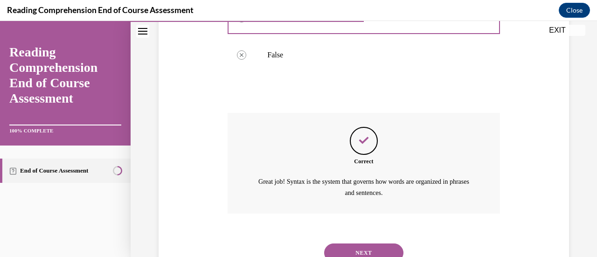
scroll to position [286, 0]
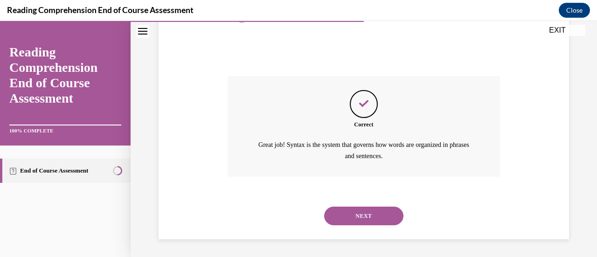
click at [365, 227] on div "NEXT" at bounding box center [363, 215] width 272 height 37
click at [364, 222] on button "NEXT" at bounding box center [363, 215] width 79 height 19
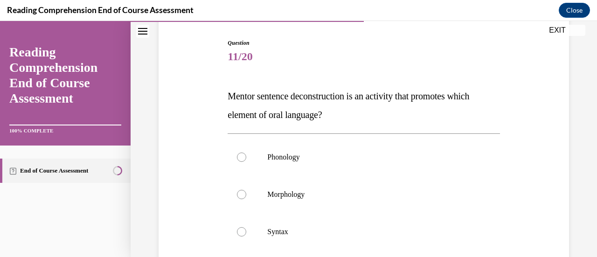
scroll to position [91, 0]
click at [364, 222] on label "Syntax" at bounding box center [363, 231] width 272 height 37
click at [246, 227] on input "Syntax" at bounding box center [241, 231] width 9 height 9
radio input "true"
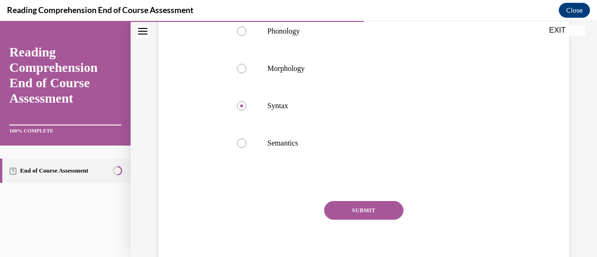
scroll to position [218, 0]
click at [363, 213] on button "SUBMIT" at bounding box center [363, 209] width 79 height 19
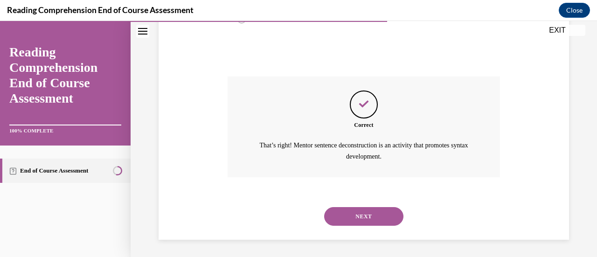
scroll to position [342, 0]
click at [363, 213] on button "NEXT" at bounding box center [363, 215] width 79 height 19
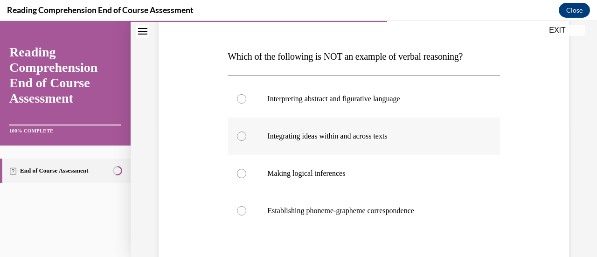
scroll to position [131, 0]
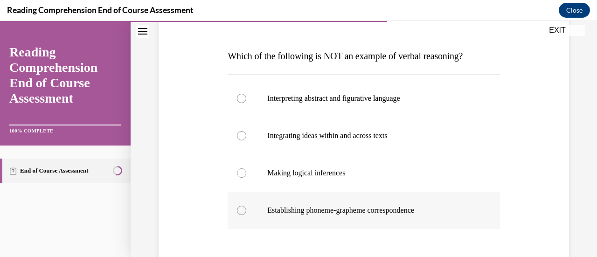
click at [351, 210] on p "Establishing phoneme-grapheme correspondence" at bounding box center [371, 210] width 209 height 9
click at [246, 210] on input "Establishing phoneme-grapheme correspondence" at bounding box center [241, 210] width 9 height 9
radio input "true"
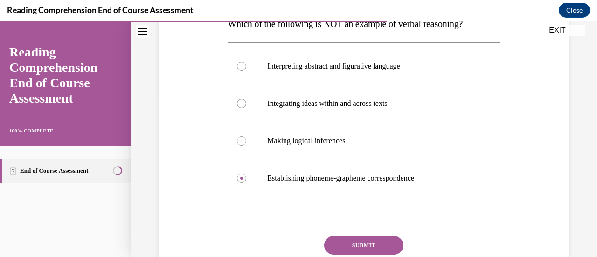
click at [359, 240] on button "SUBMIT" at bounding box center [363, 245] width 79 height 19
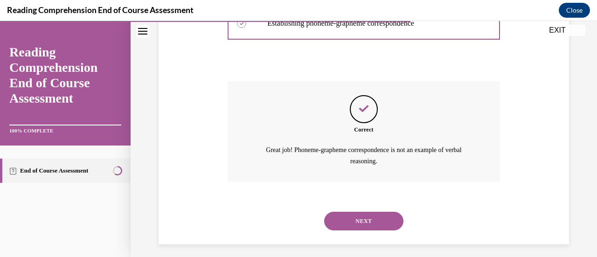
scroll to position [323, 0]
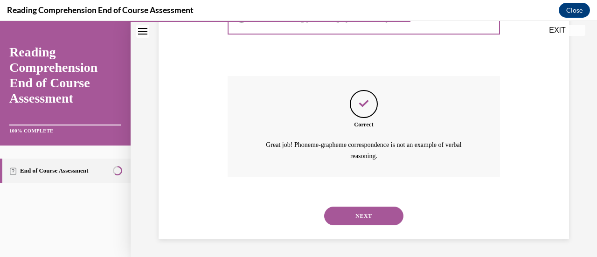
click at [359, 210] on button "NEXT" at bounding box center [363, 215] width 79 height 19
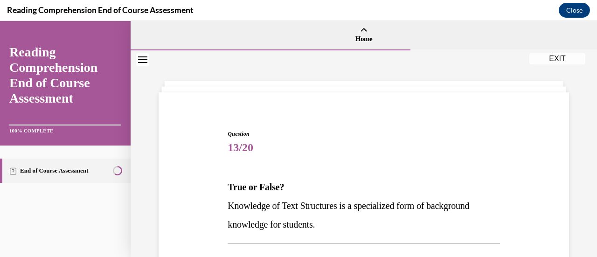
scroll to position [90, 0]
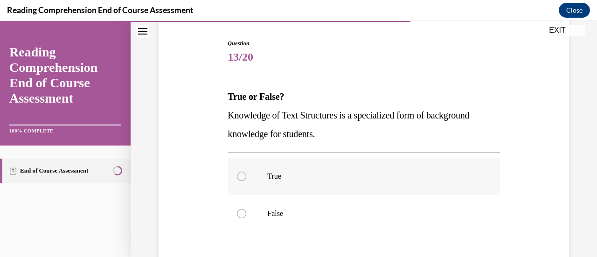
click at [358, 185] on label "True" at bounding box center [363, 176] width 272 height 37
click at [246, 181] on input "True" at bounding box center [241, 176] width 9 height 9
radio input "true"
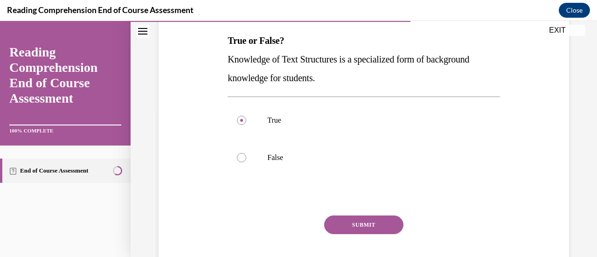
click at [364, 227] on button "SUBMIT" at bounding box center [363, 224] width 79 height 19
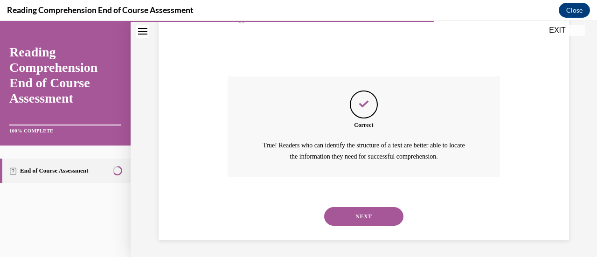
scroll to position [286, 0]
click at [364, 227] on div "NEXT" at bounding box center [363, 215] width 272 height 37
click at [364, 221] on button "NEXT" at bounding box center [363, 215] width 79 height 19
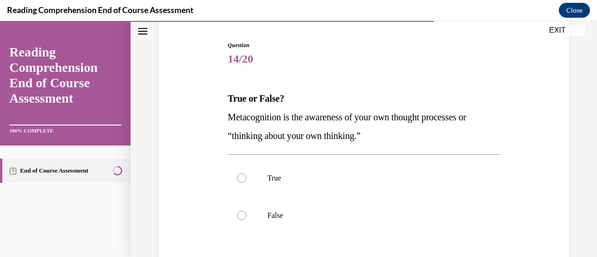
scroll to position [90, 0]
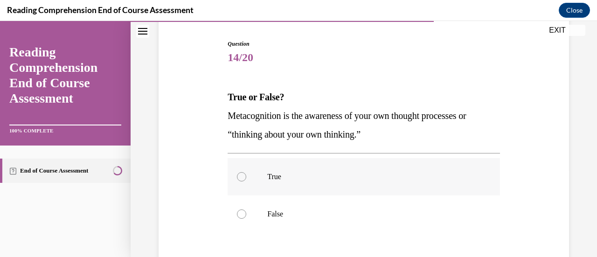
click at [360, 192] on label "True" at bounding box center [363, 176] width 272 height 37
click at [246, 181] on input "True" at bounding box center [241, 176] width 9 height 9
radio input "true"
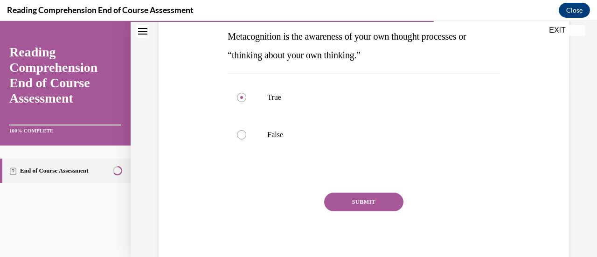
click at [360, 198] on button "SUBMIT" at bounding box center [363, 201] width 79 height 19
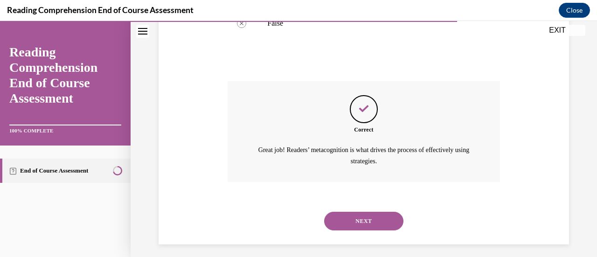
scroll to position [286, 0]
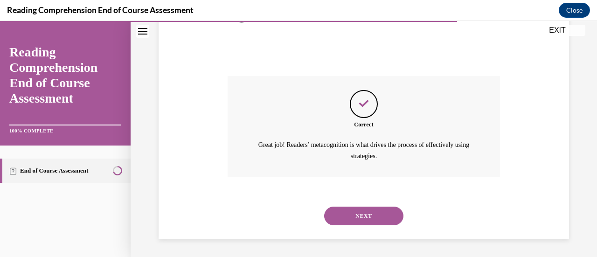
click at [361, 208] on button "NEXT" at bounding box center [363, 215] width 79 height 19
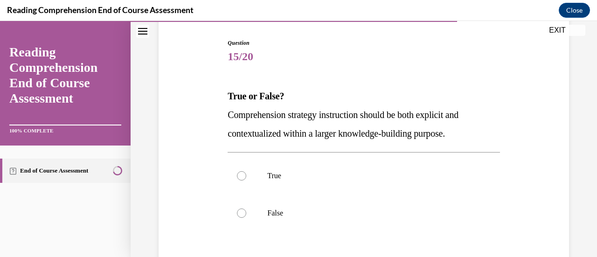
scroll to position [92, 0]
click at [357, 172] on p "True" at bounding box center [371, 174] width 209 height 9
click at [246, 172] on input "True" at bounding box center [241, 174] width 9 height 9
radio input "true"
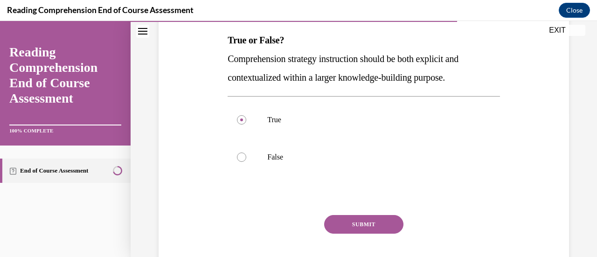
click at [372, 224] on button "SUBMIT" at bounding box center [363, 224] width 79 height 19
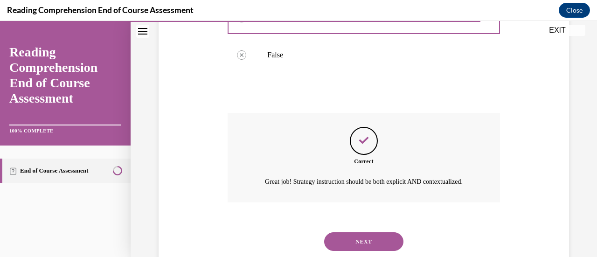
scroll to position [286, 0]
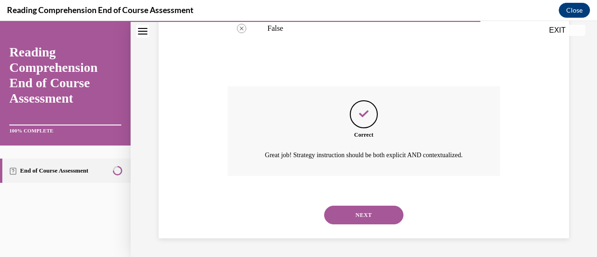
click at [365, 211] on button "NEXT" at bounding box center [363, 215] width 79 height 19
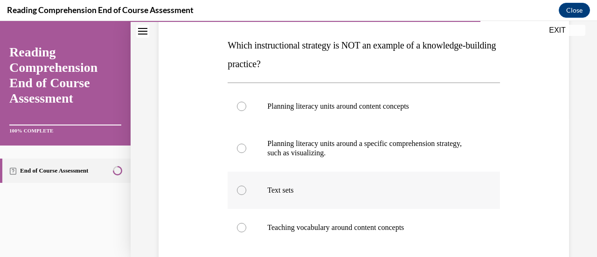
scroll to position [141, 0]
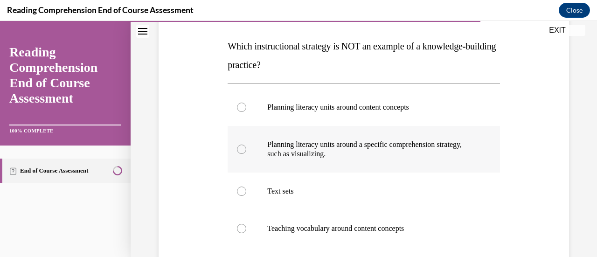
click at [373, 141] on p "Planning literacy units around a specific comprehension strategy, such as visua…" at bounding box center [371, 149] width 209 height 19
click at [246, 144] on input "Planning literacy units around a specific comprehension strategy, such as visua…" at bounding box center [241, 148] width 9 height 9
radio input "true"
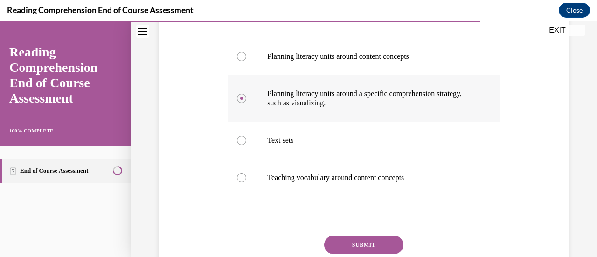
scroll to position [205, 0]
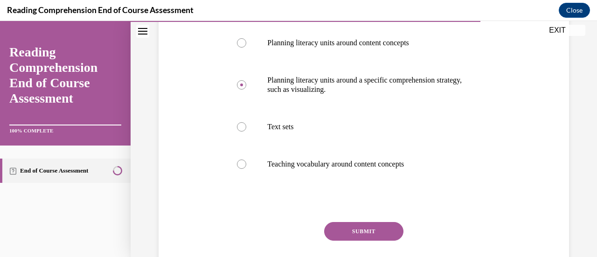
click at [365, 227] on button "SUBMIT" at bounding box center [363, 231] width 79 height 19
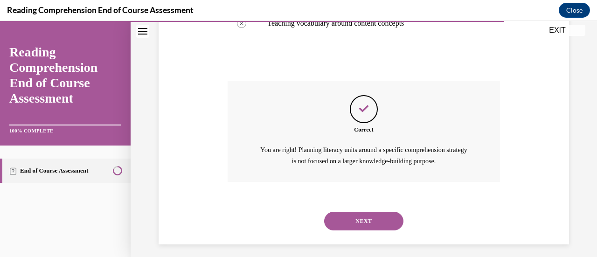
scroll to position [351, 0]
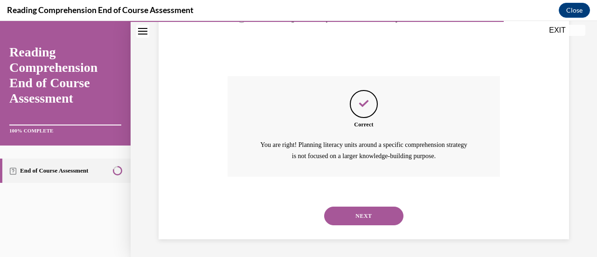
click at [363, 220] on button "NEXT" at bounding box center [363, 215] width 79 height 19
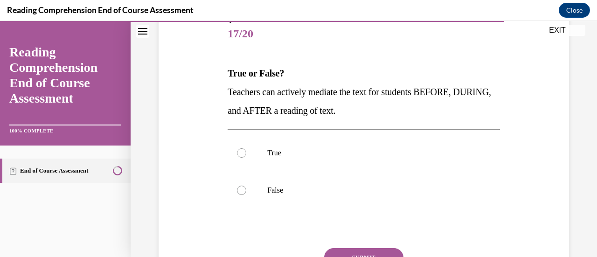
scroll to position [115, 0]
click at [352, 154] on p "True" at bounding box center [371, 151] width 209 height 9
click at [246, 154] on input "True" at bounding box center [241, 151] width 9 height 9
radio input "true"
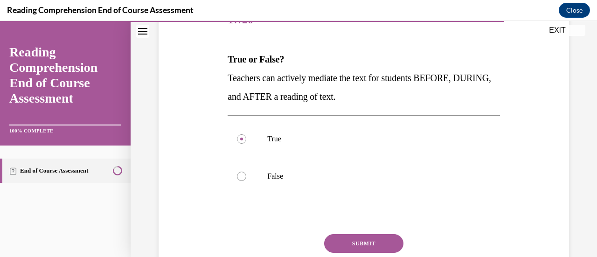
click at [358, 240] on button "SUBMIT" at bounding box center [363, 243] width 79 height 19
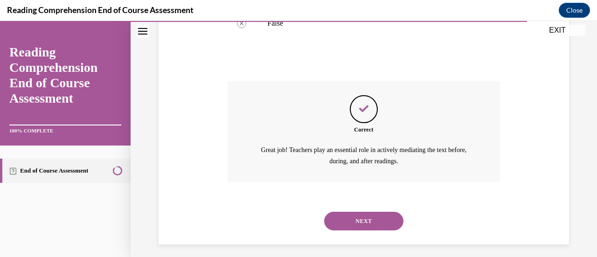
scroll to position [286, 0]
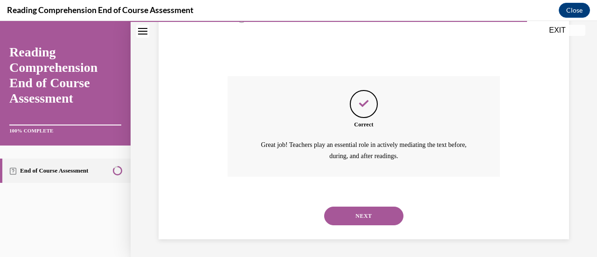
click at [355, 213] on button "NEXT" at bounding box center [363, 215] width 79 height 19
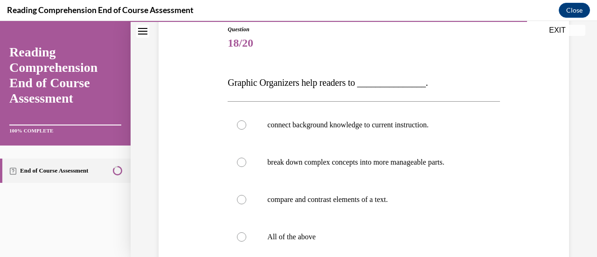
scroll to position [106, 0]
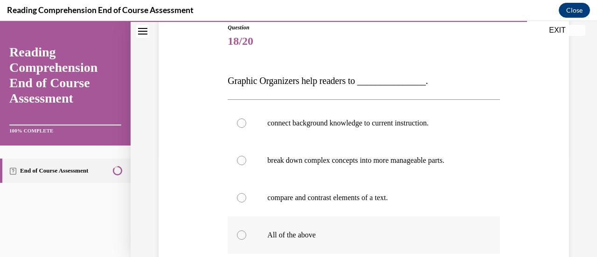
click at [351, 221] on label "All of the above" at bounding box center [363, 234] width 272 height 37
click at [246, 230] on input "All of the above" at bounding box center [241, 234] width 9 height 9
radio input "true"
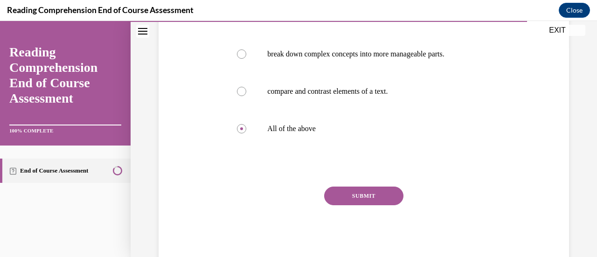
click at [351, 203] on button "SUBMIT" at bounding box center [363, 195] width 79 height 19
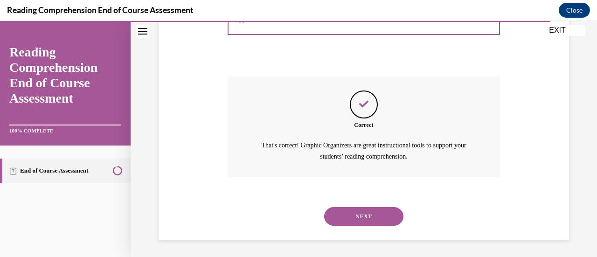
scroll to position [323, 0]
click at [351, 206] on button "NEXT" at bounding box center [363, 215] width 79 height 19
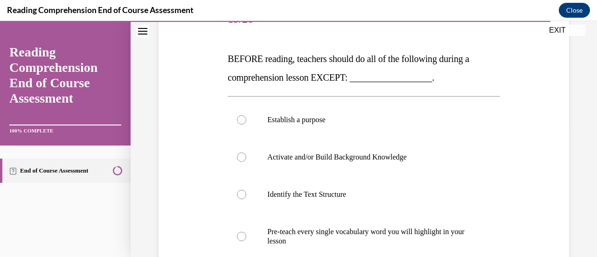
scroll to position [152, 0]
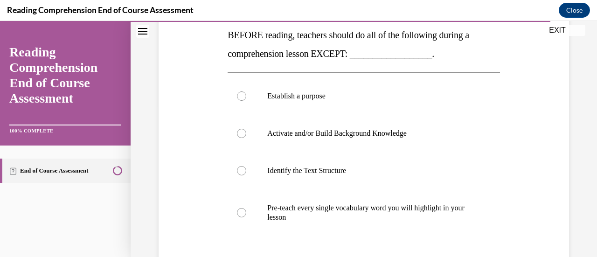
click at [351, 206] on p "Pre-teach every single vocabulary word you will highlight in your lesson" at bounding box center [371, 212] width 209 height 19
click at [246, 208] on input "Pre-teach every single vocabulary word you will highlight in your lesson" at bounding box center [241, 212] width 9 height 9
radio input "true"
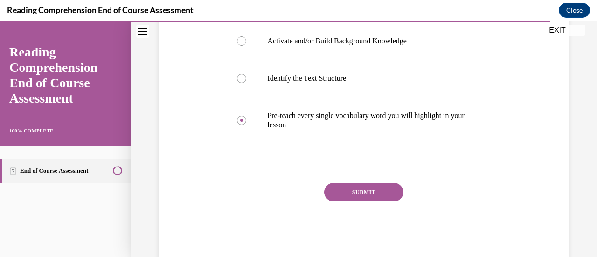
click at [351, 193] on button "SUBMIT" at bounding box center [363, 192] width 79 height 19
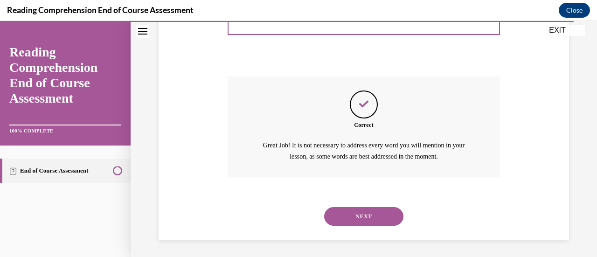
scroll to position [351, 0]
click at [352, 216] on button "NEXT" at bounding box center [363, 215] width 79 height 19
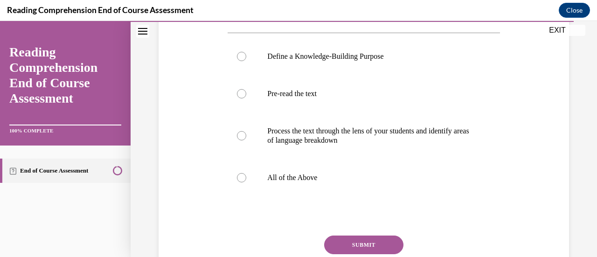
scroll to position [175, 0]
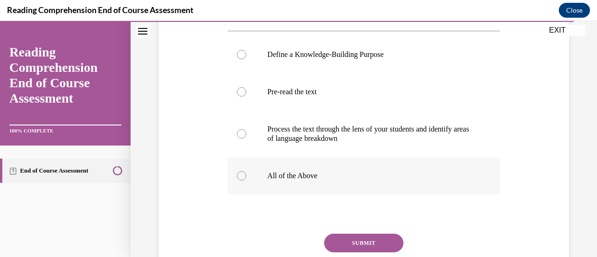
click at [344, 194] on label "All of the Above" at bounding box center [363, 175] width 272 height 37
click at [246, 180] on input "All of the Above" at bounding box center [241, 175] width 9 height 9
radio input "true"
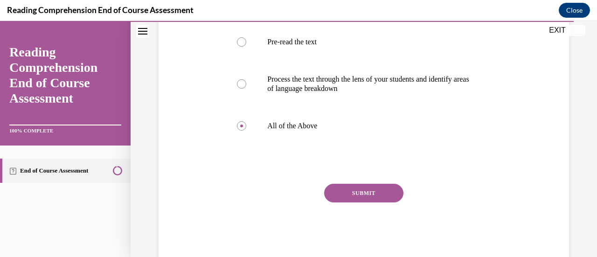
click at [348, 202] on button "SUBMIT" at bounding box center [363, 193] width 79 height 19
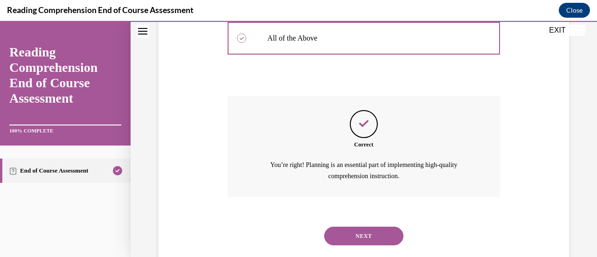
scroll to position [351, 0]
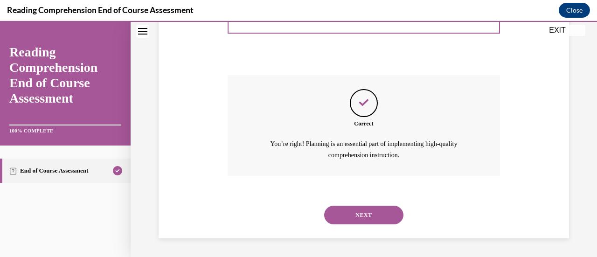
click at [349, 213] on button "NEXT" at bounding box center [363, 215] width 79 height 19
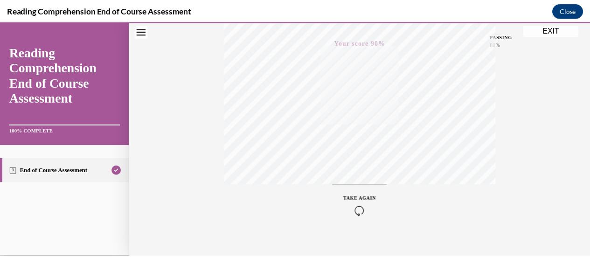
scroll to position [238, 0]
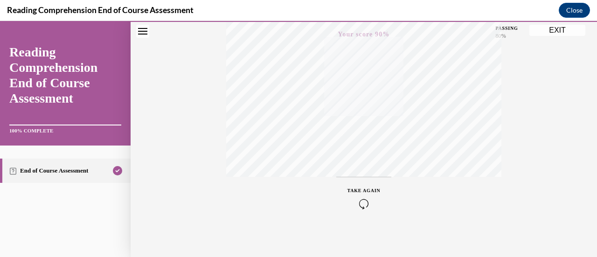
click at [544, 32] on button "EXIT" at bounding box center [557, 30] width 56 height 11
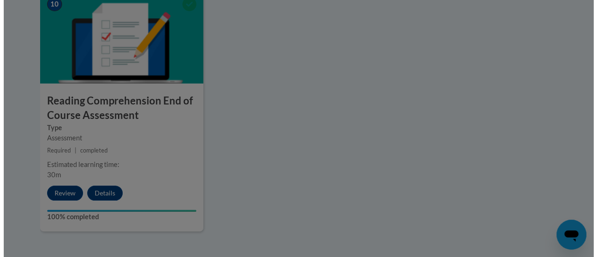
scroll to position [1104, 0]
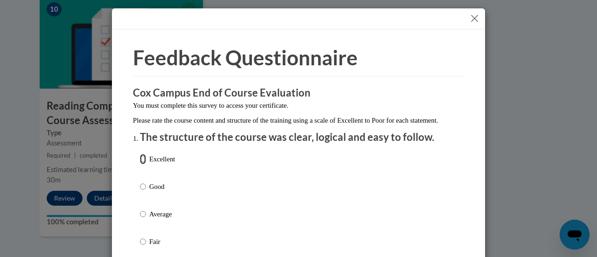
click at [141, 164] on input "Excellent" at bounding box center [143, 159] width 6 height 10
radio input "true"
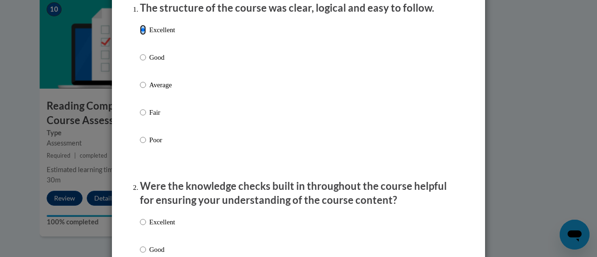
scroll to position [134, 0]
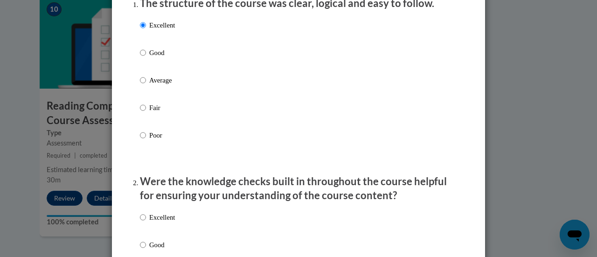
click at [149, 222] on p "Excellent" at bounding box center [162, 217] width 26 height 10
click at [146, 222] on input "Excellent" at bounding box center [143, 217] width 6 height 10
radio input "true"
click at [149, 222] on p "Excellent" at bounding box center [162, 217] width 26 height 10
click at [146, 222] on input "Excellent" at bounding box center [143, 217] width 6 height 10
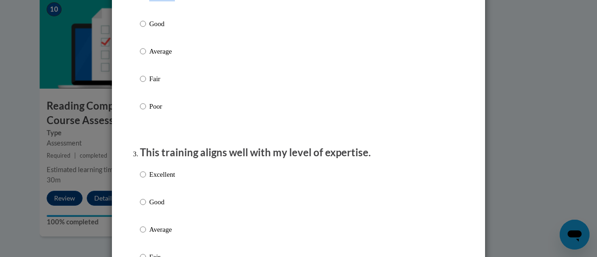
scroll to position [356, 0]
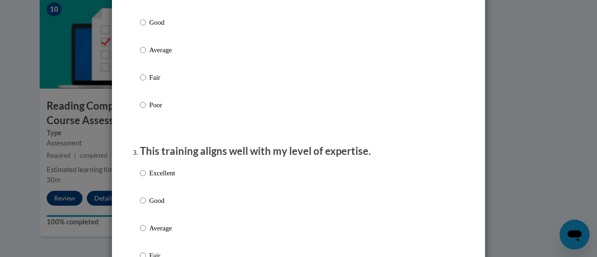
click at [156, 178] on p "Excellent" at bounding box center [162, 173] width 26 height 10
click at [146, 178] on input "Excellent" at bounding box center [143, 173] width 6 height 10
radio input "true"
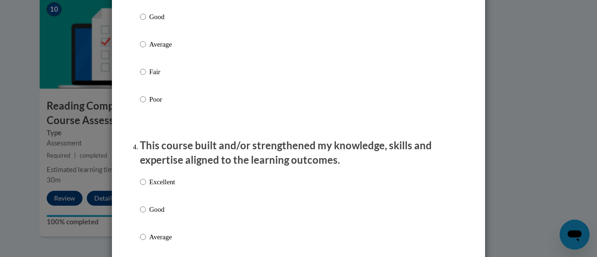
scroll to position [540, 0]
click at [161, 186] on p "Excellent" at bounding box center [162, 181] width 26 height 10
click at [146, 186] on input "Excellent" at bounding box center [143, 181] width 6 height 10
radio input "true"
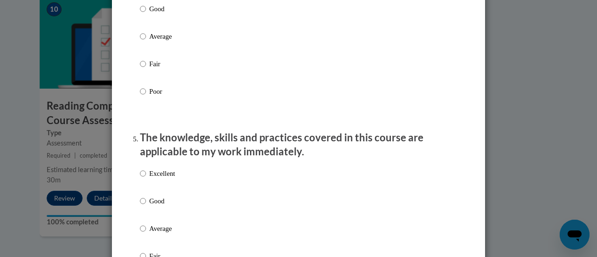
scroll to position [741, 0]
click at [159, 178] on p "Excellent" at bounding box center [162, 173] width 26 height 10
click at [146, 178] on input "Excellent" at bounding box center [143, 173] width 6 height 10
radio input "true"
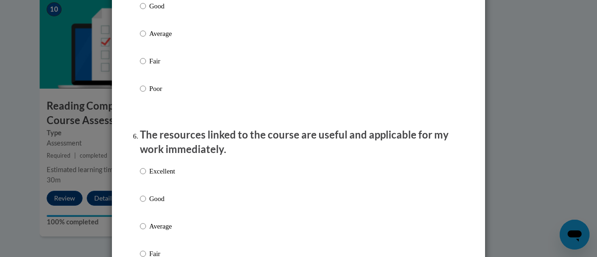
scroll to position [938, 0]
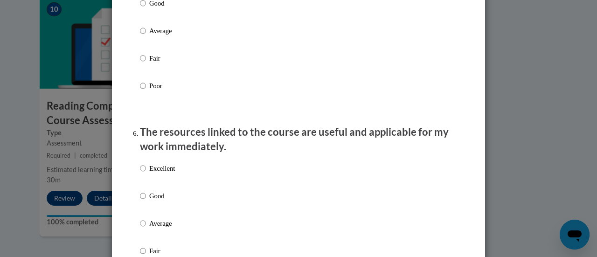
click at [158, 173] on p "Excellent" at bounding box center [162, 168] width 26 height 10
click at [146, 173] on input "Excellent" at bounding box center [143, 168] width 6 height 10
radio input "true"
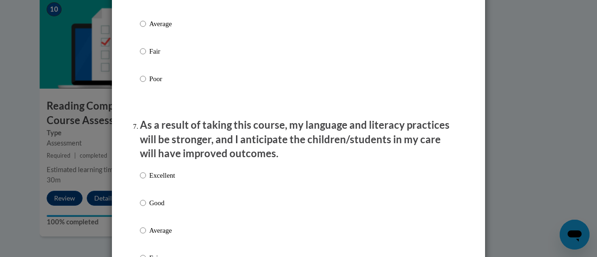
click at [158, 179] on p "Excellent" at bounding box center [162, 175] width 26 height 10
click at [146, 179] on input "Excellent" at bounding box center [143, 175] width 6 height 10
radio input "true"
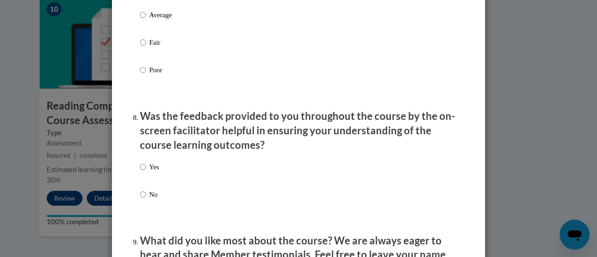
scroll to position [1353, 0]
click at [151, 172] on p "Yes" at bounding box center [154, 166] width 10 height 10
click at [146, 172] on input "Yes" at bounding box center [143, 166] width 6 height 10
radio input "true"
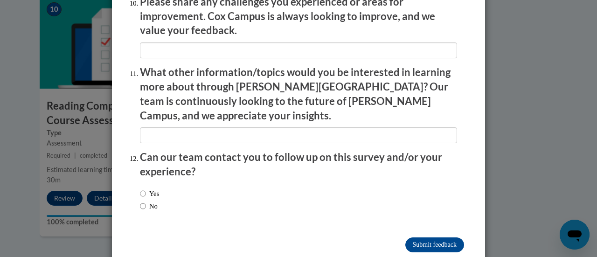
scroll to position [1676, 0]
click at [150, 200] on label "No" at bounding box center [149, 205] width 18 height 10
click at [146, 200] on input "No" at bounding box center [143, 205] width 6 height 10
radio input "true"
click at [408, 237] on input "Submit feedback" at bounding box center [434, 244] width 59 height 15
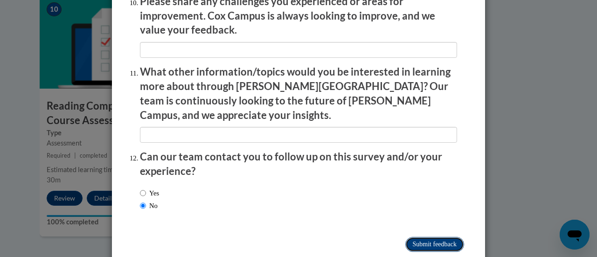
click at [408, 237] on input "Submitting" at bounding box center [434, 244] width 59 height 15
drag, startPoint x: 408, startPoint y: 223, endPoint x: 350, endPoint y: 189, distance: 67.1
